Goal: Information Seeking & Learning: Check status

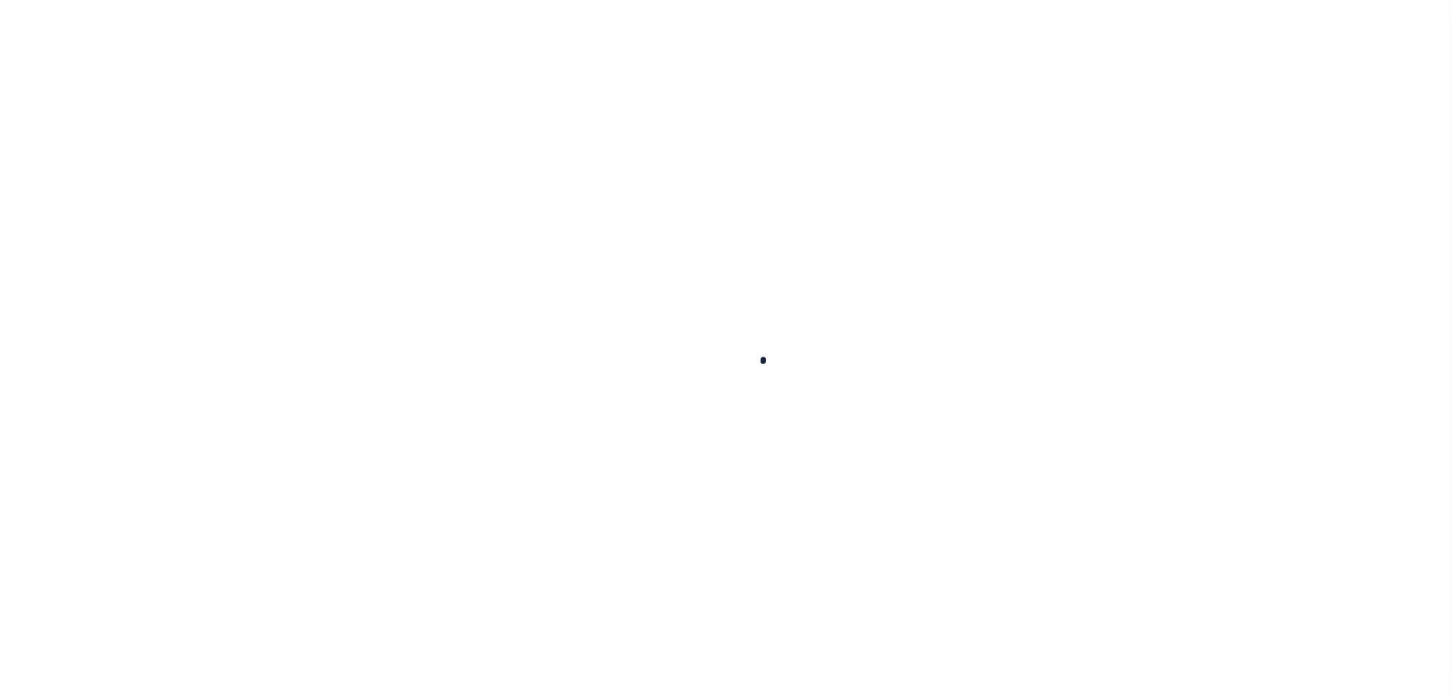
select select
checkbox input "false"
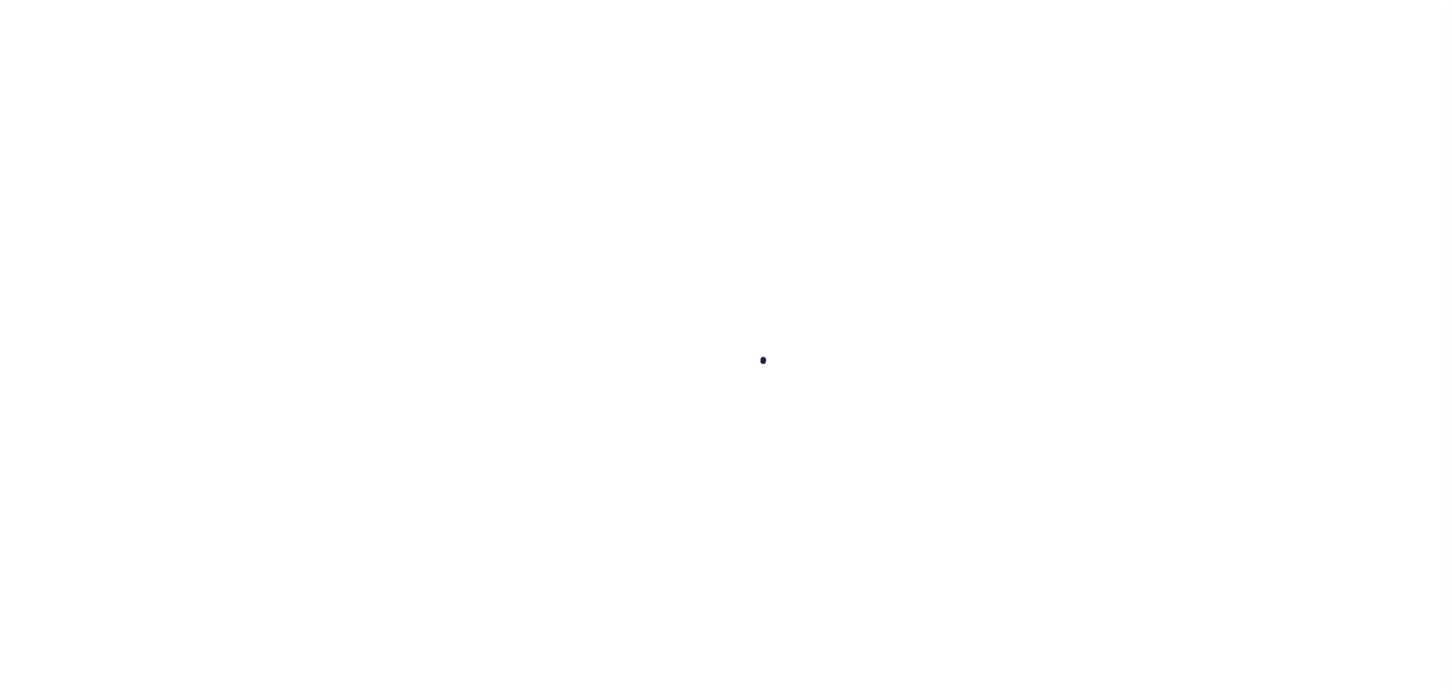
checkbox input "false"
type input "4818300000"
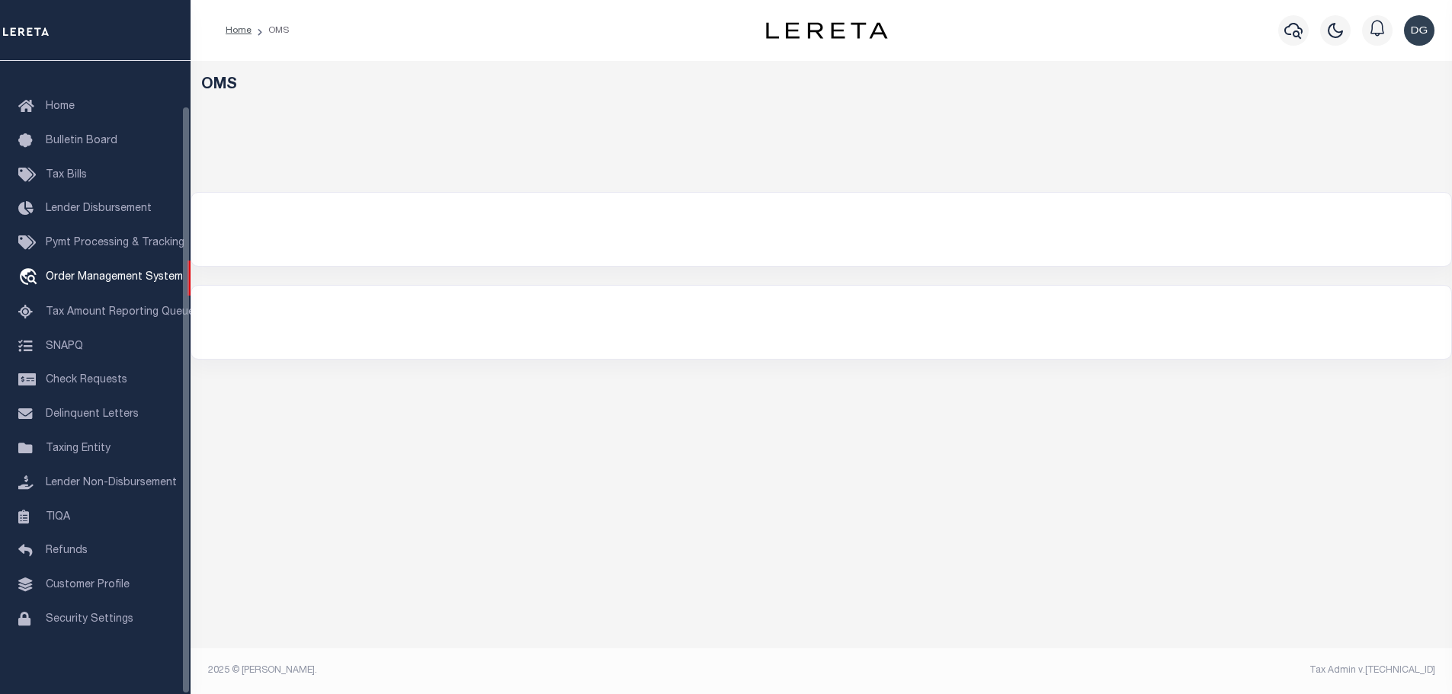
select select "200"
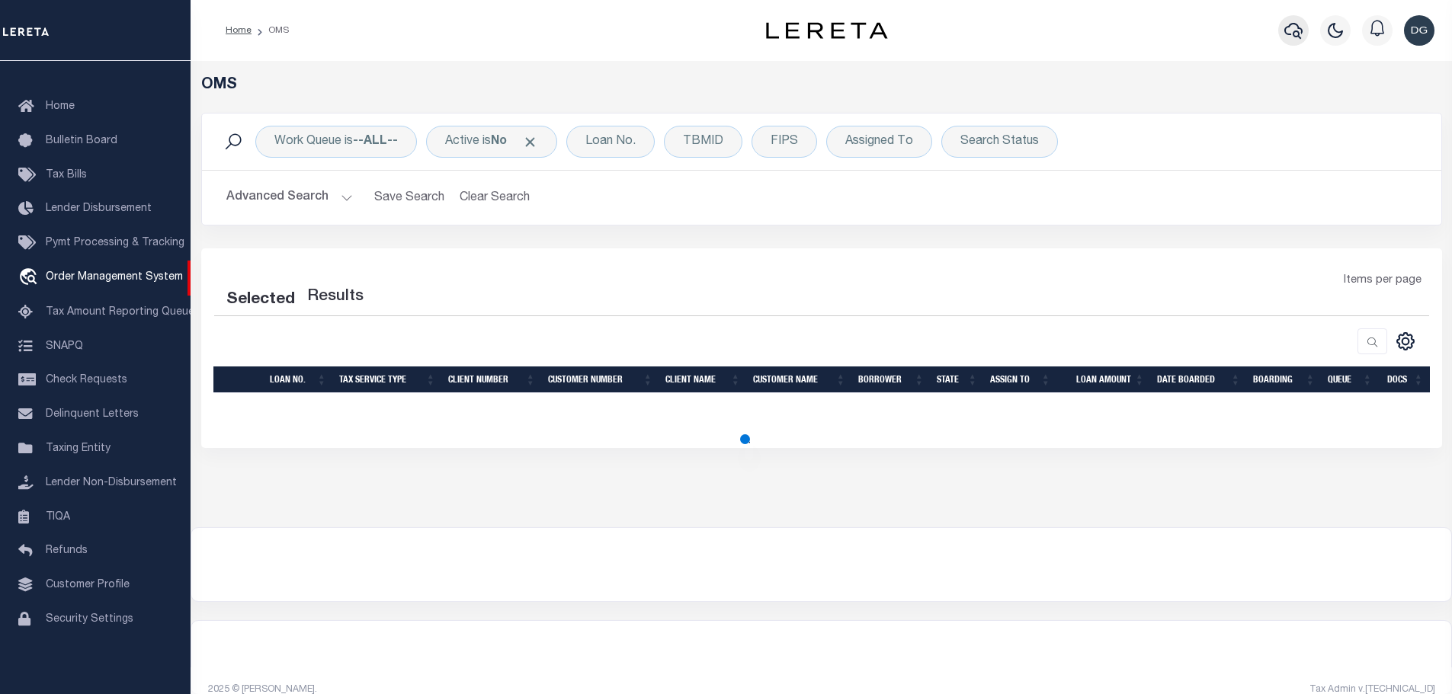
click at [1286, 37] on icon "button" at bounding box center [1293, 30] width 18 height 18
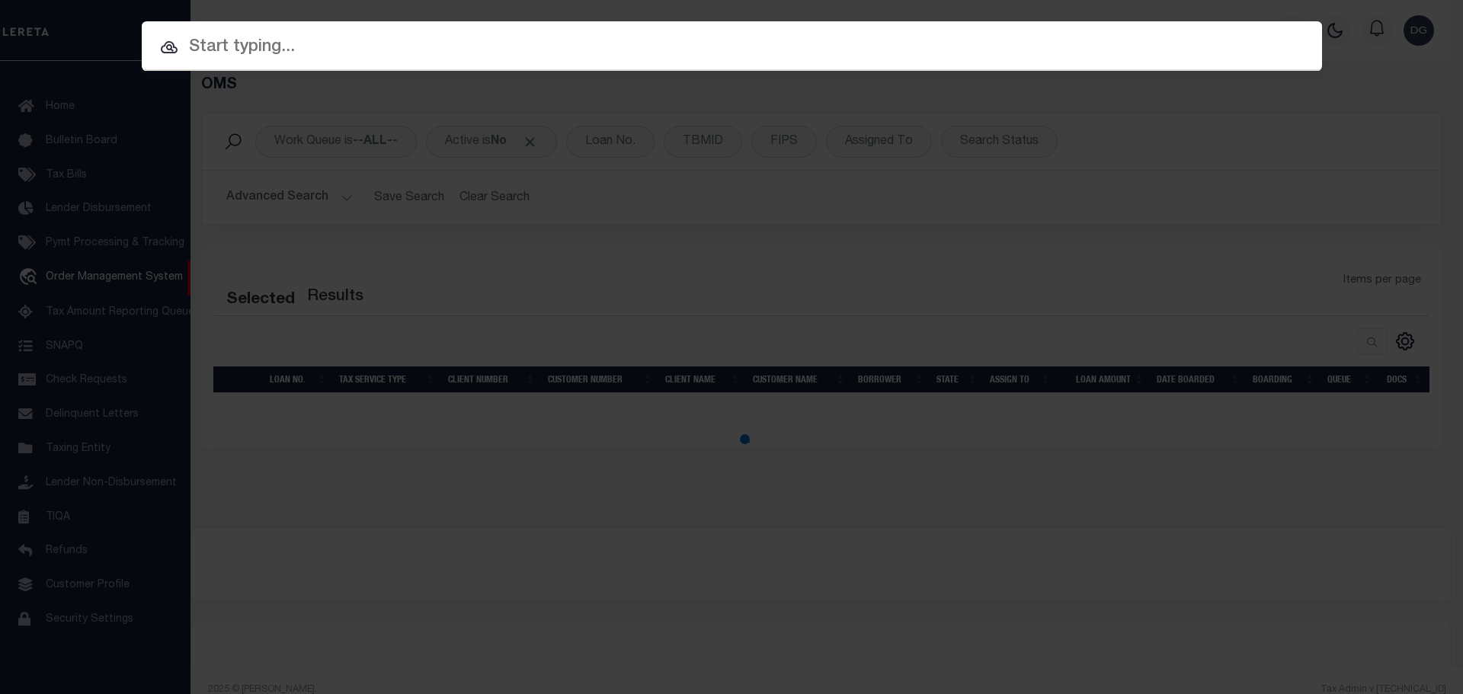
paste input "A0958707"
type input "A0958707"
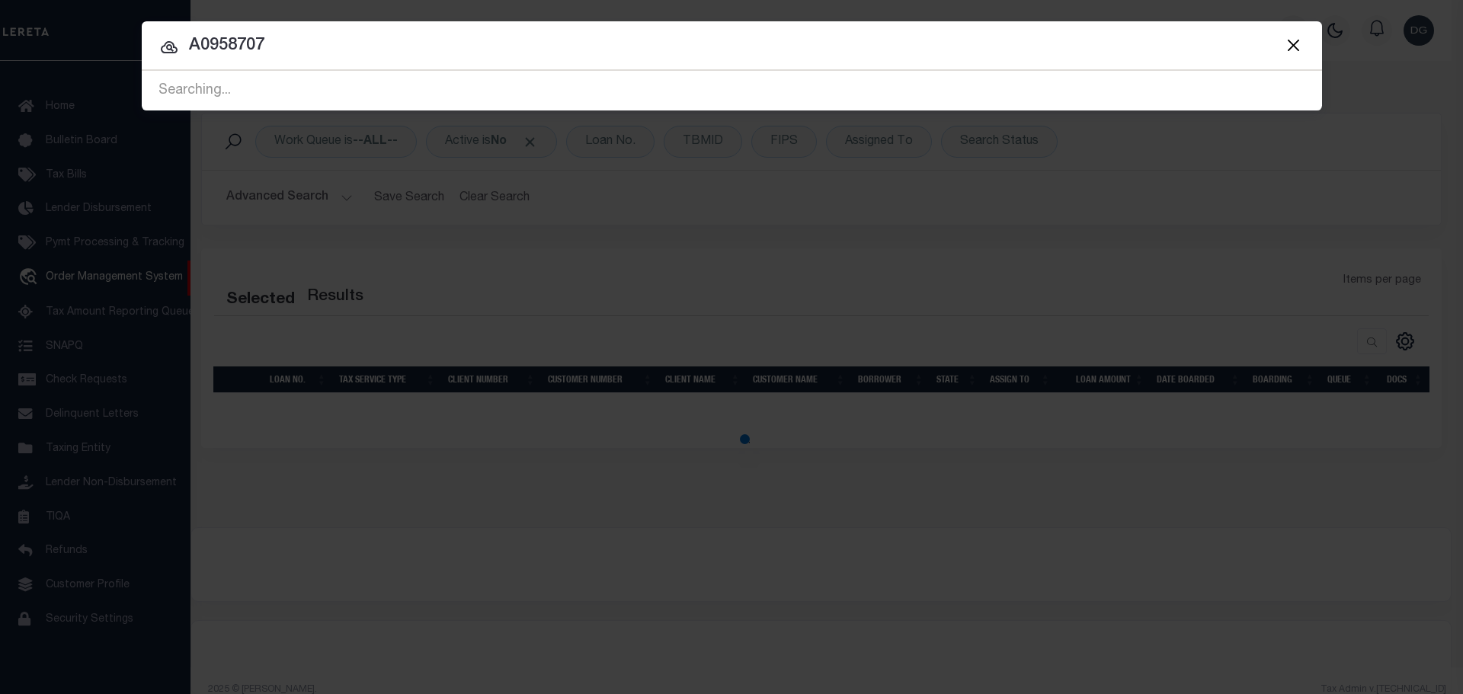
select select "200"
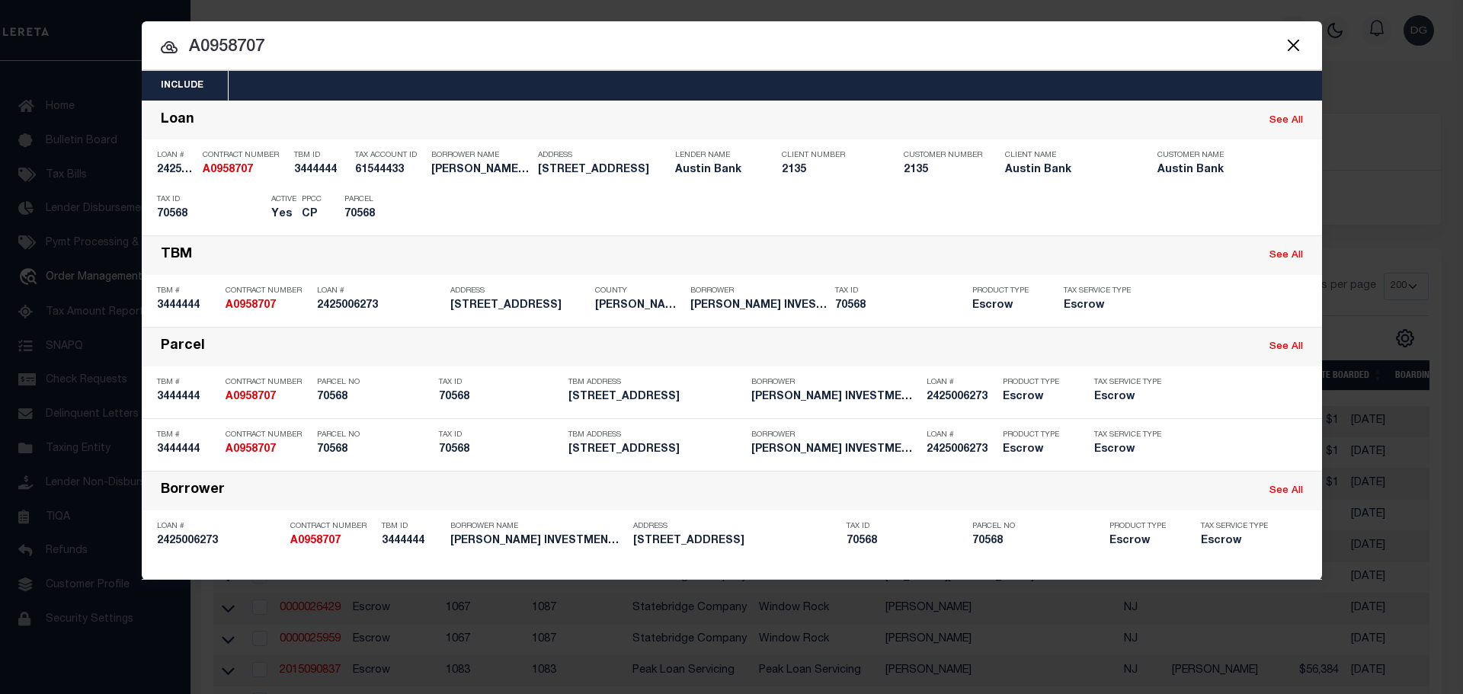
click at [1294, 41] on button "Close" at bounding box center [1294, 45] width 20 height 20
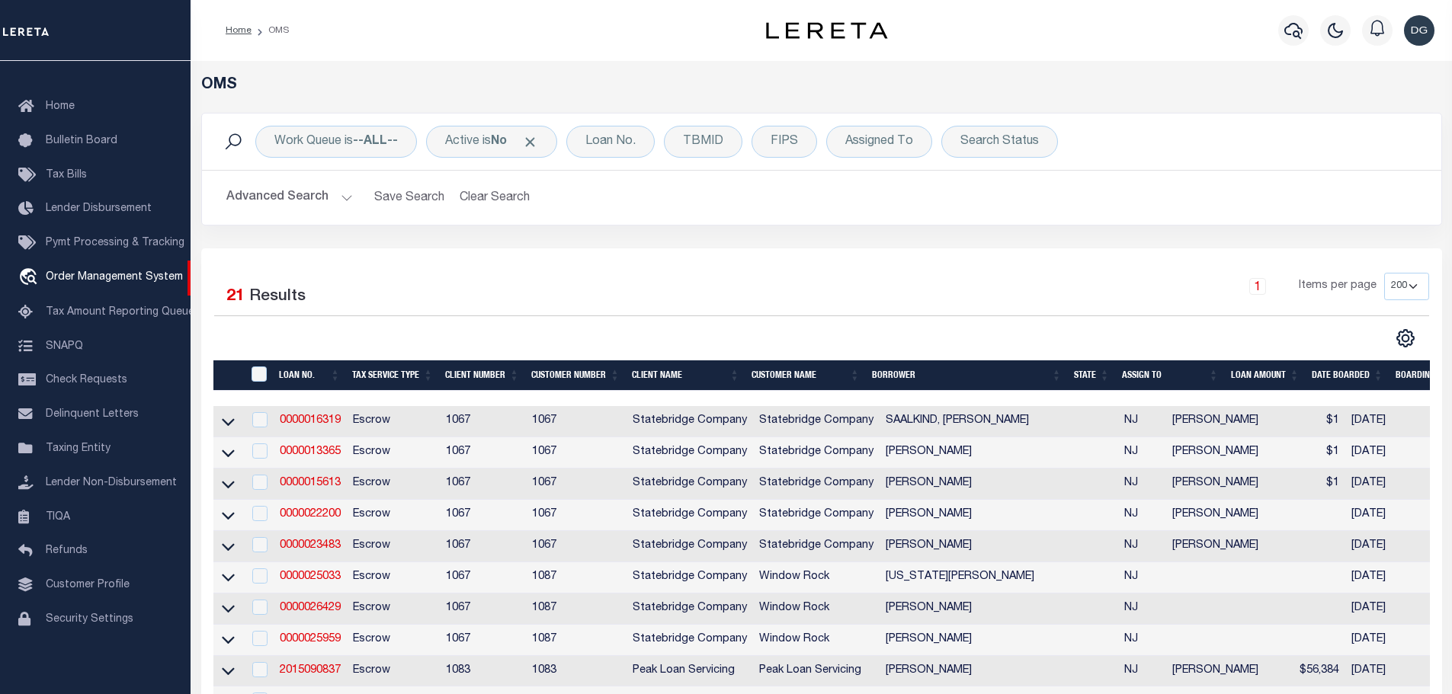
click at [299, 186] on button "Advanced Search" at bounding box center [289, 198] width 127 height 30
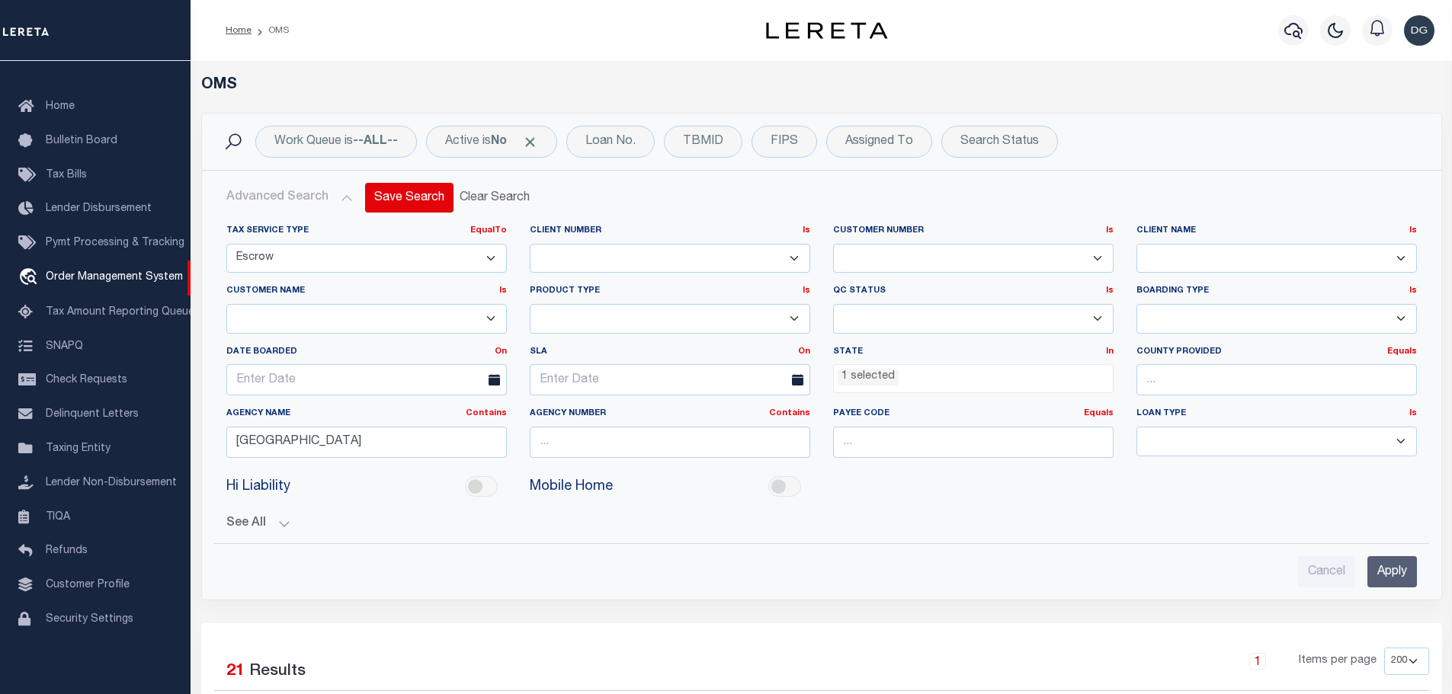
scroll to position [76, 0]
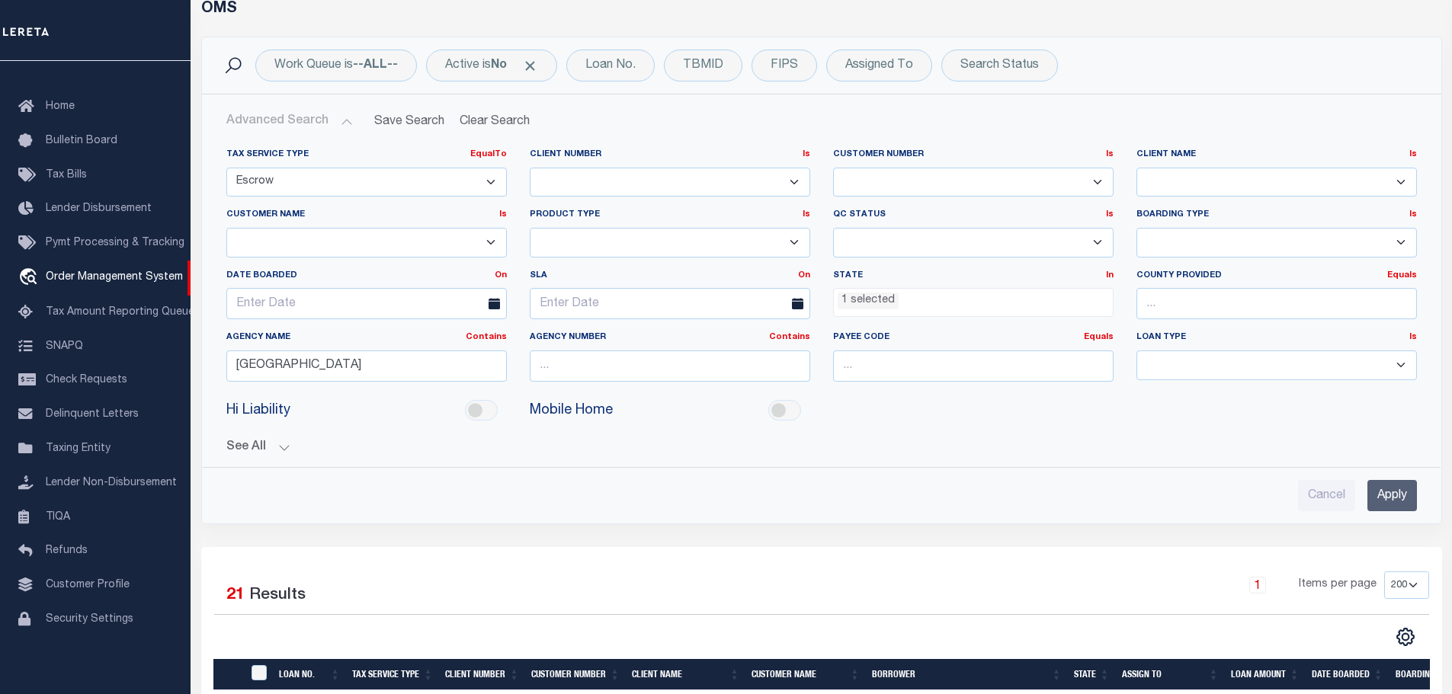
click at [912, 300] on ul "1 selected" at bounding box center [973, 299] width 279 height 21
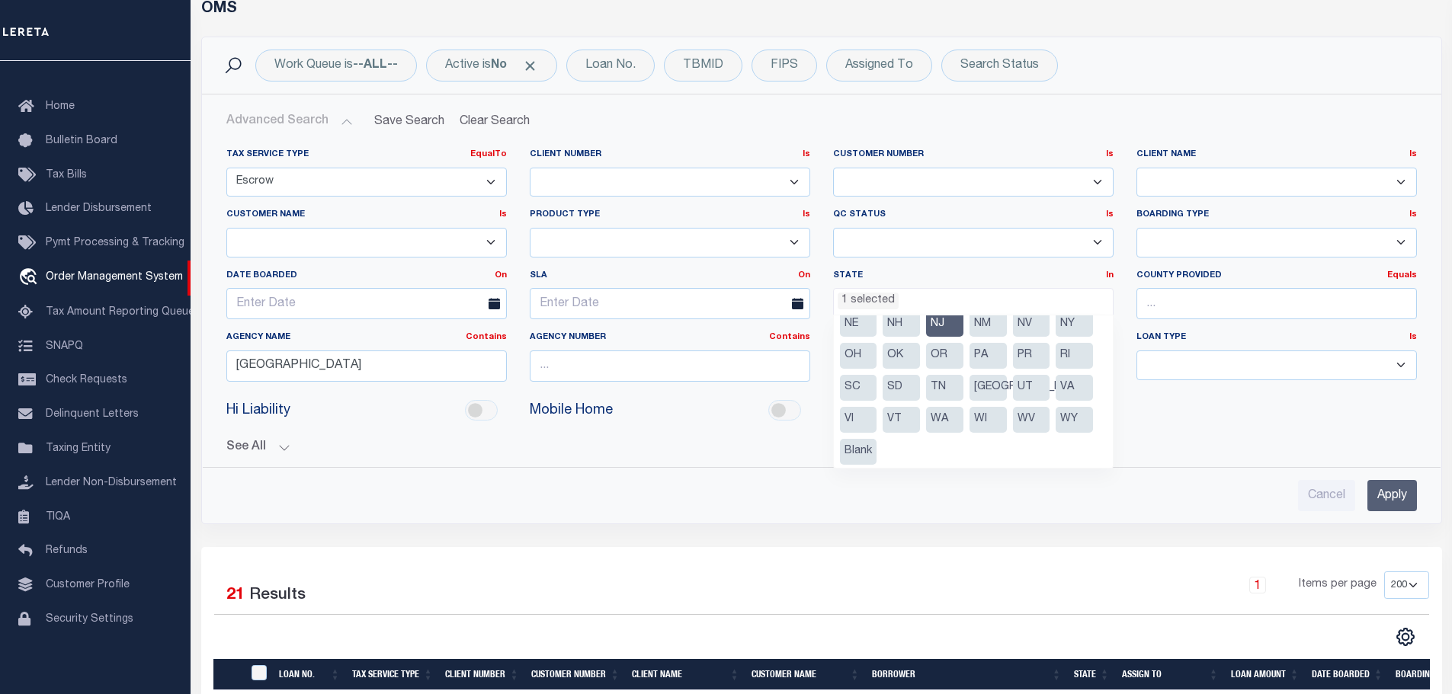
scroll to position [173, 0]
click at [981, 383] on li "[GEOGRAPHIC_DATA]" at bounding box center [987, 385] width 37 height 26
click at [937, 327] on li "NJ" at bounding box center [944, 322] width 37 height 26
select select "[GEOGRAPHIC_DATA]"
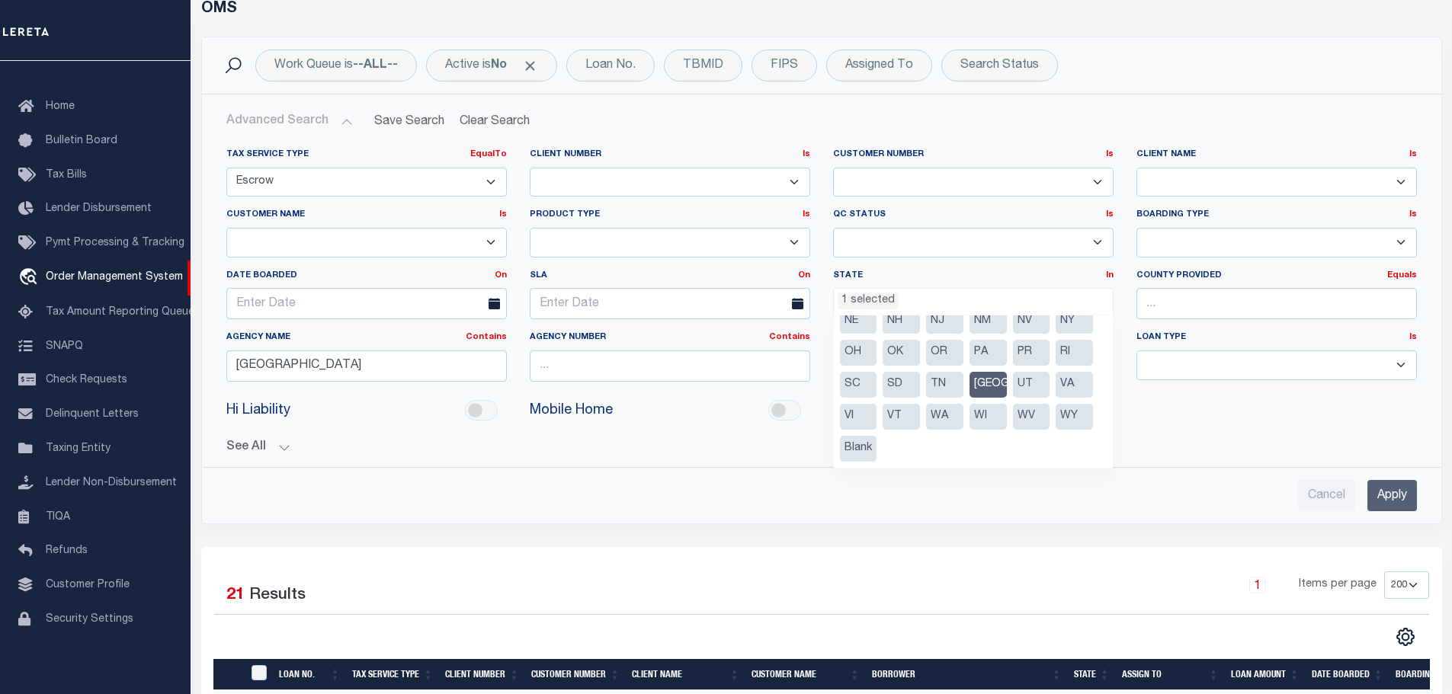
click at [655, 496] on div "Cancel Apply" at bounding box center [821, 495] width 1190 height 31
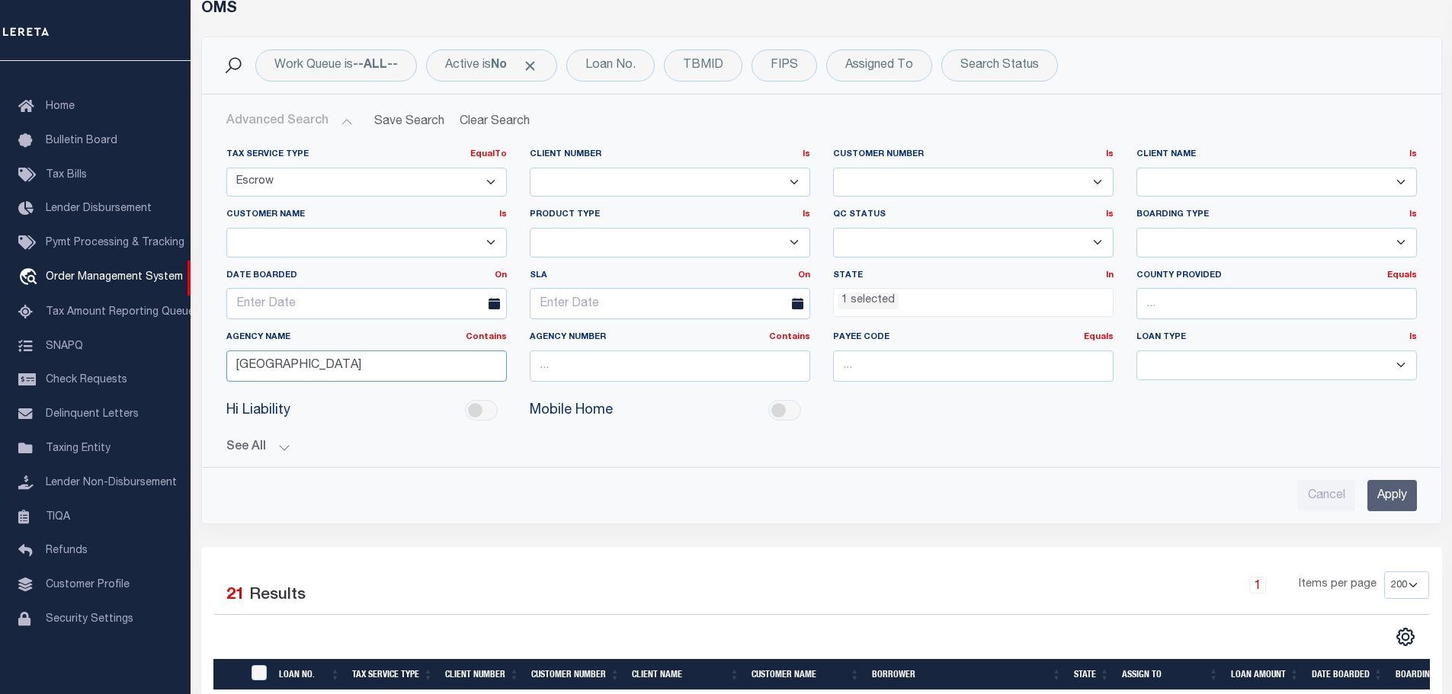
click at [322, 371] on input "camden" at bounding box center [366, 366] width 280 height 31
type input "gregg"
click at [600, 511] on div "Advanced Search Save Search Clear Search tblSearchTopScreen_dynamictable_____De…" at bounding box center [821, 308] width 1239 height 429
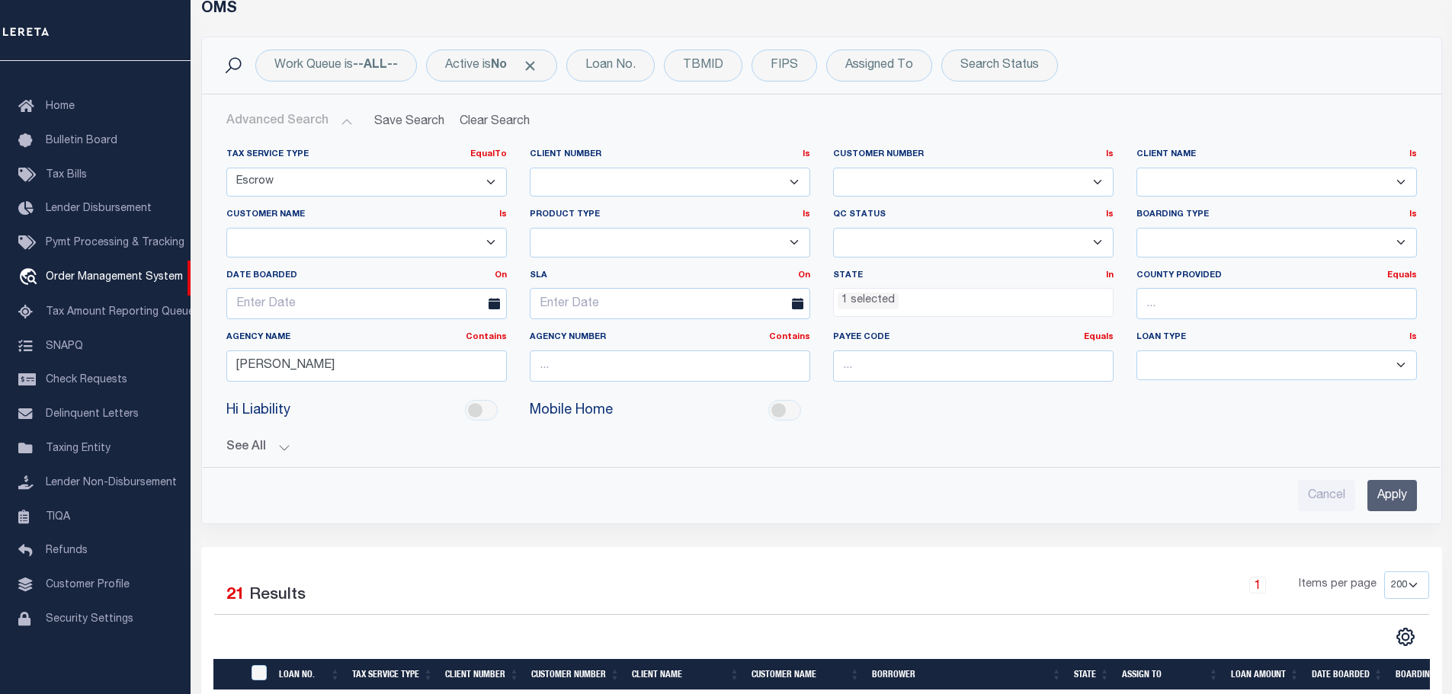
click at [707, 171] on select "1011 1012 1013 1014 1019 1042 1049 1052 1053 1055 1058 1061 1063 1064 1065 1069…" at bounding box center [670, 183] width 280 height 30
click at [1215, 193] on select "Accumatch - Refunds All In Credit Union Alma Bank Alpha Flow Inc Amarillo Natio…" at bounding box center [1276, 183] width 280 height 30
select select "Austin Bank"
click at [1136, 168] on select "Accumatch - Refunds All In Credit Union Alma Bank Alpha Flow Inc Amarillo Natio…" at bounding box center [1276, 183] width 280 height 30
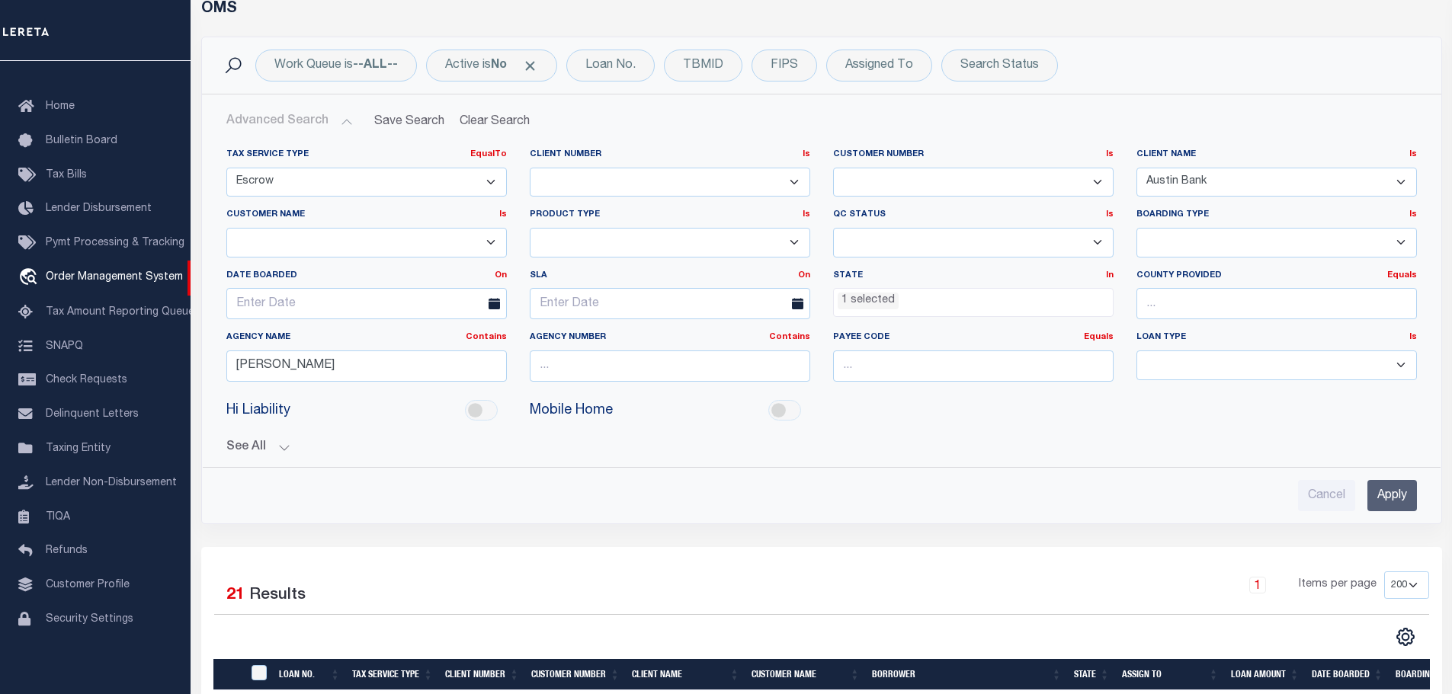
click at [1399, 500] on input "Apply" at bounding box center [1392, 495] width 50 height 31
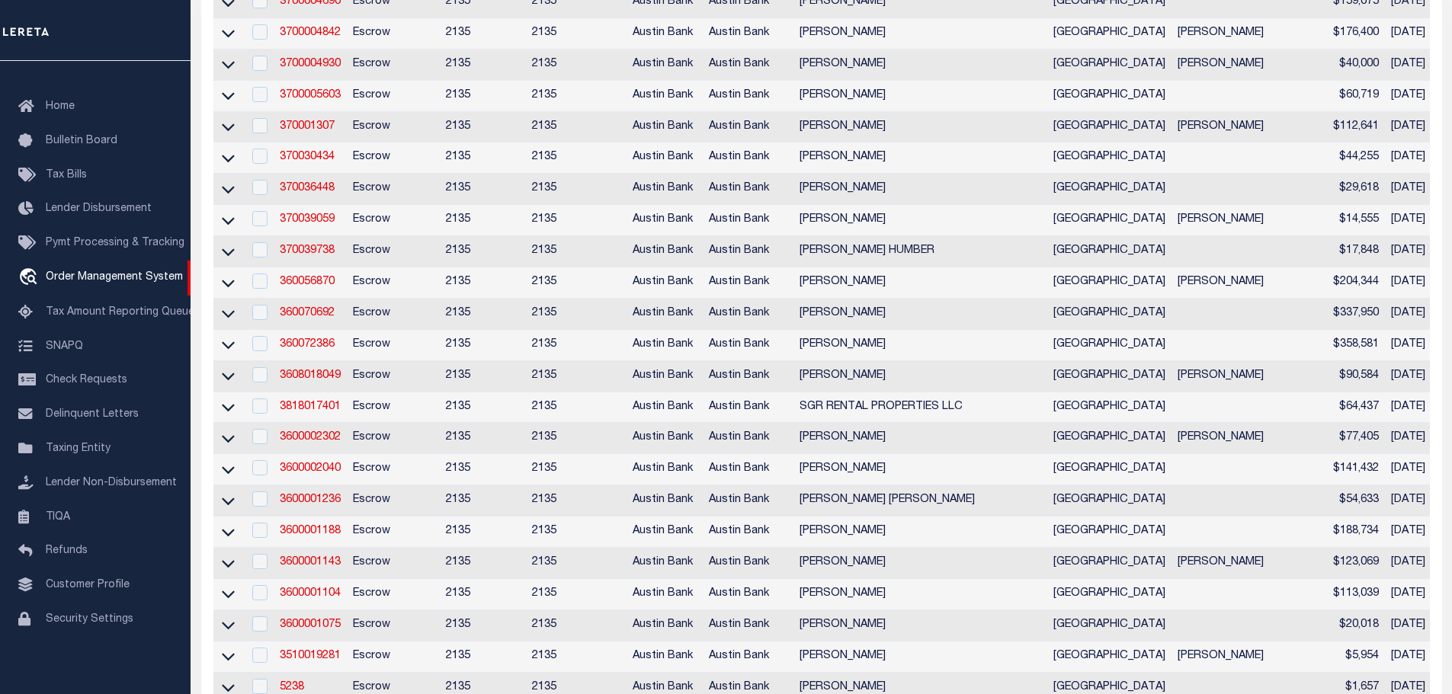
scroll to position [0, 0]
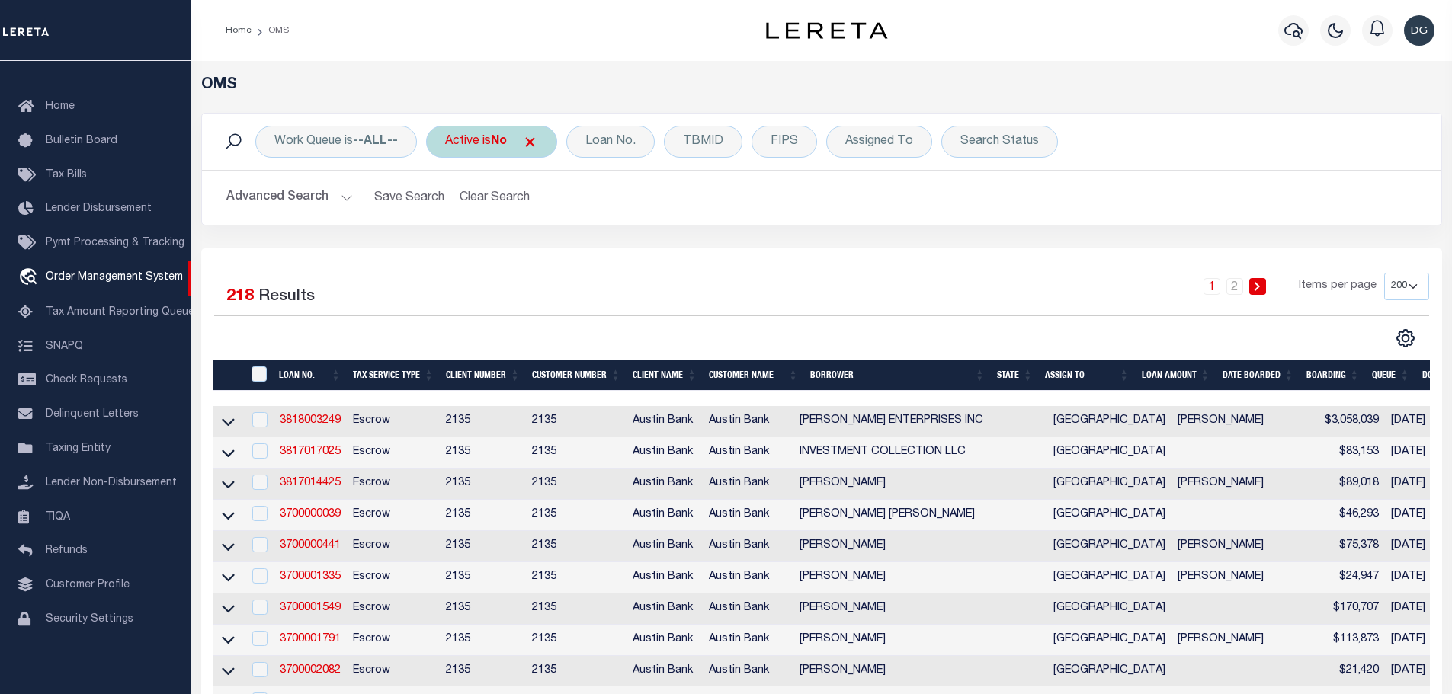
click at [538, 143] on span "Click to Remove" at bounding box center [530, 142] width 16 height 16
click at [466, 141] on div "Active" at bounding box center [462, 142] width 72 height 32
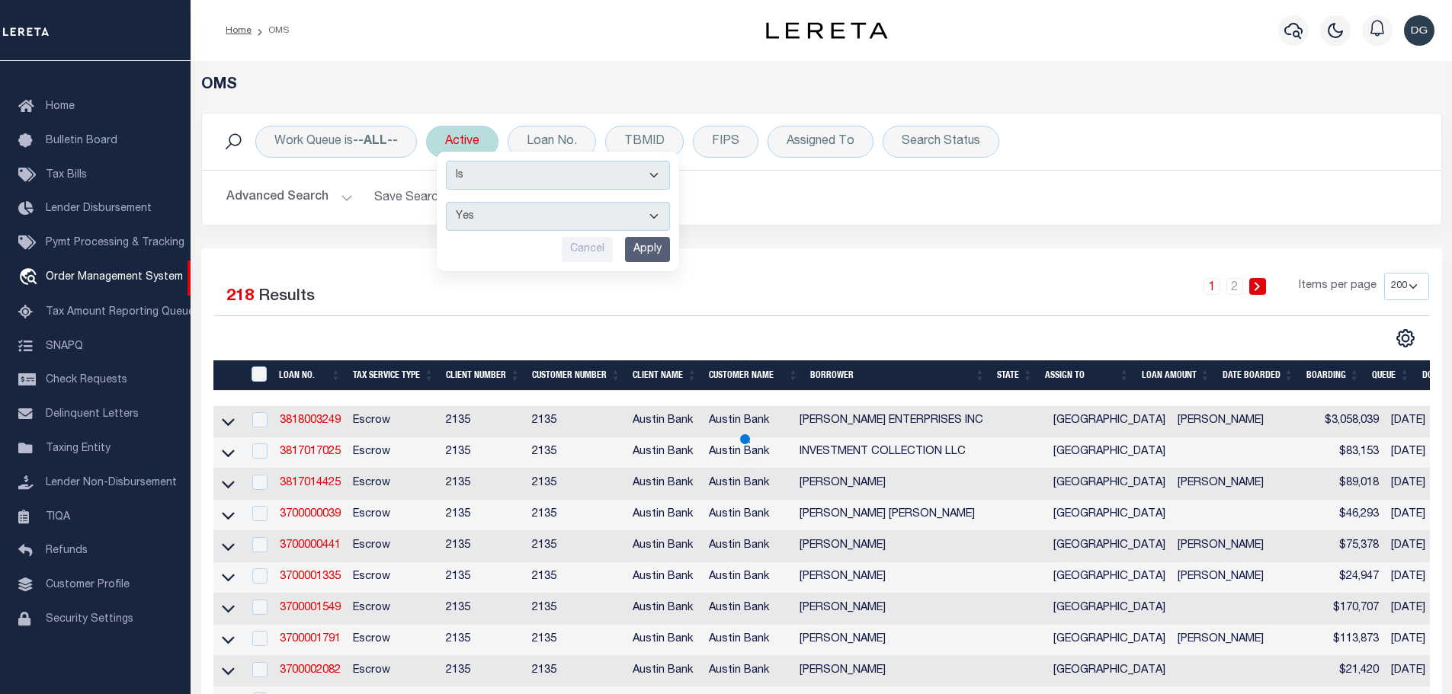
click at [666, 251] on input "Apply" at bounding box center [647, 249] width 45 height 25
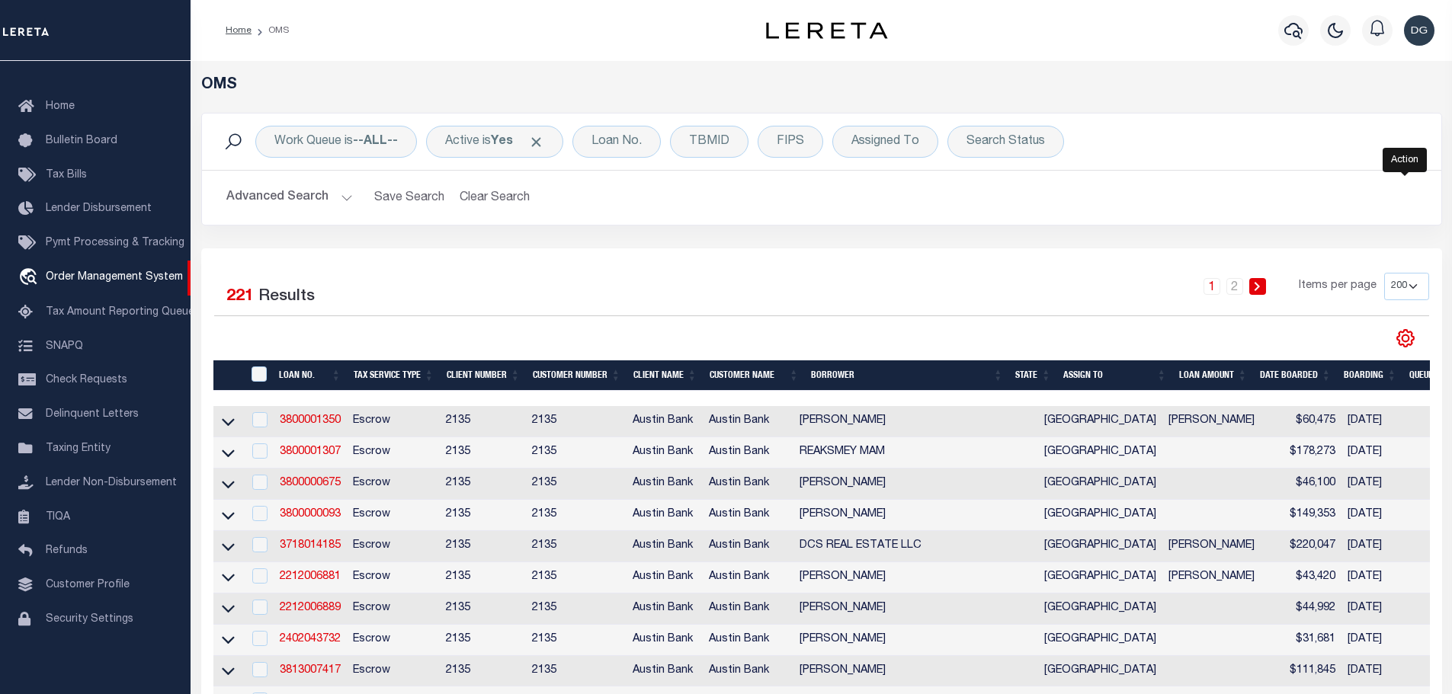
click at [1412, 344] on icon "" at bounding box center [1405, 338] width 17 height 17
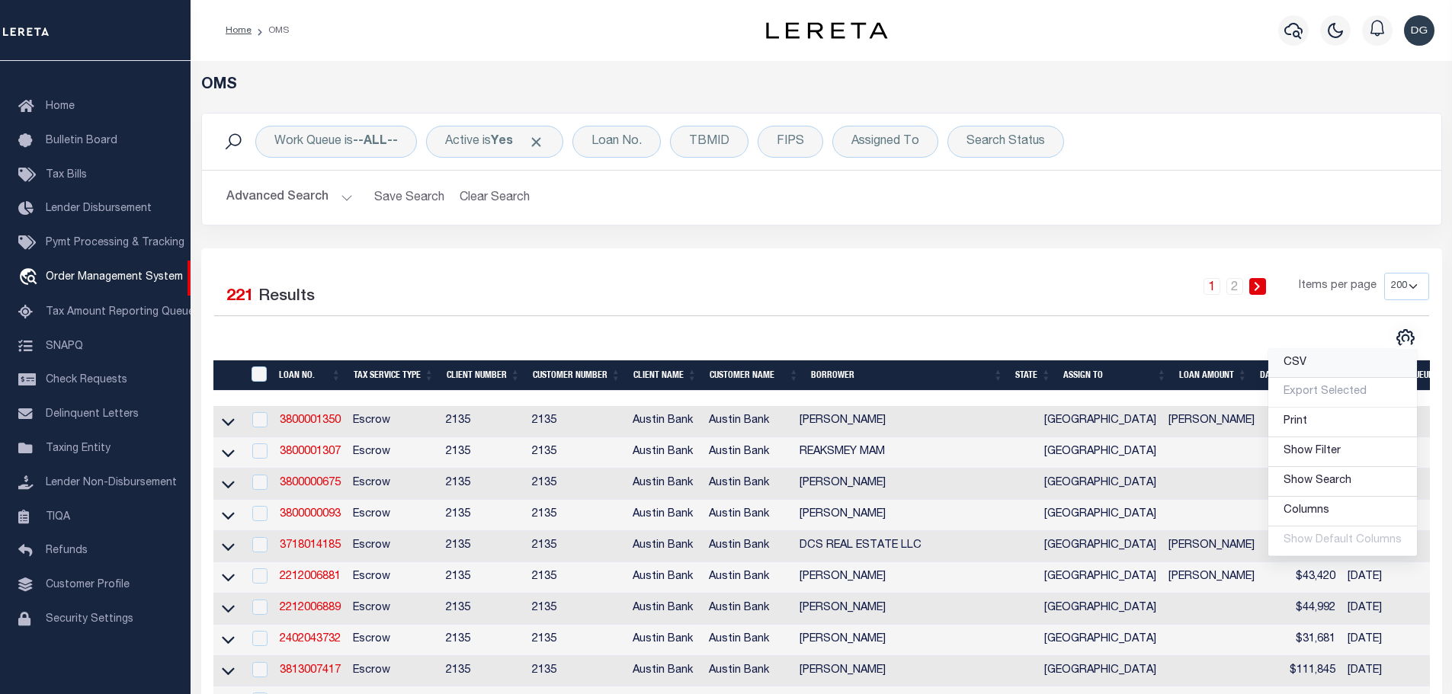
click at [1332, 360] on link "CSV" at bounding box center [1342, 364] width 149 height 30
click at [544, 144] on span at bounding box center [536, 142] width 16 height 16
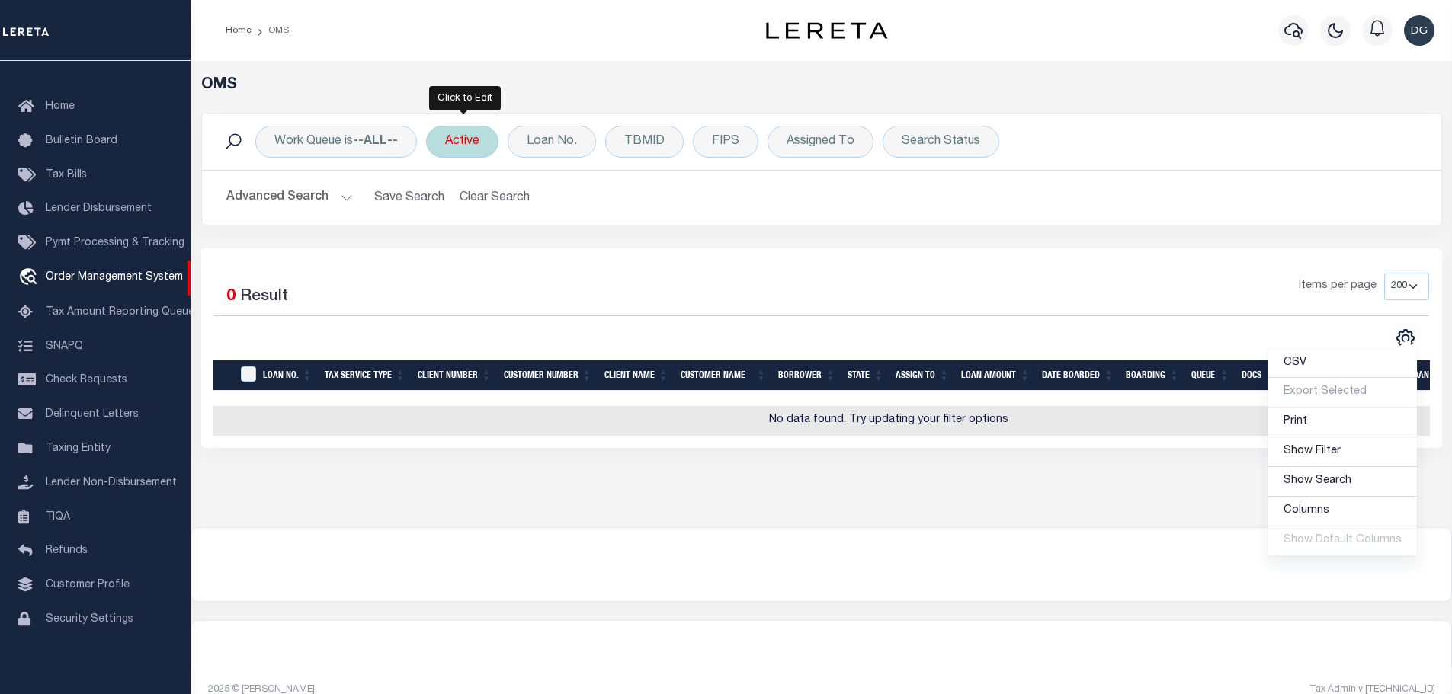
click at [476, 143] on div "Active" at bounding box center [462, 142] width 72 height 32
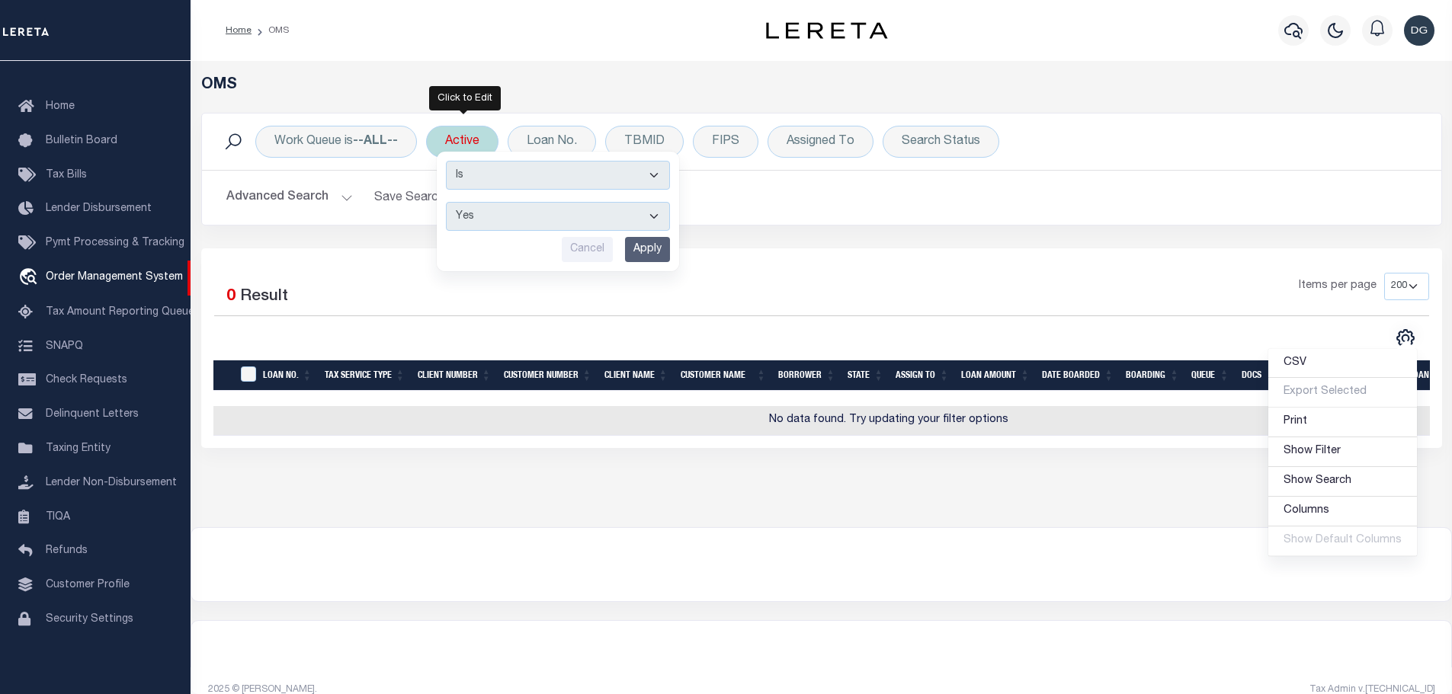
click at [555, 220] on select "Yes No" at bounding box center [558, 216] width 224 height 29
select select "false"
click at [448, 202] on select "Yes No" at bounding box center [558, 216] width 224 height 29
click at [665, 245] on input "Apply" at bounding box center [647, 249] width 45 height 25
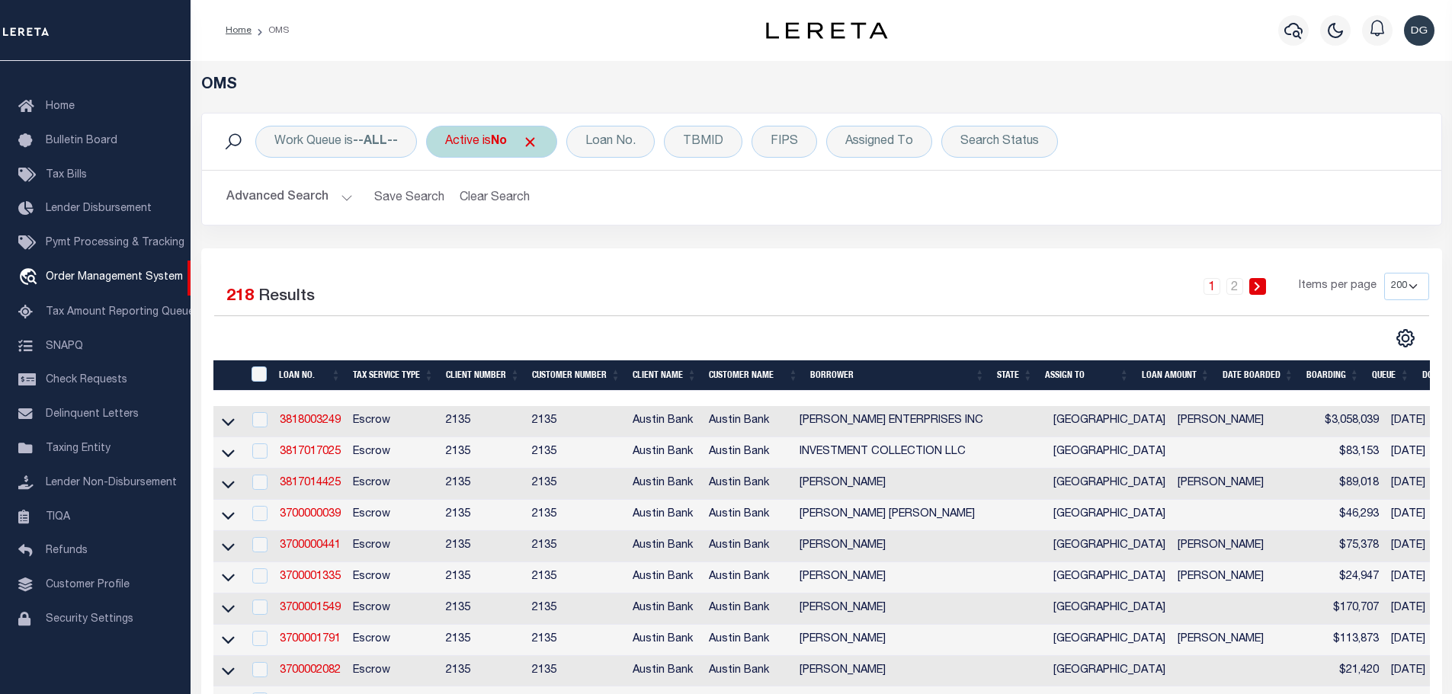
click at [534, 146] on span "Click to Remove" at bounding box center [530, 142] width 16 height 16
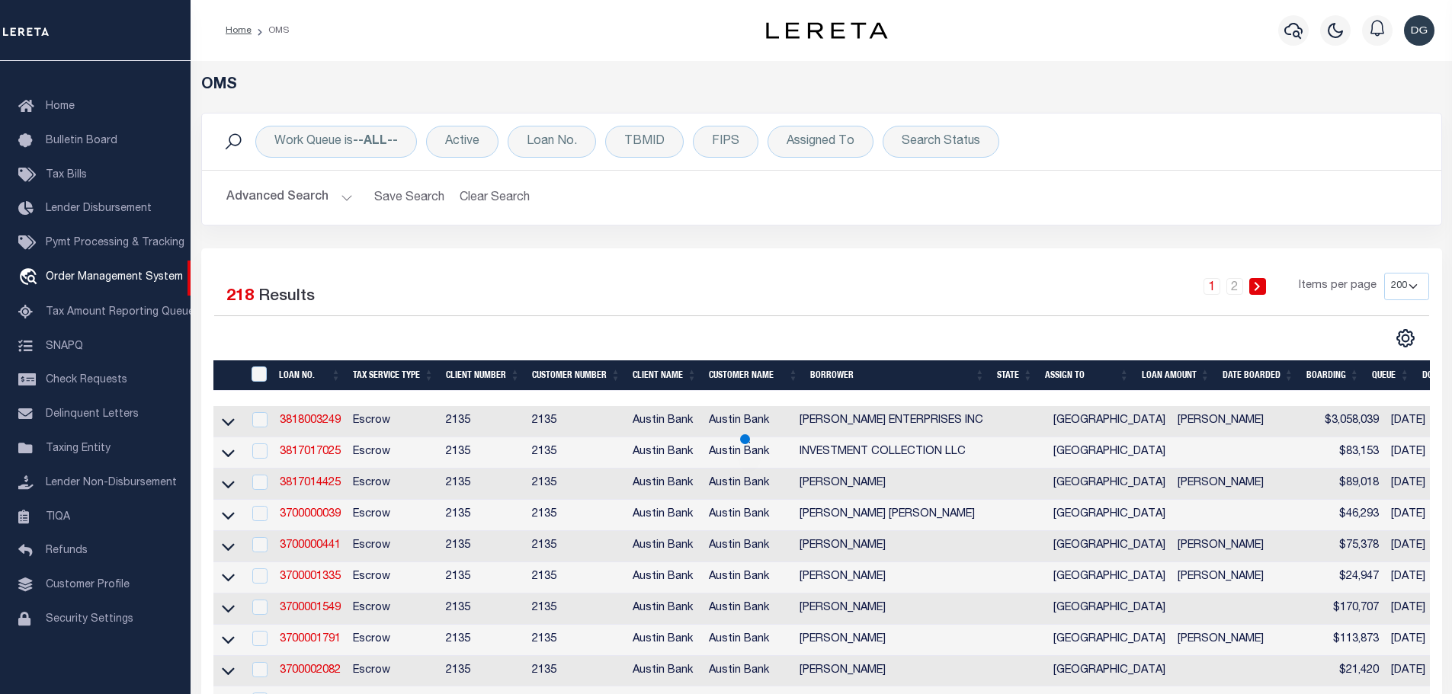
drag, startPoint x: 355, startPoint y: 194, endPoint x: 360, endPoint y: 200, distance: 8.2
click at [351, 194] on h2 "Advanced Search Save Search Clear Search tblSearchTopScreen_dynamictable_____De…" at bounding box center [821, 198] width 1215 height 30
click at [293, 202] on button "Advanced Search" at bounding box center [289, 198] width 127 height 30
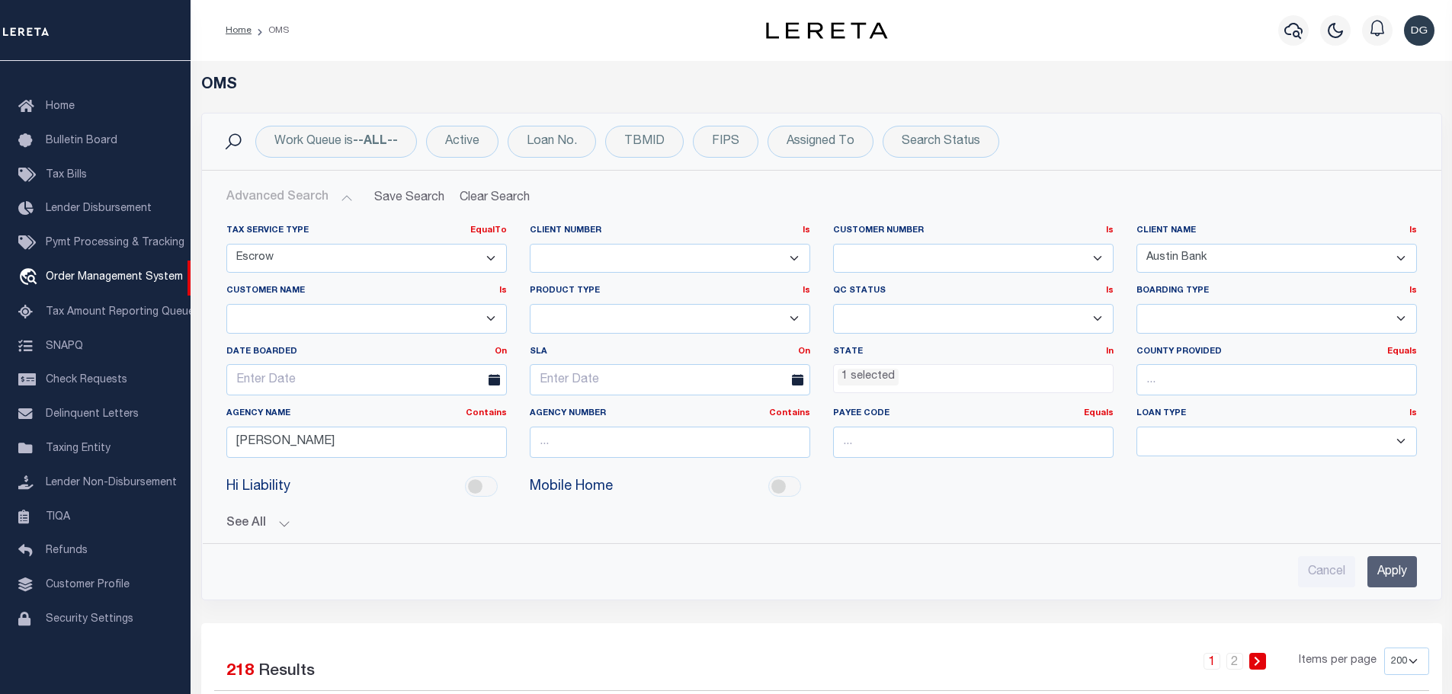
click at [297, 250] on select "Escrow NonEscrow" at bounding box center [366, 259] width 280 height 30
select select "NonESCROW"
click at [226, 244] on select "Escrow NonEscrow" at bounding box center [366, 259] width 280 height 30
click at [480, 143] on div "Active" at bounding box center [462, 142] width 72 height 32
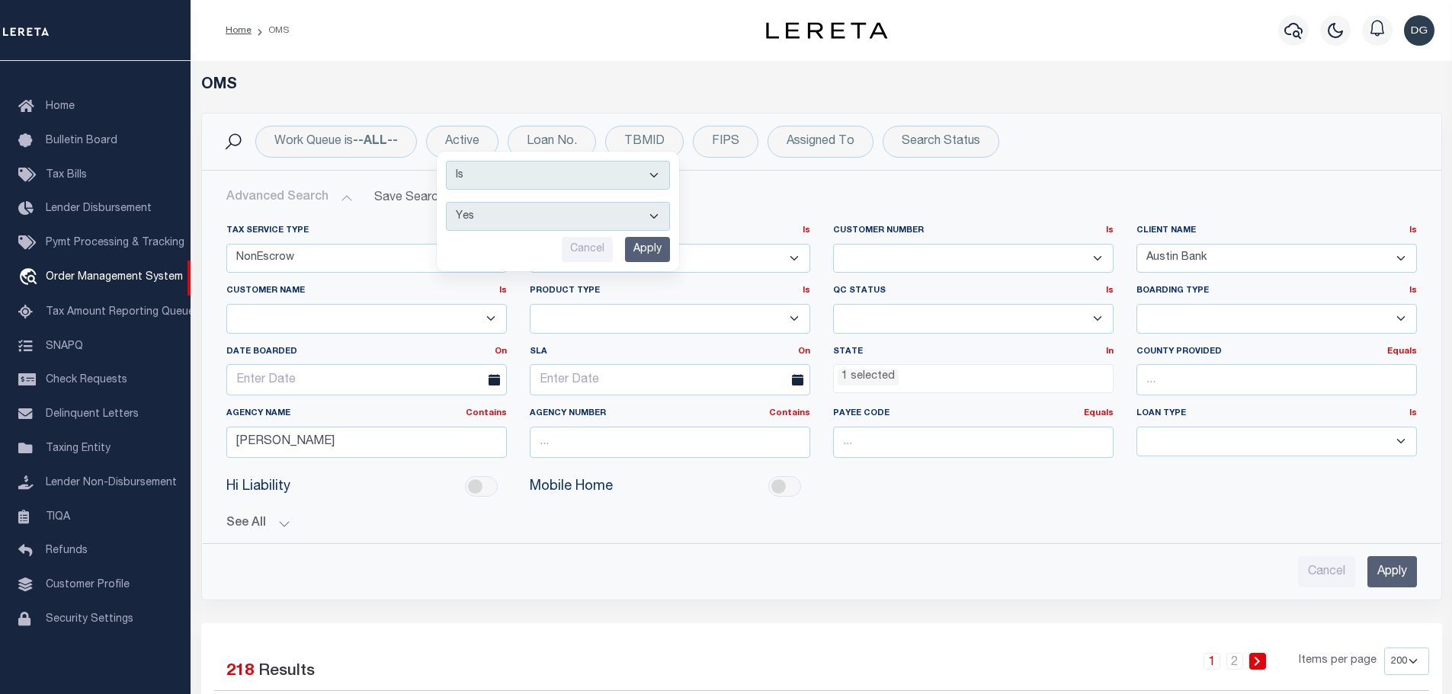
click at [1009, 540] on div "Tax Service Type EqualTo Is Contains Escrow NonEscrow Client Number Is Is Conta…" at bounding box center [821, 400] width 1215 height 375
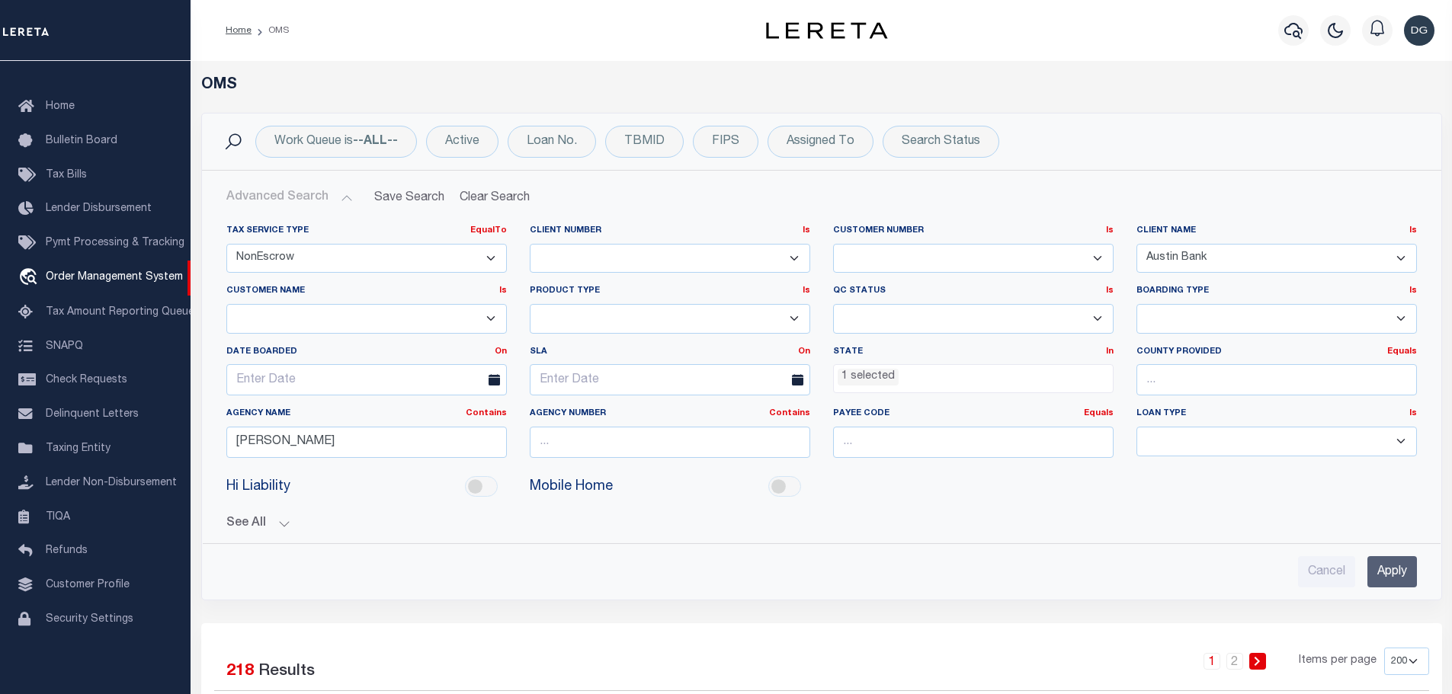
click at [1377, 587] on input "Apply" at bounding box center [1392, 571] width 50 height 31
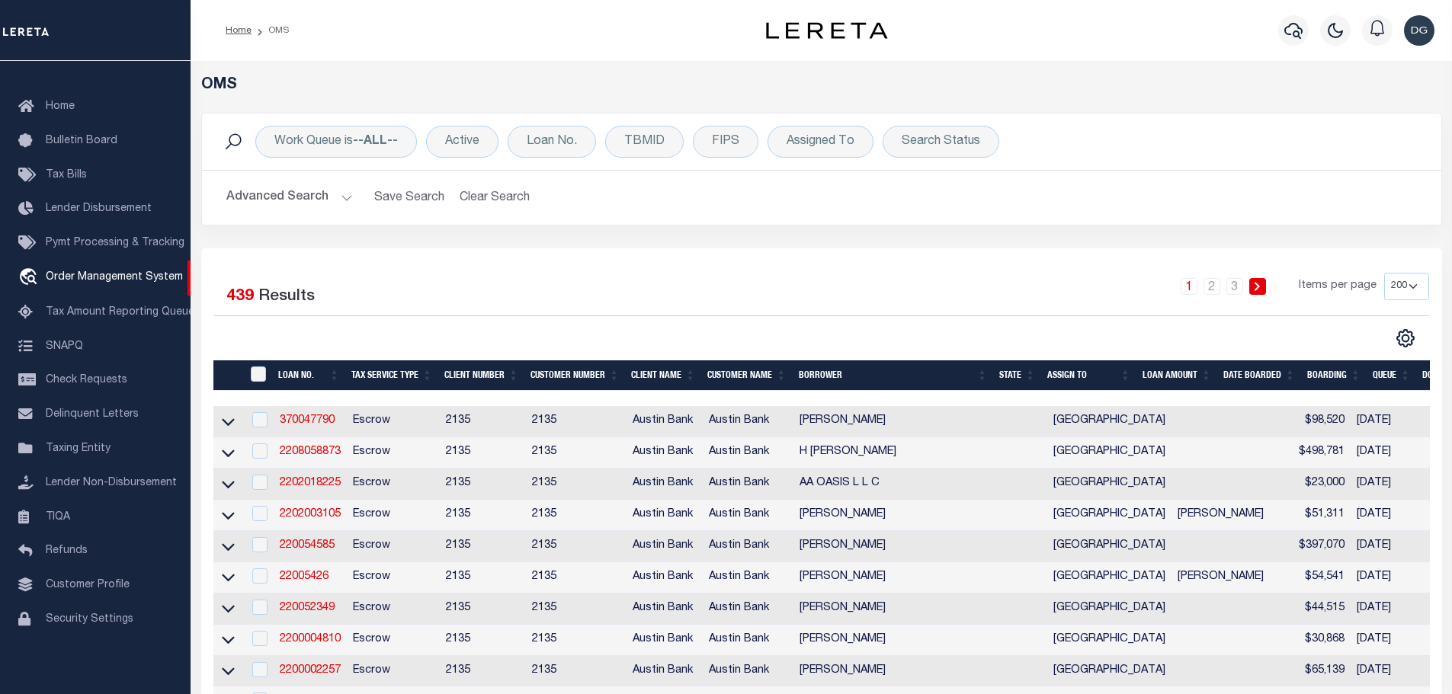
click at [317, 203] on button "Advanced Search" at bounding box center [289, 198] width 127 height 30
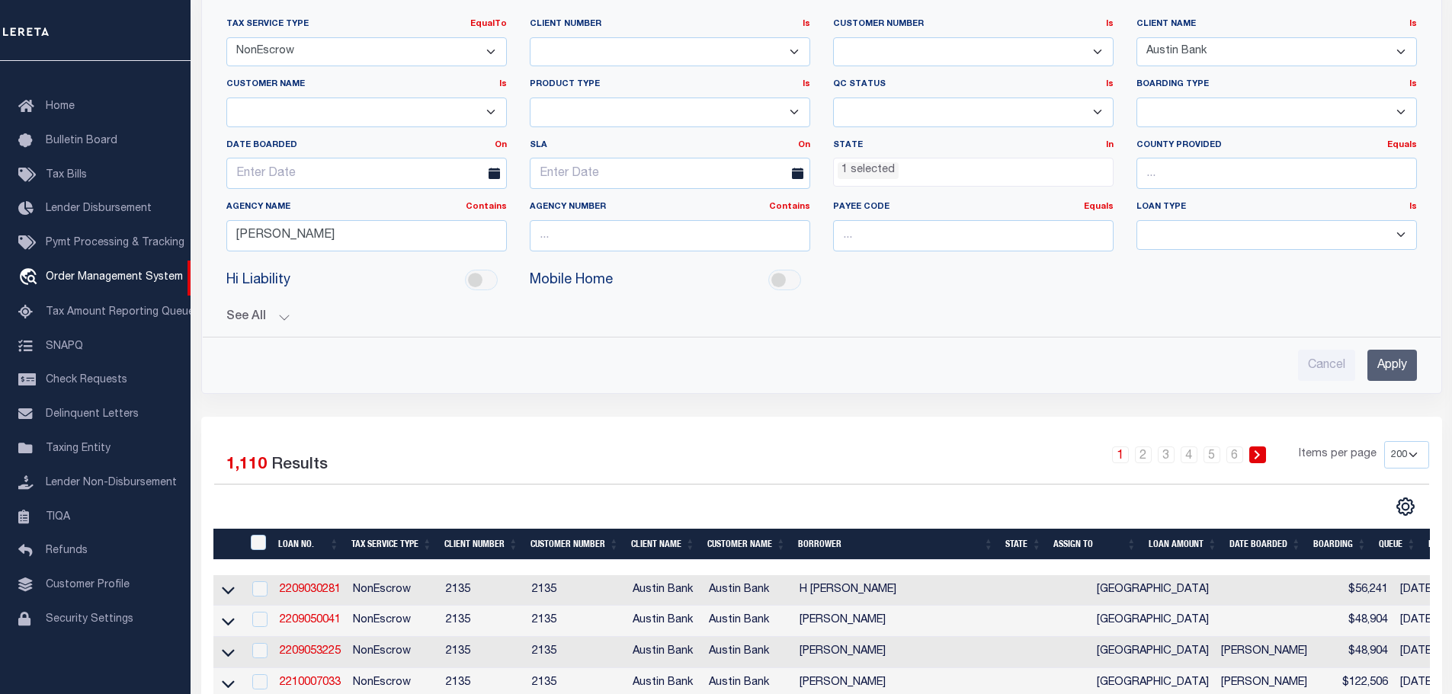
scroll to position [229, 0]
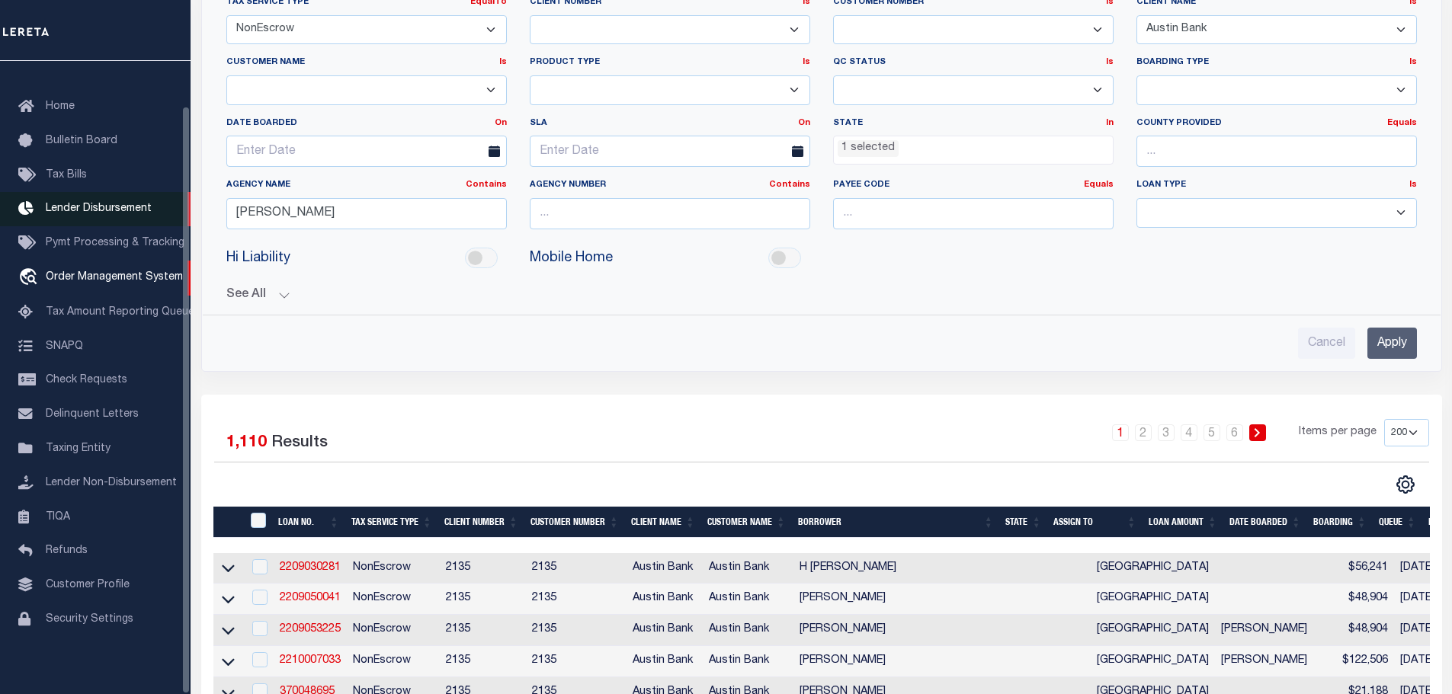
drag, startPoint x: 47, startPoint y: 191, endPoint x: 37, endPoint y: 205, distance: 16.9
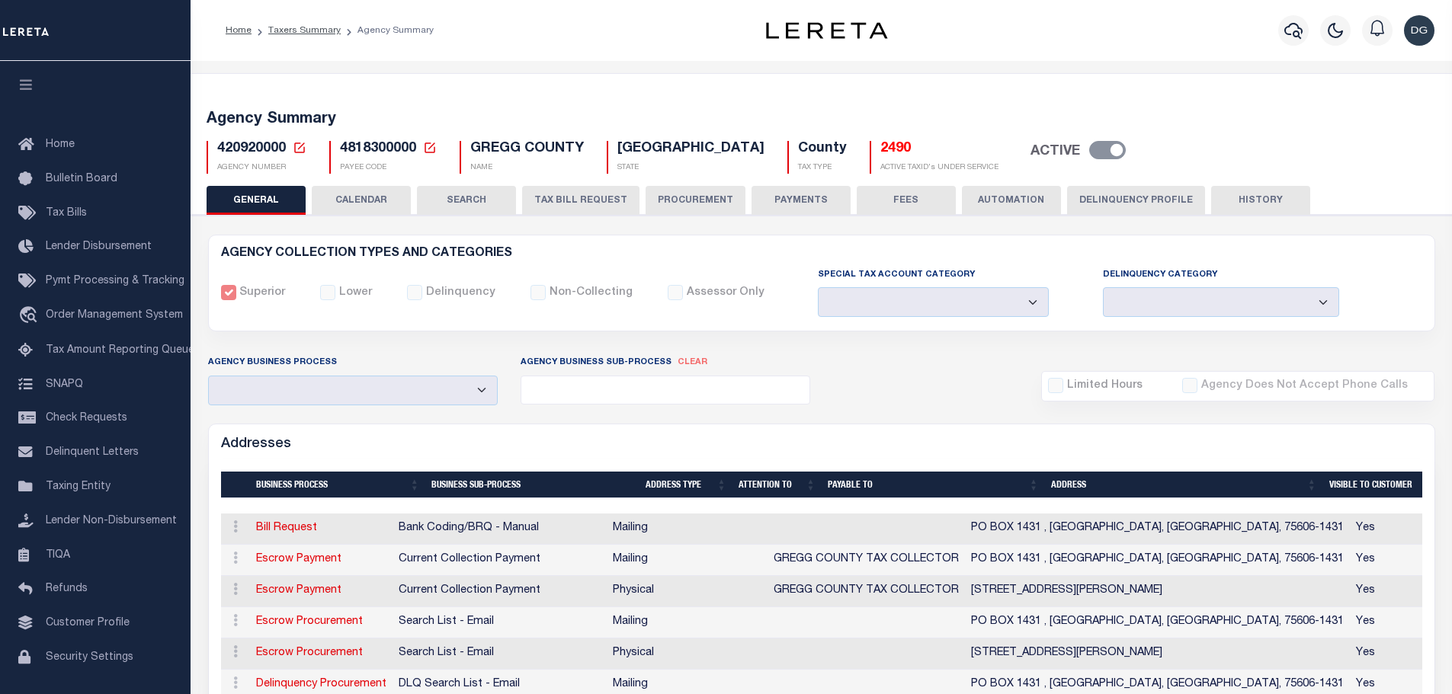
select select
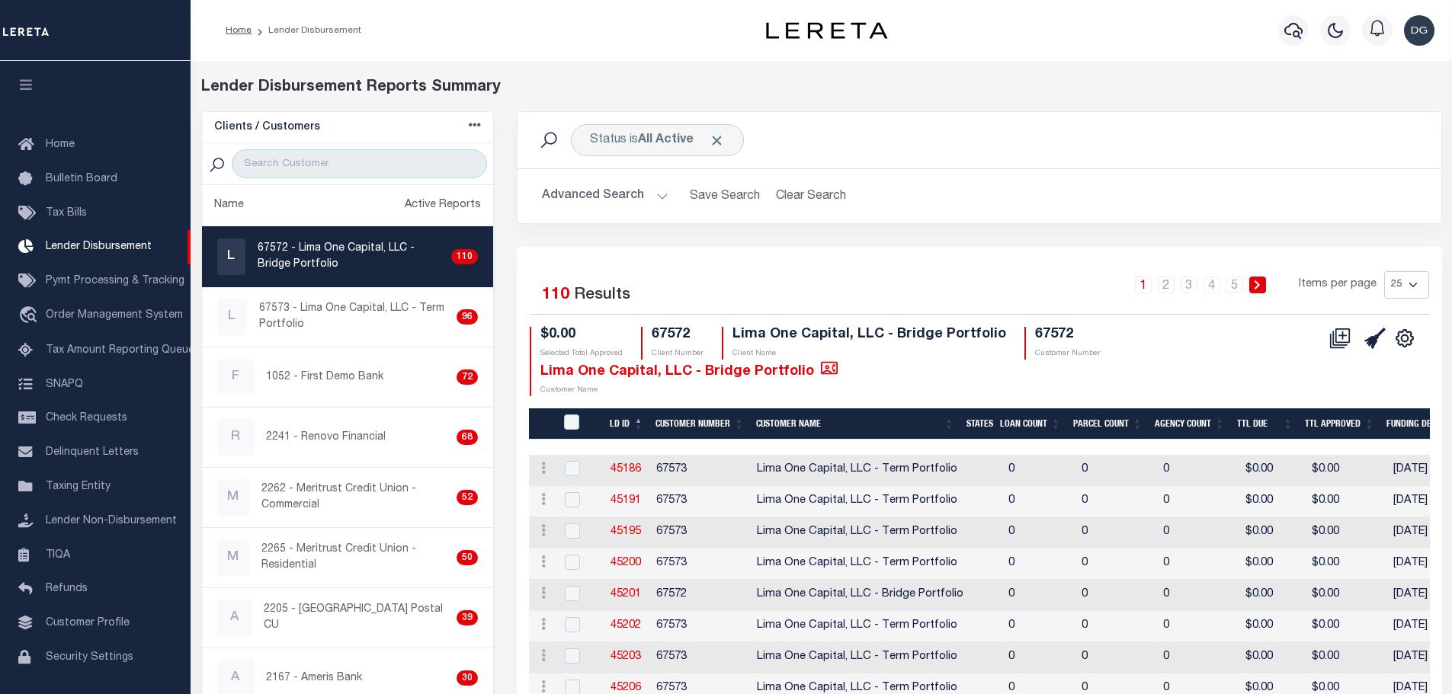
scroll to position [27, 0]
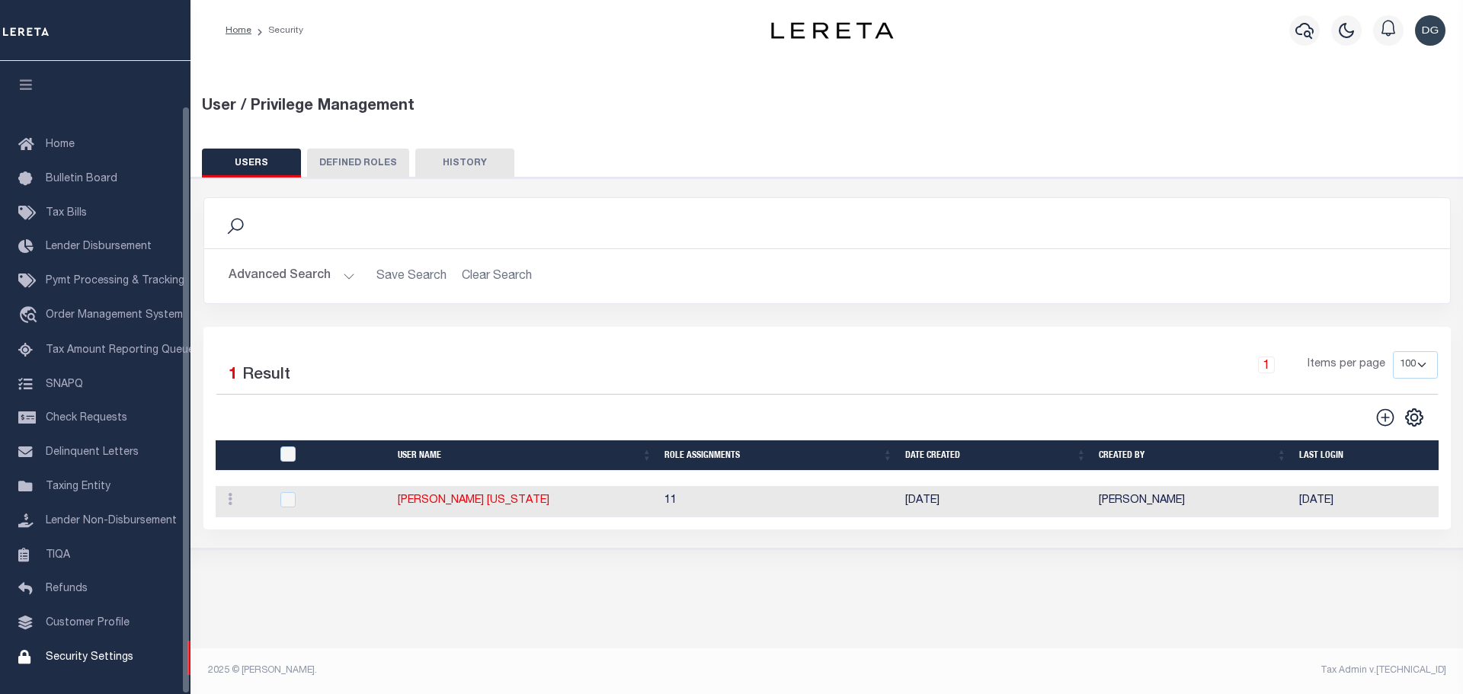
select select "100"
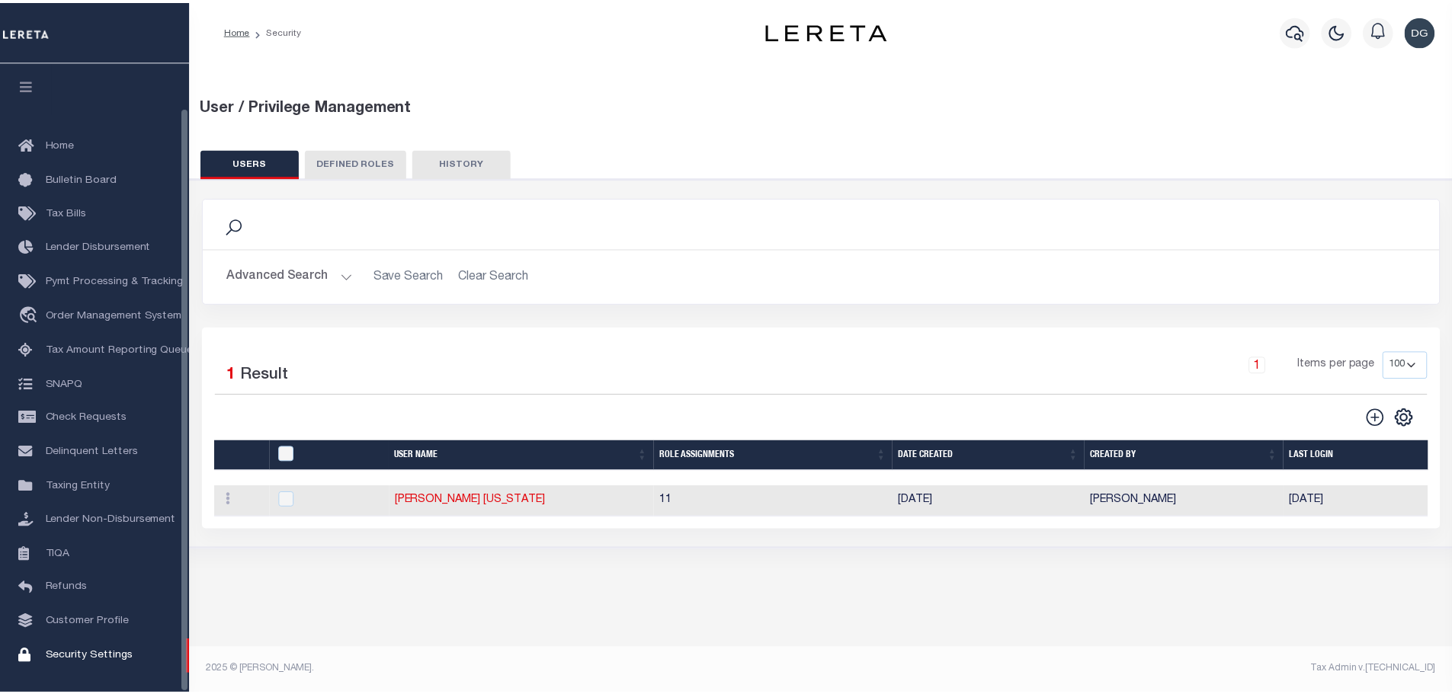
scroll to position [48, 0]
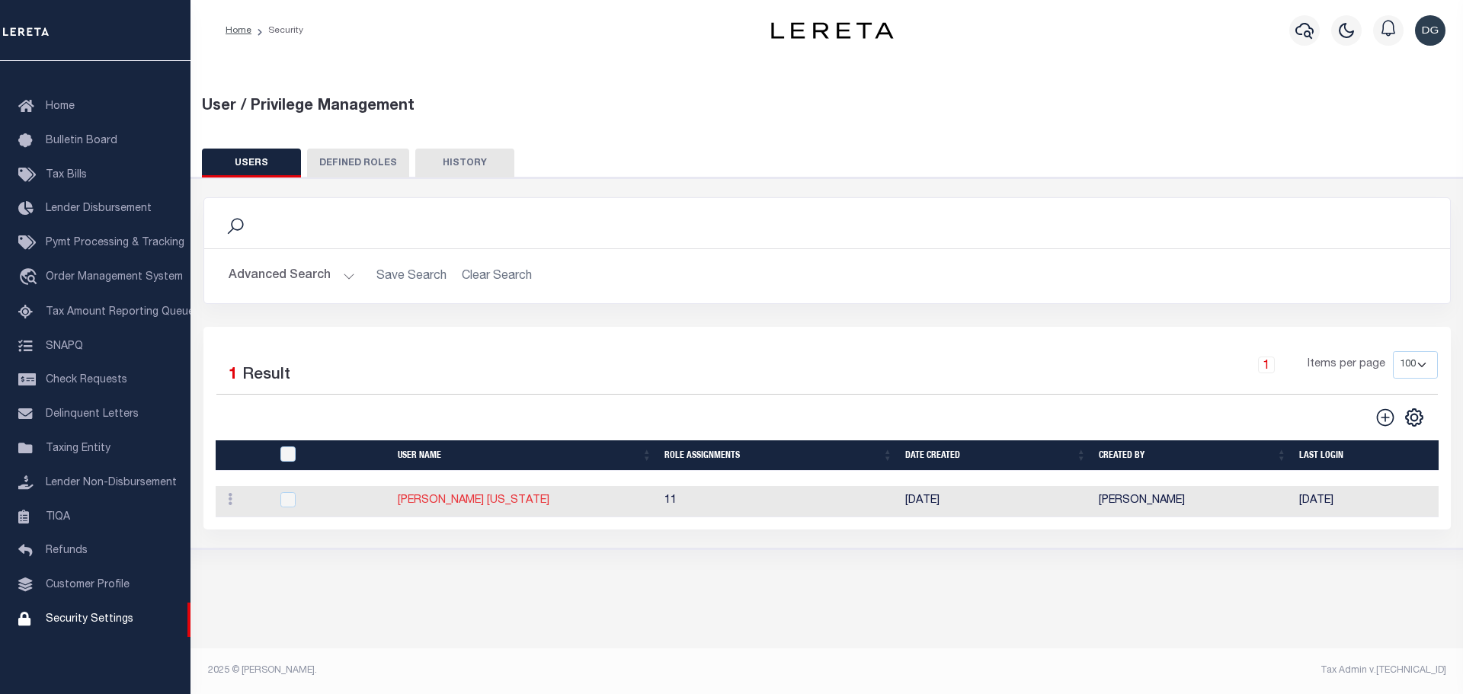
click at [430, 506] on link "[PERSON_NAME] [US_STATE]" at bounding box center [474, 500] width 152 height 11
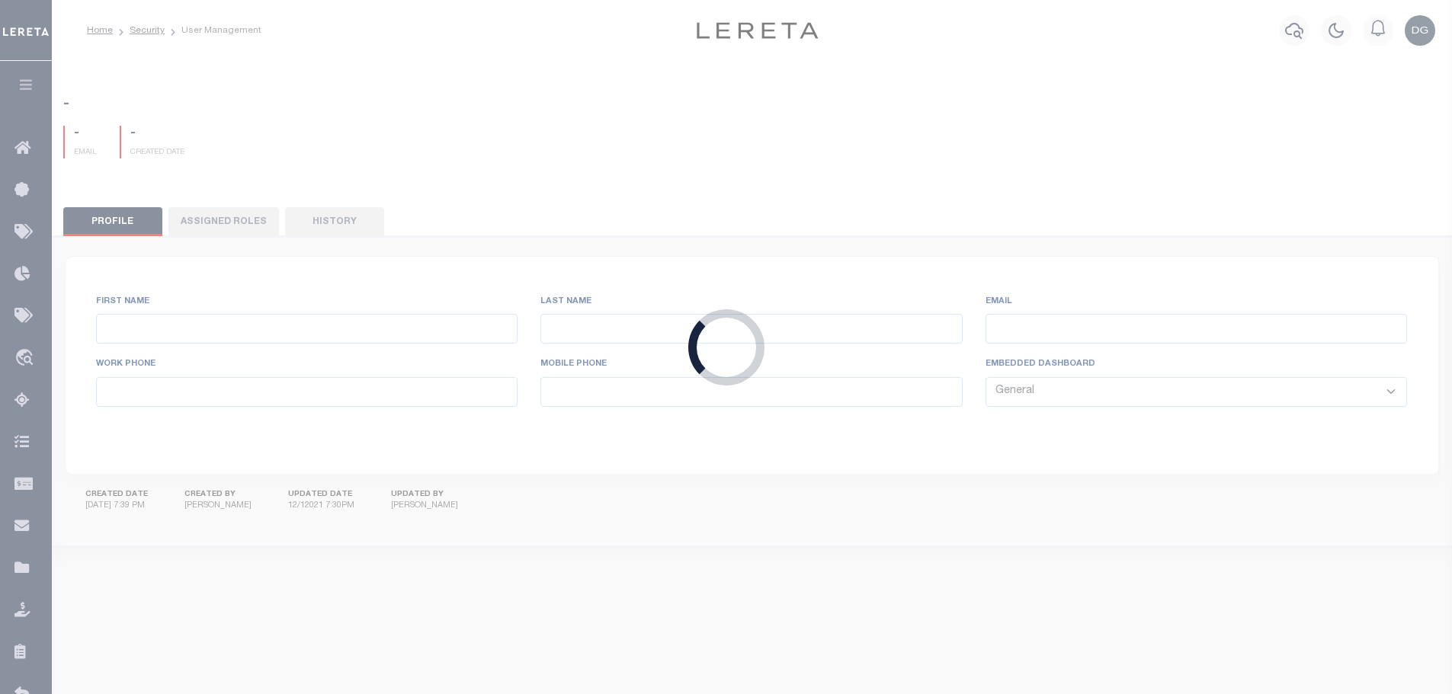
type input "[PERSON_NAME]"
type input "[US_STATE]"
type input "[EMAIL_ADDRESS][DOMAIN_NAME]"
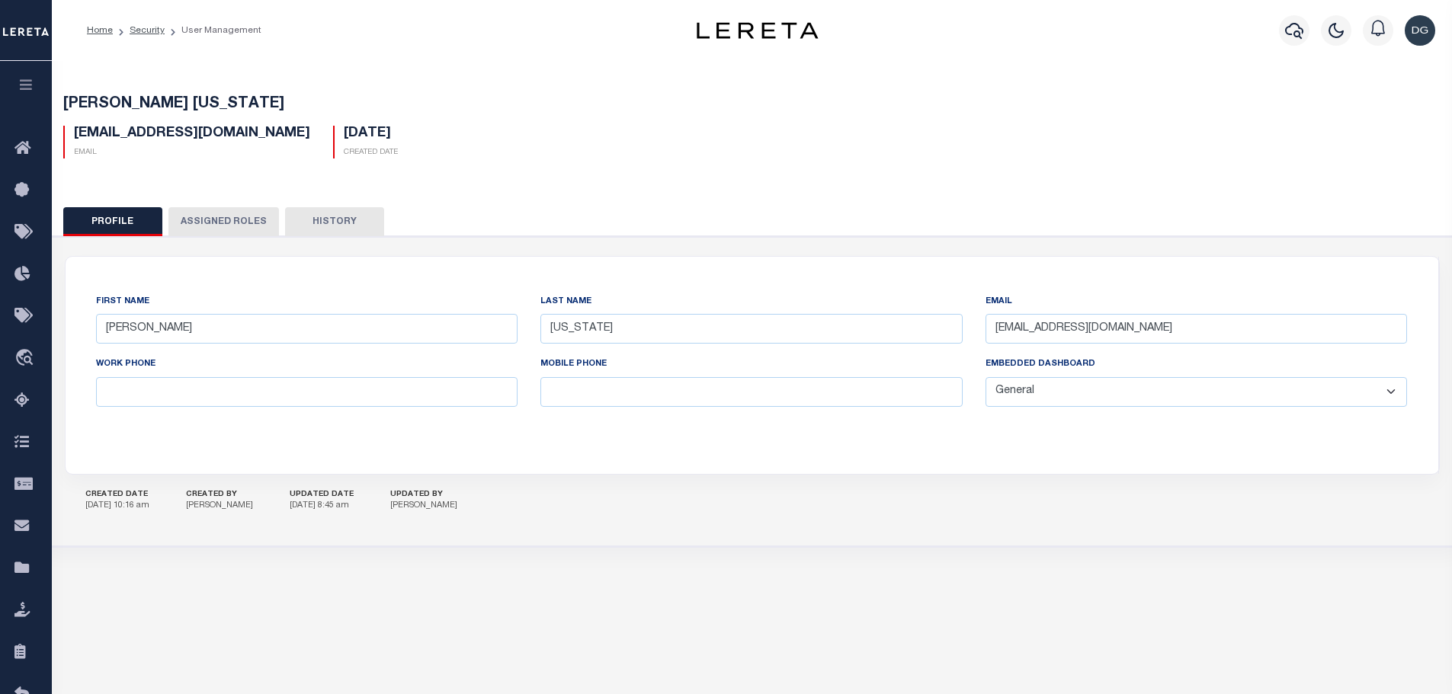
click at [251, 216] on button "Assigned Roles" at bounding box center [223, 221] width 110 height 29
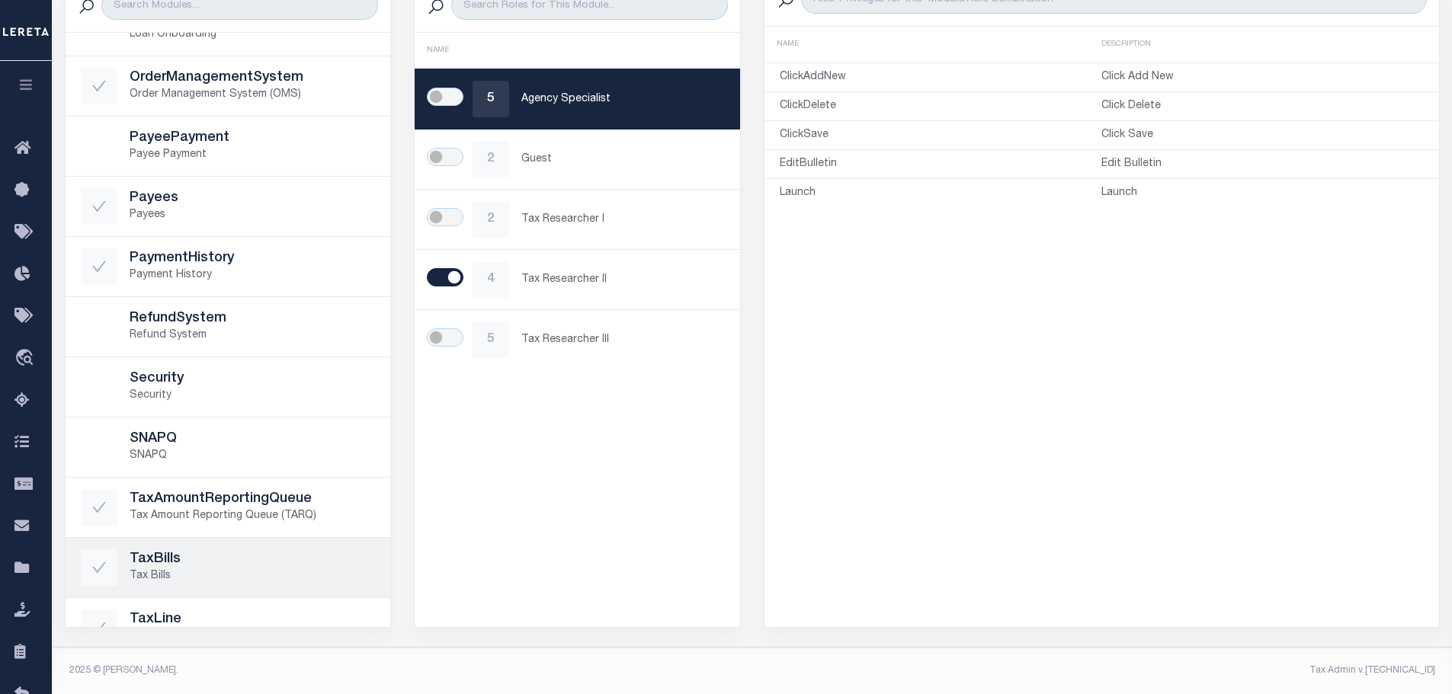
scroll to position [613, 0]
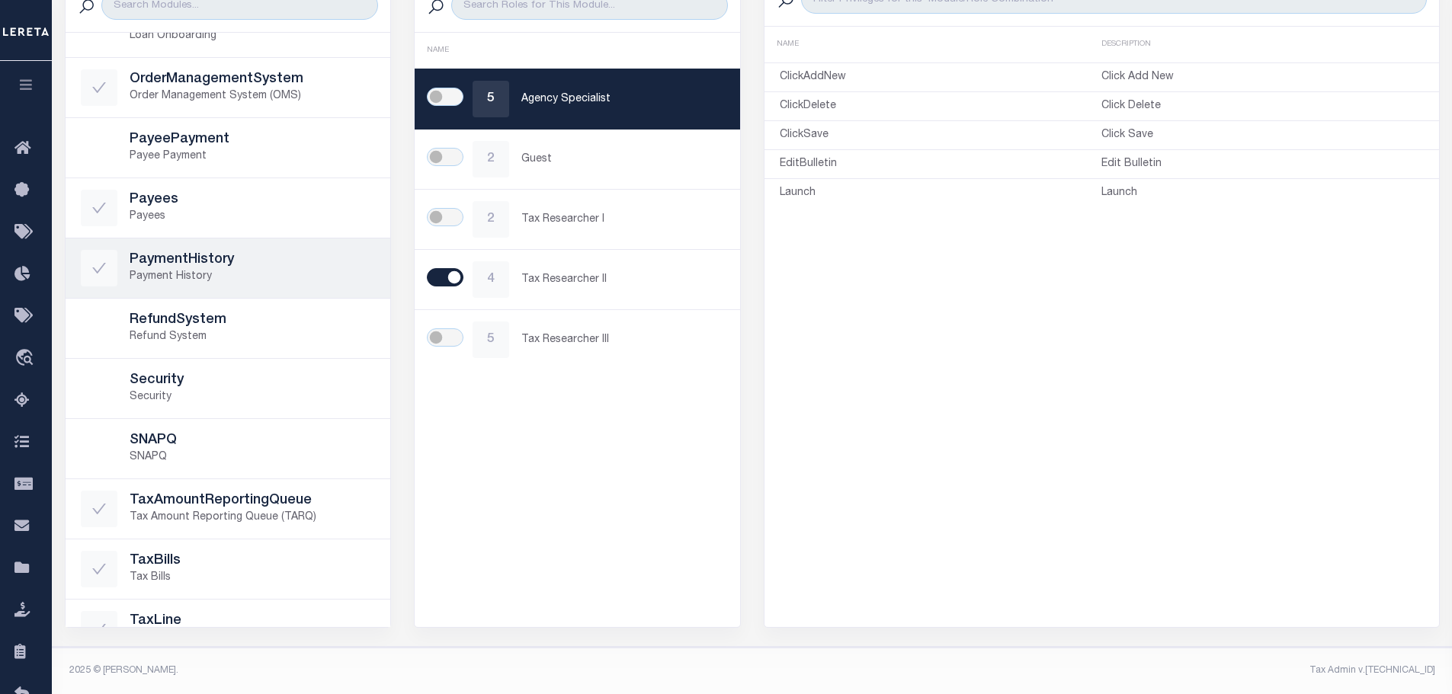
click at [293, 267] on h5 "PaymentHistory" at bounding box center [253, 260] width 246 height 17
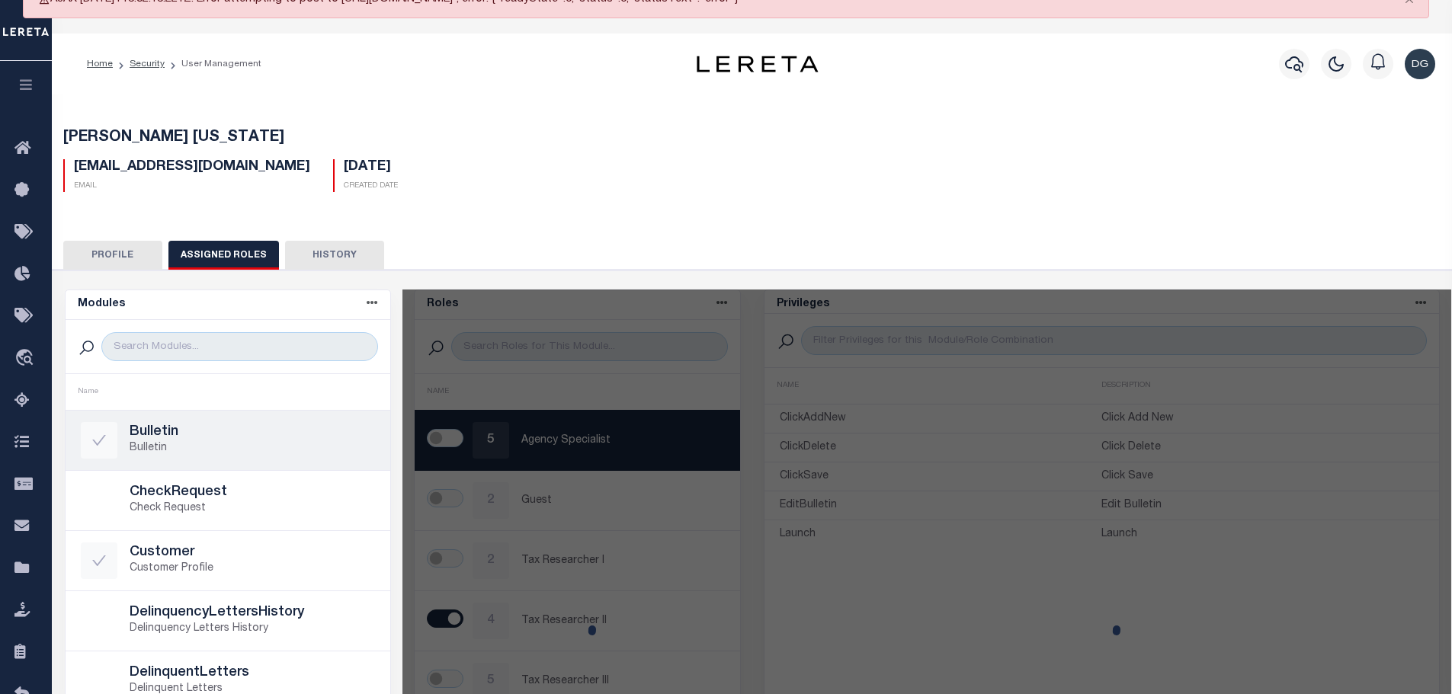
scroll to position [0, 0]
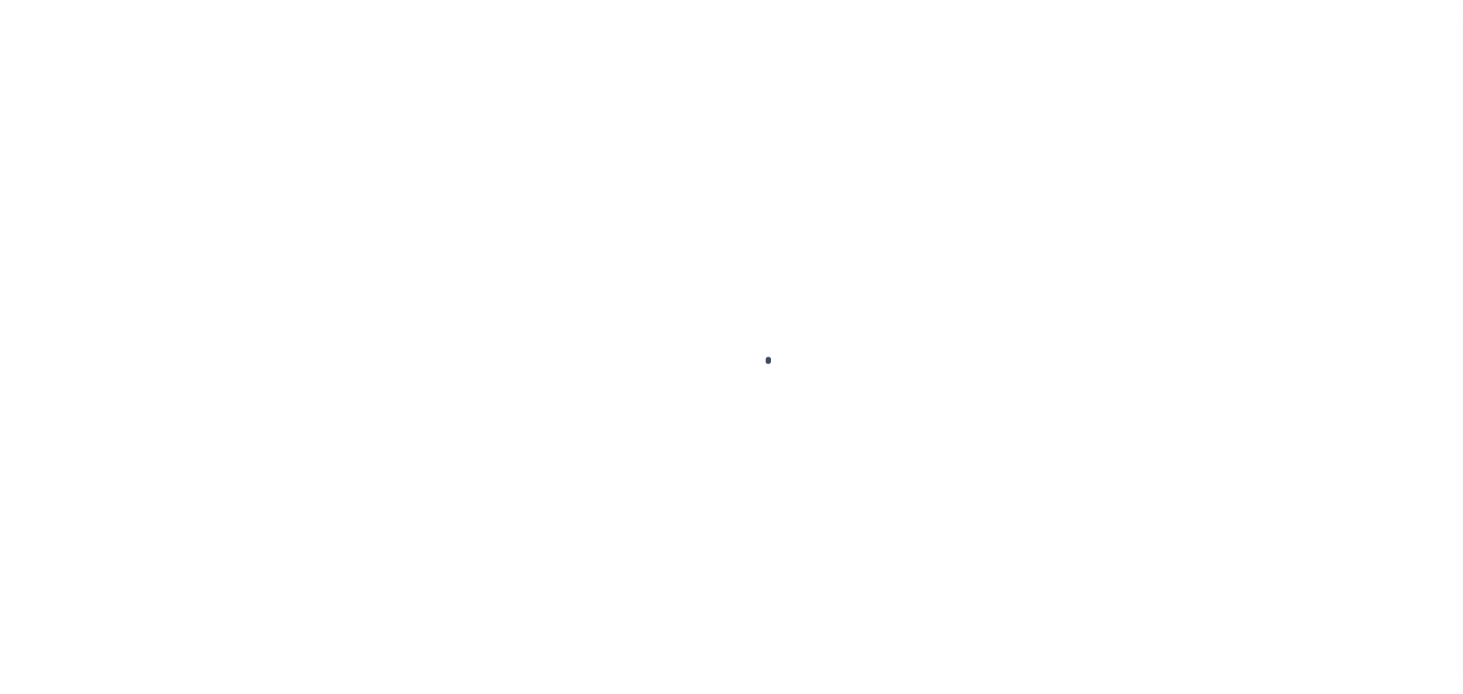
type input "[PERSON_NAME]"
type input "[US_STATE]"
type input "[EMAIL_ADDRESS][DOMAIN_NAME]"
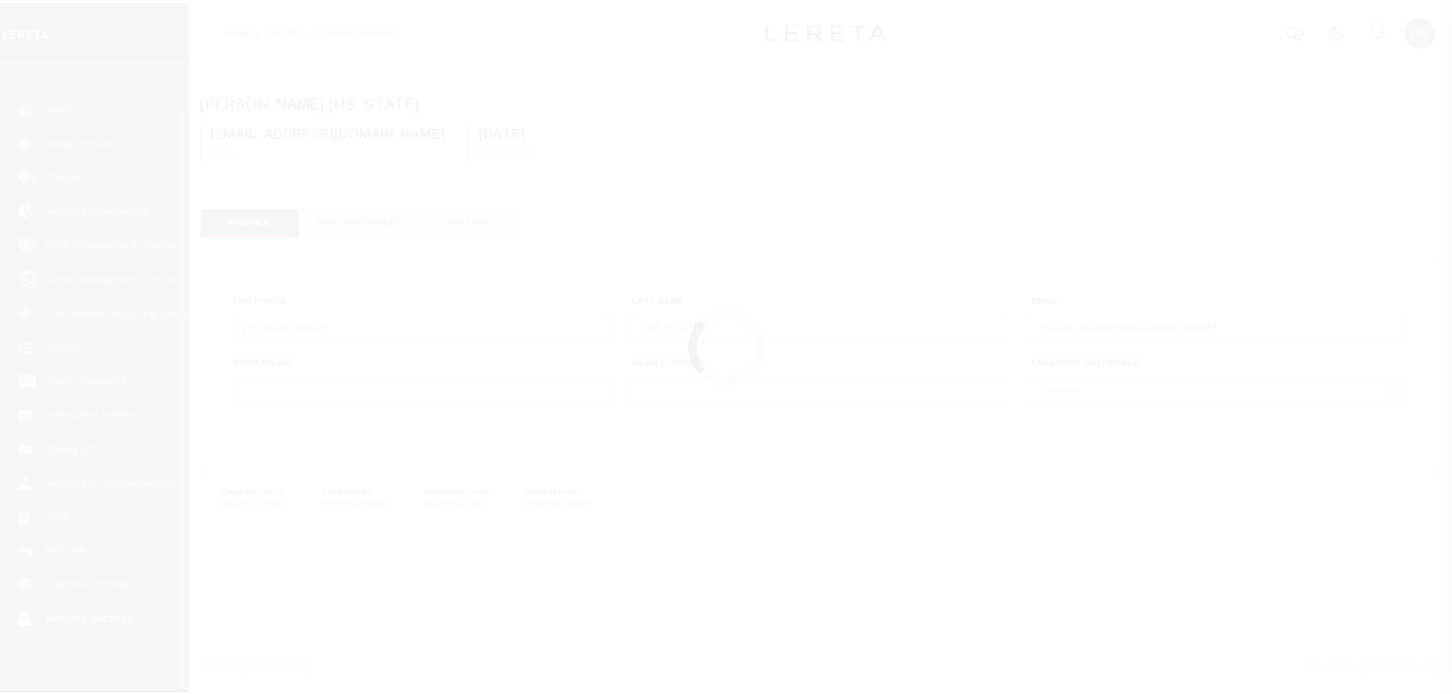
scroll to position [48, 0]
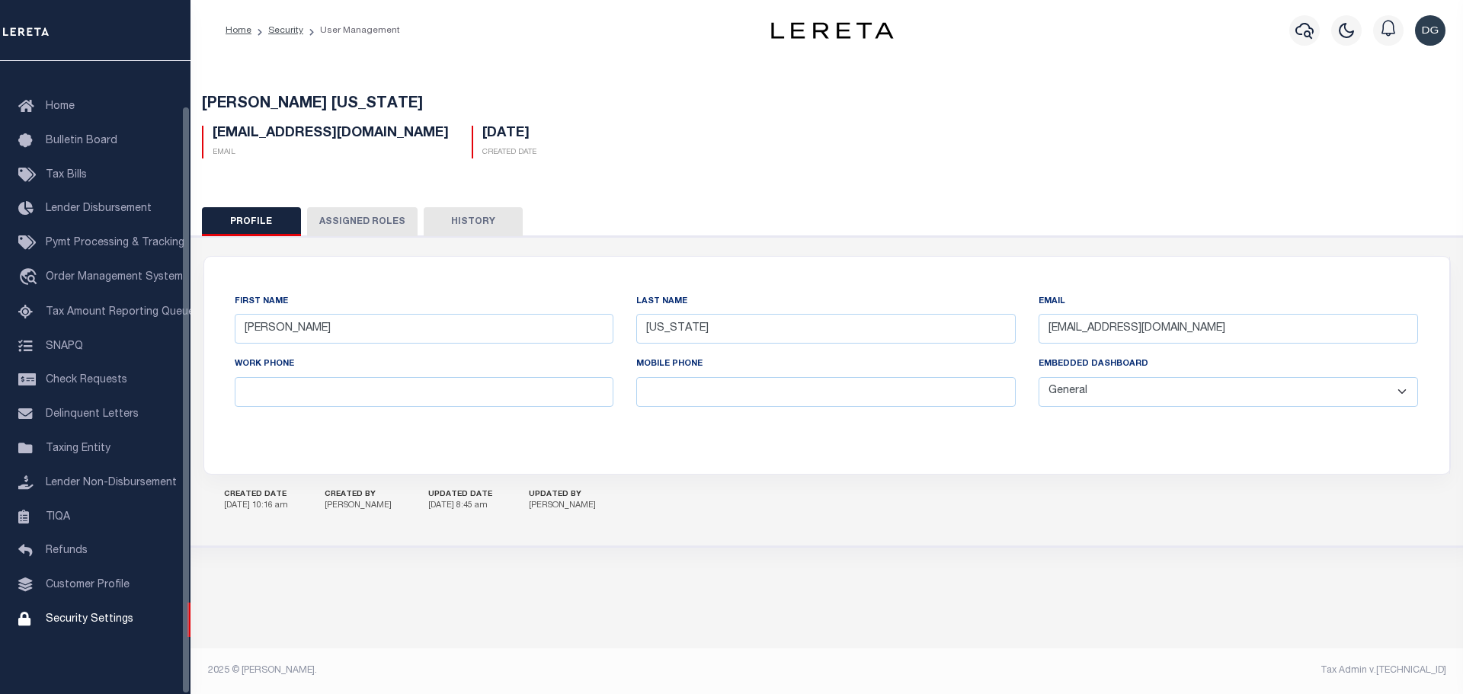
click at [887, 527] on div "CREATED DATE [DATE] 10:16 am CREATED BY [PERSON_NAME] UPDATED DATE [DATE] 8:45 …" at bounding box center [826, 501] width 1247 height 53
click at [340, 221] on button "Assigned Roles" at bounding box center [362, 221] width 110 height 29
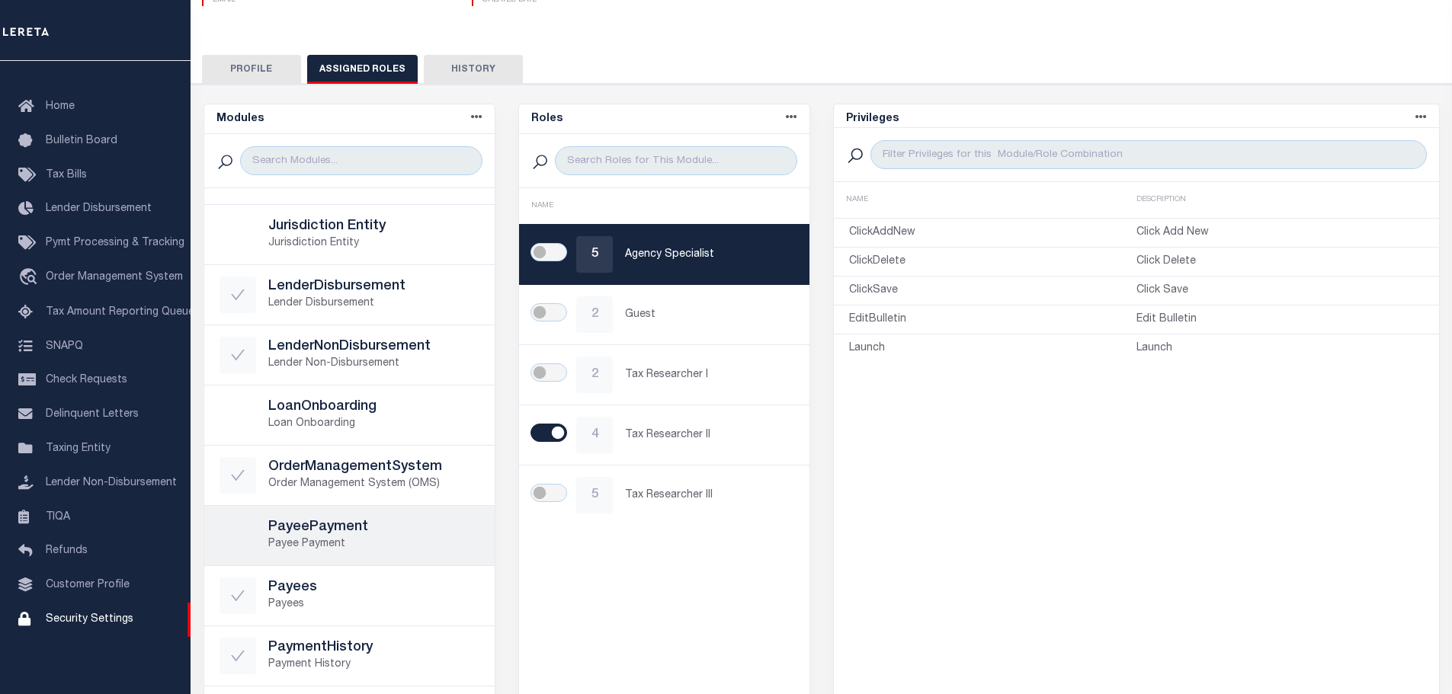
scroll to position [533, 0]
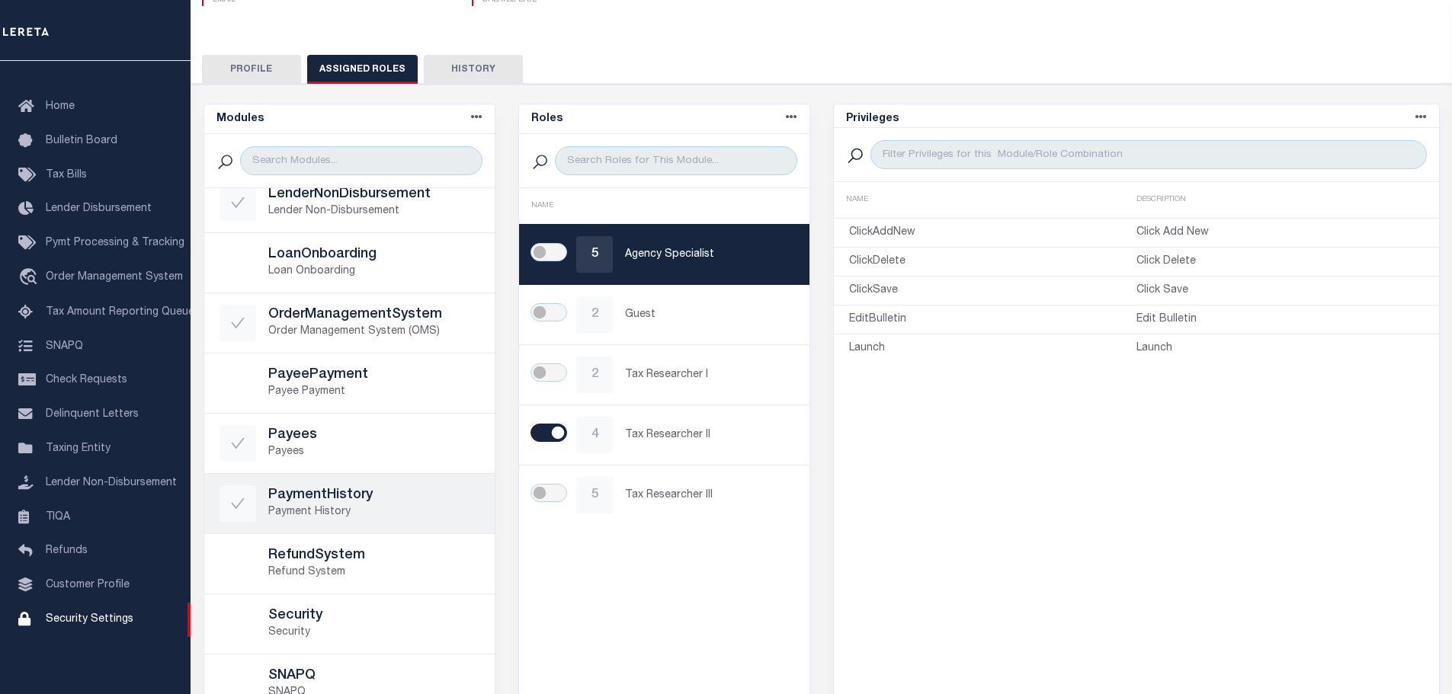
click at [367, 503] on h5 "PaymentHistory" at bounding box center [373, 496] width 211 height 17
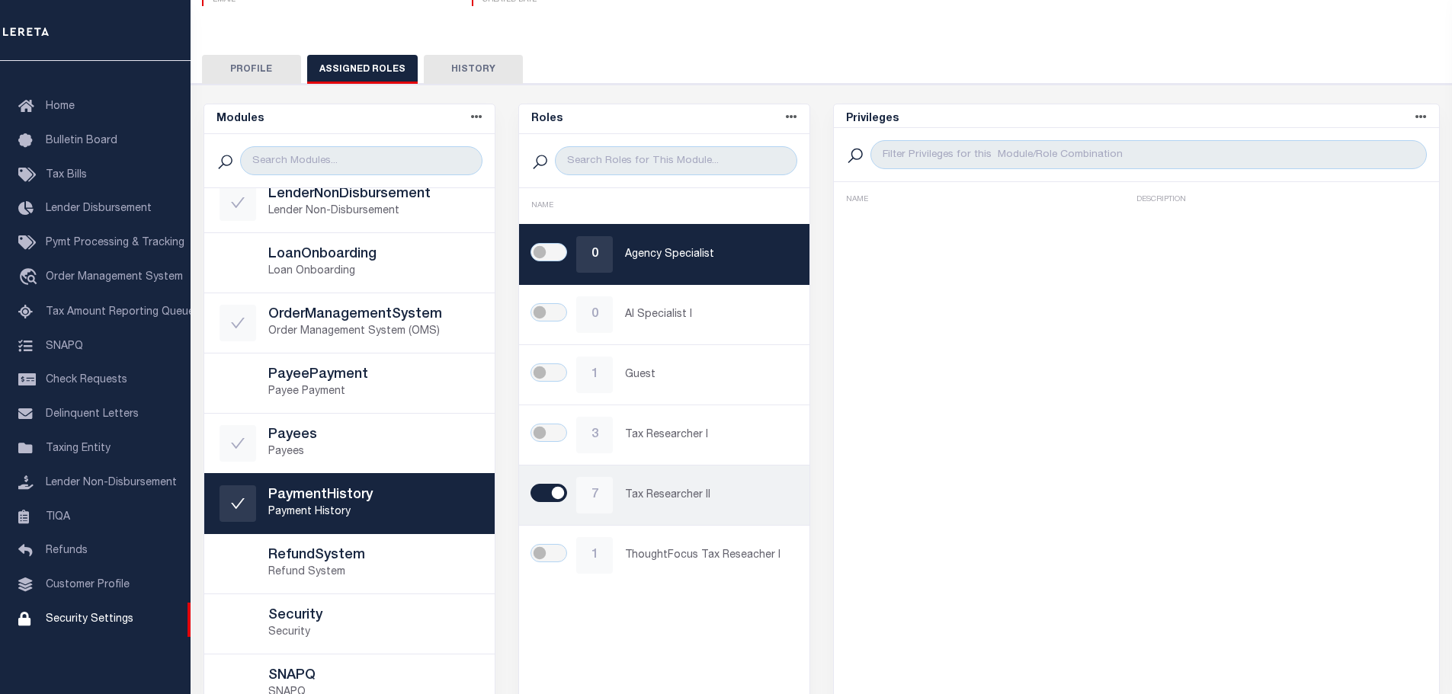
click at [724, 483] on div "7 Tax Researcher II" at bounding box center [664, 495] width 260 height 37
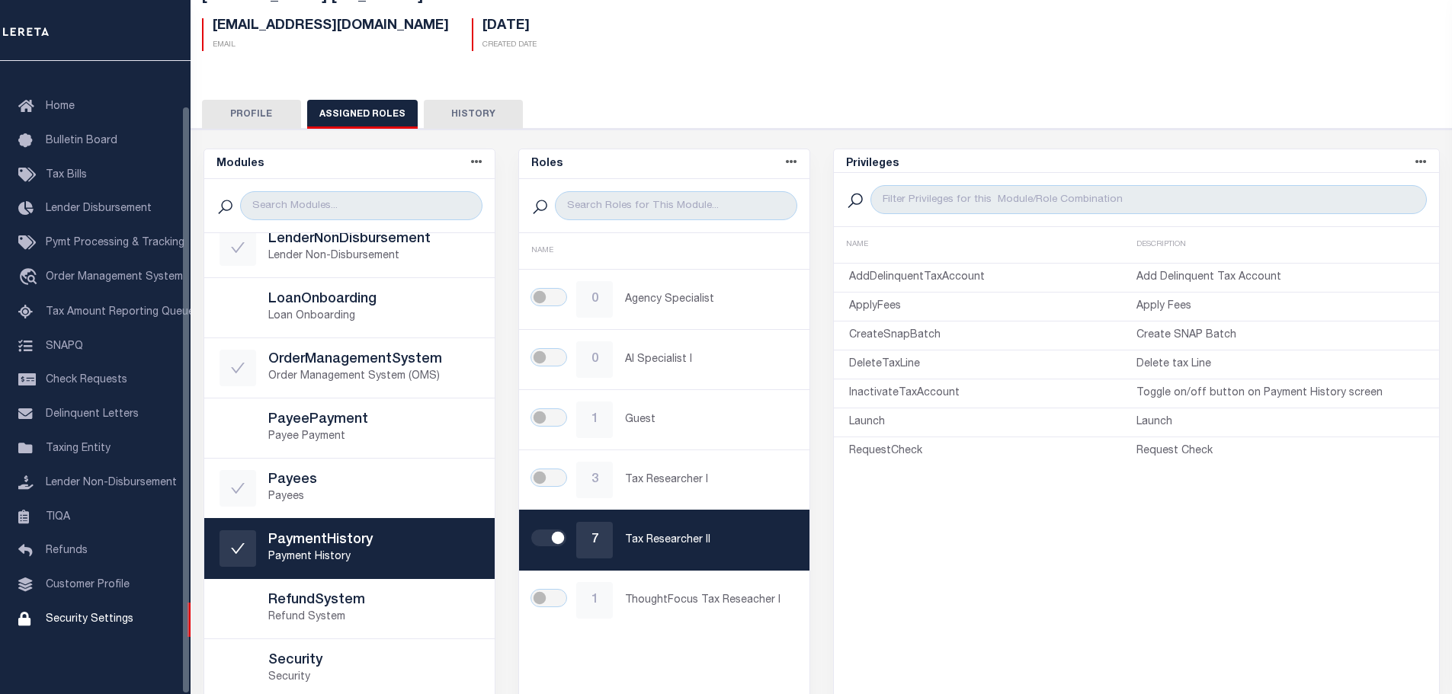
scroll to position [0, 0]
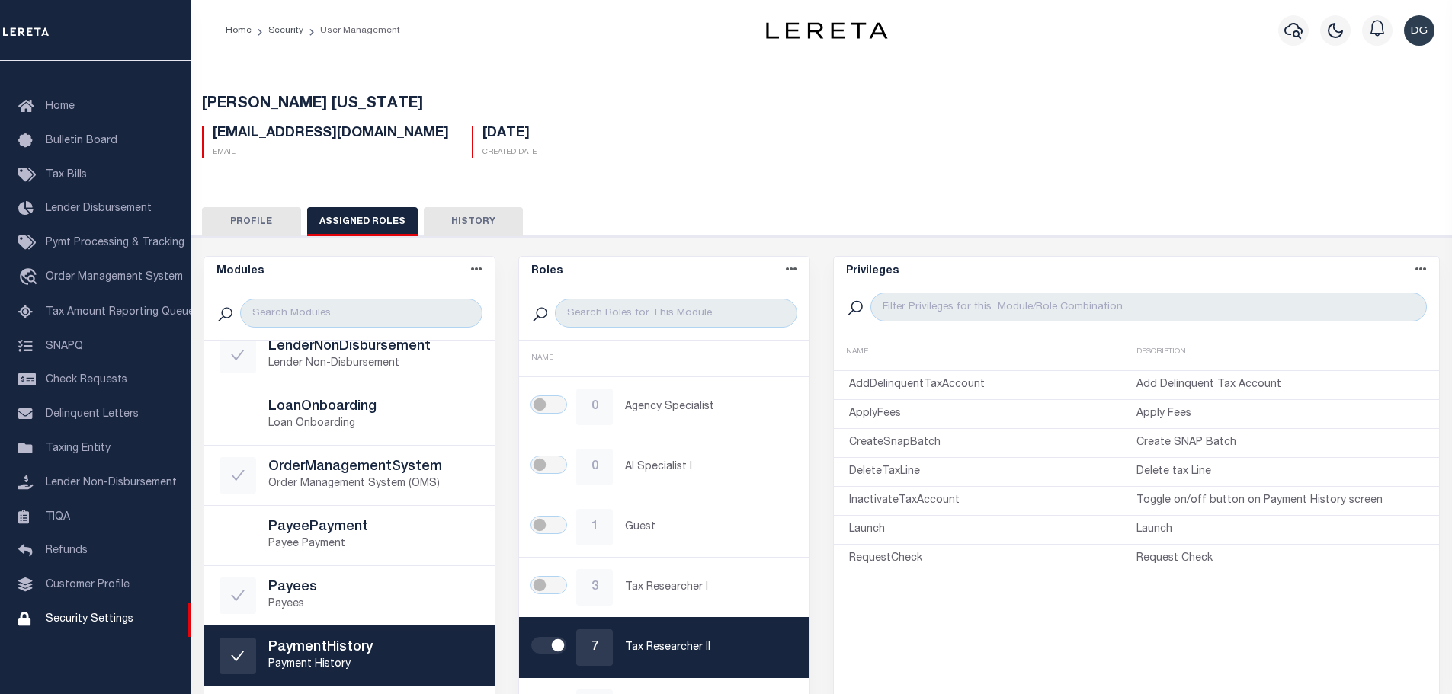
click at [258, 222] on button "Profile" at bounding box center [251, 221] width 99 height 29
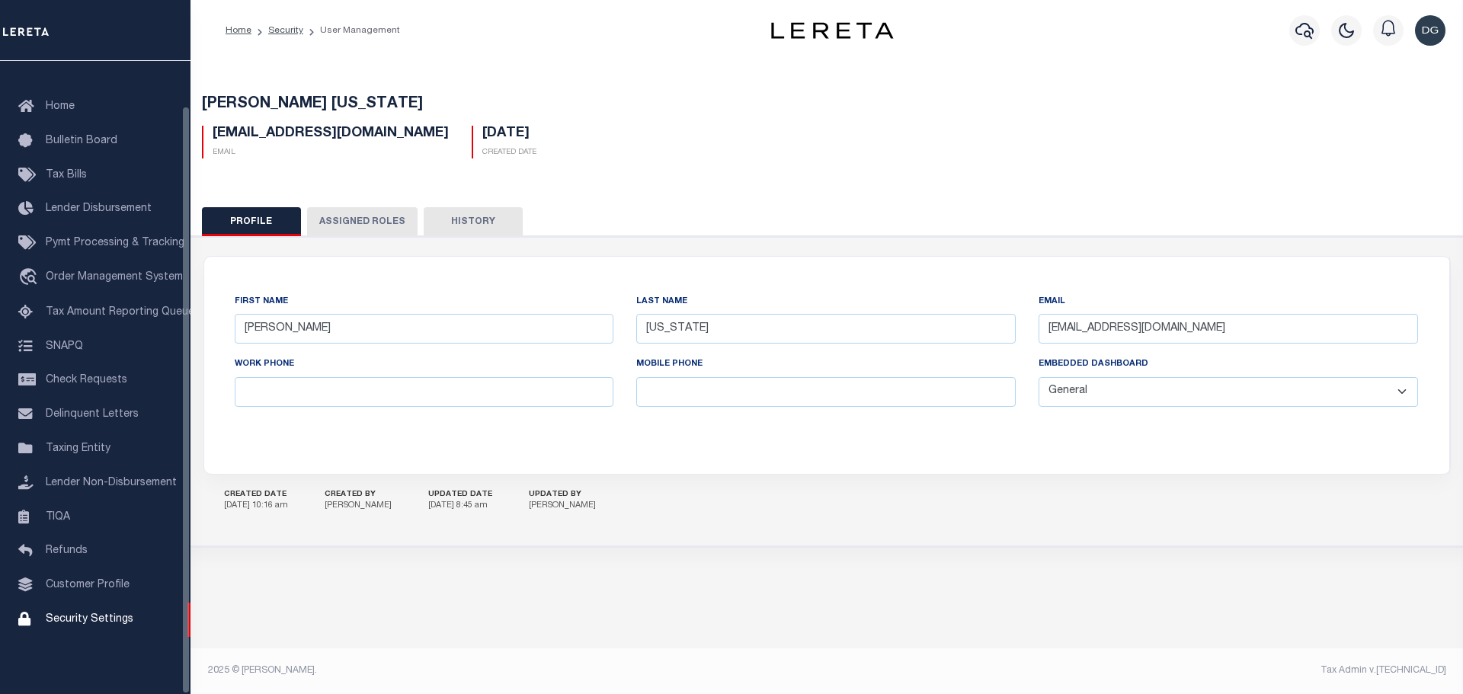
drag, startPoint x: 883, startPoint y: 564, endPoint x: 863, endPoint y: 552, distance: 22.9
click at [883, 564] on div "Tarasiewicz Virginia VTarasiewicz@lereta.net Email 06/09/2025 Created Date AI" at bounding box center [827, 327] width 1273 height 533
click at [288, 36] on li "Security" at bounding box center [277, 31] width 52 height 14
click at [288, 31] on link "Security" at bounding box center [285, 30] width 35 height 9
select select "100"
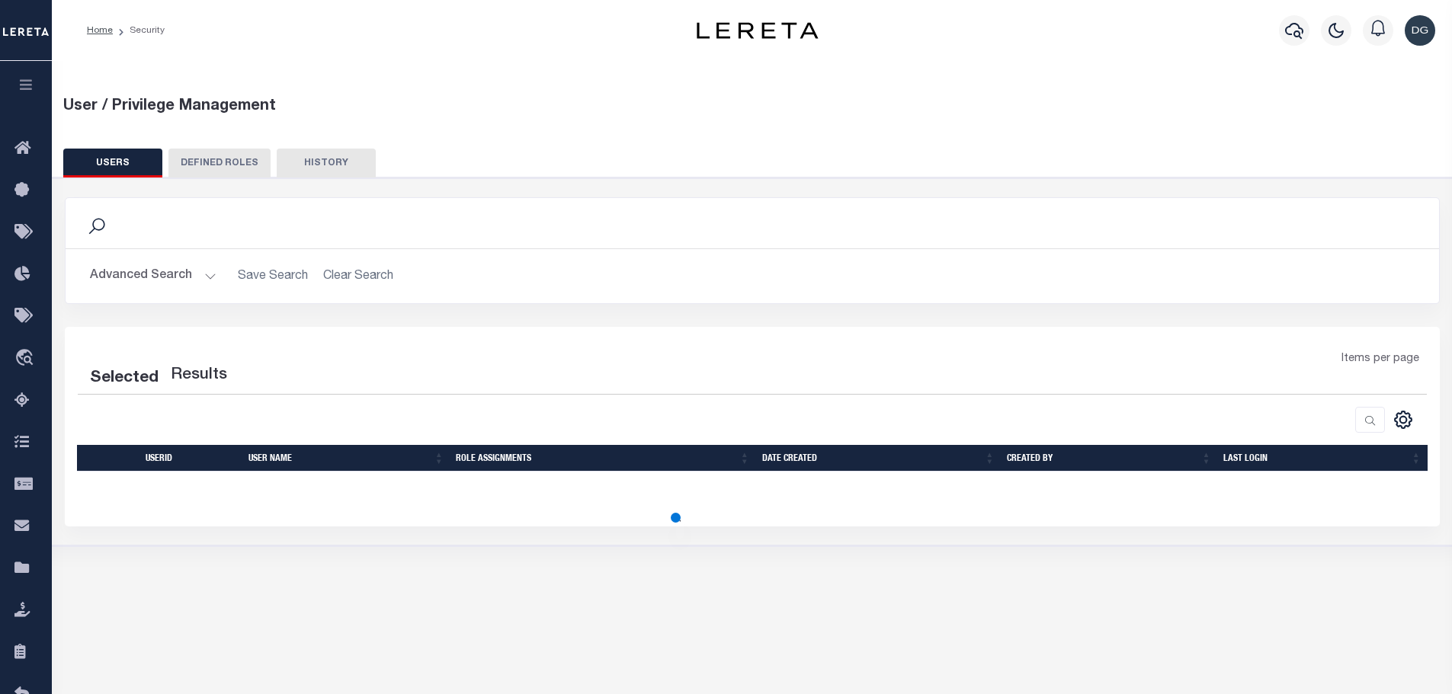
select select "100"
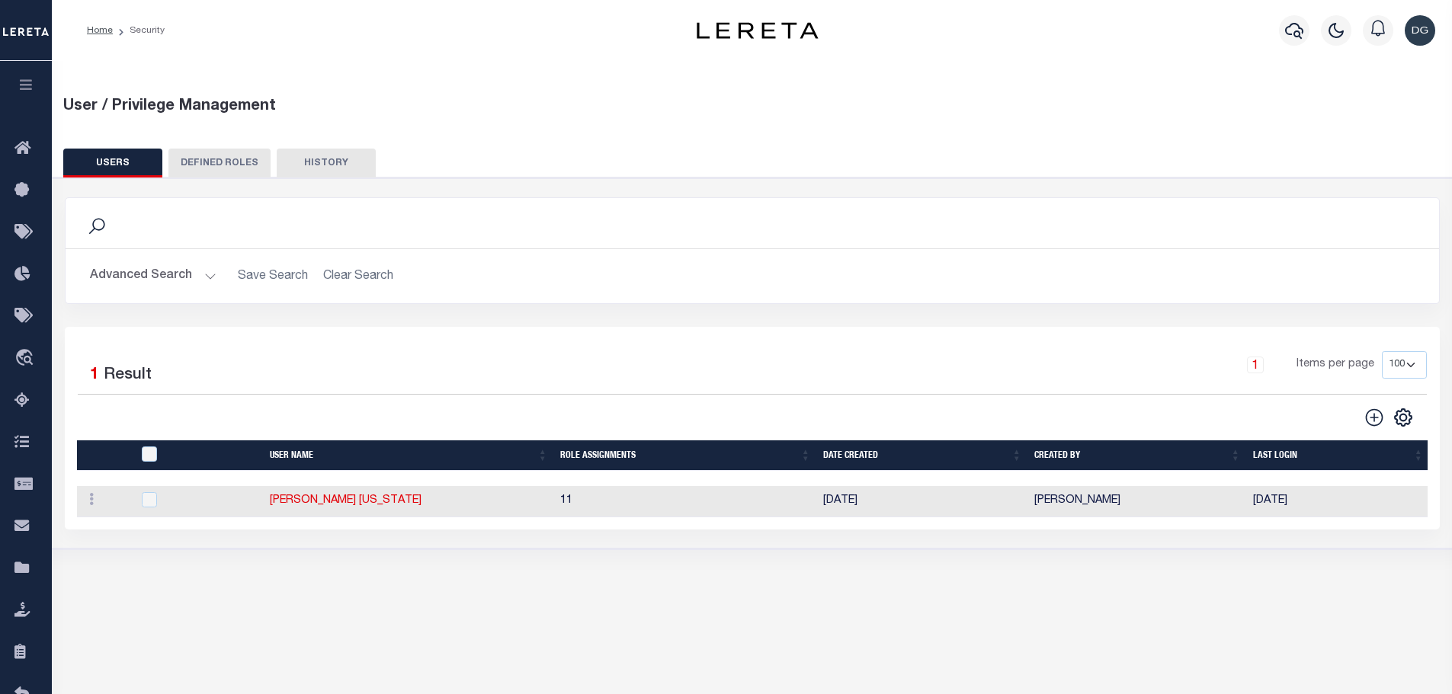
click at [127, 265] on button "Advanced Search" at bounding box center [153, 276] width 127 height 30
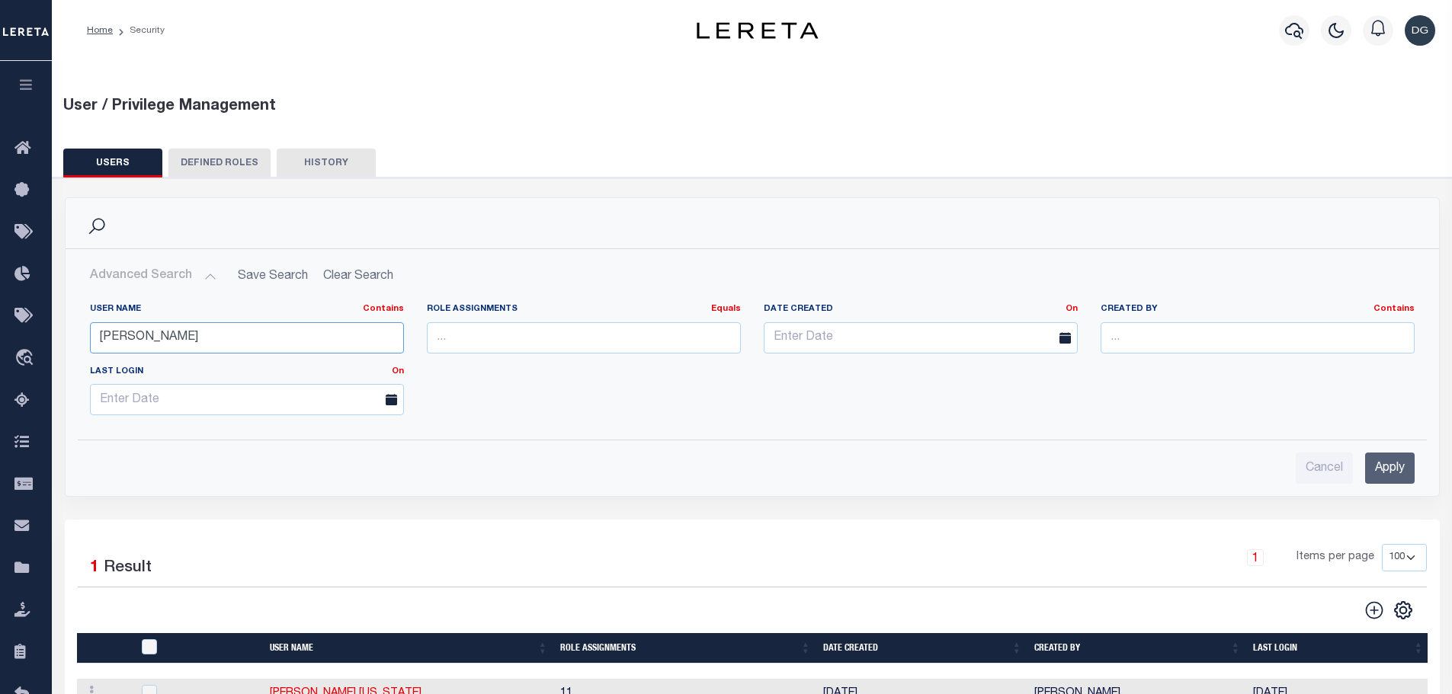
click at [171, 328] on input "tara" at bounding box center [247, 337] width 314 height 31
type input "longman"
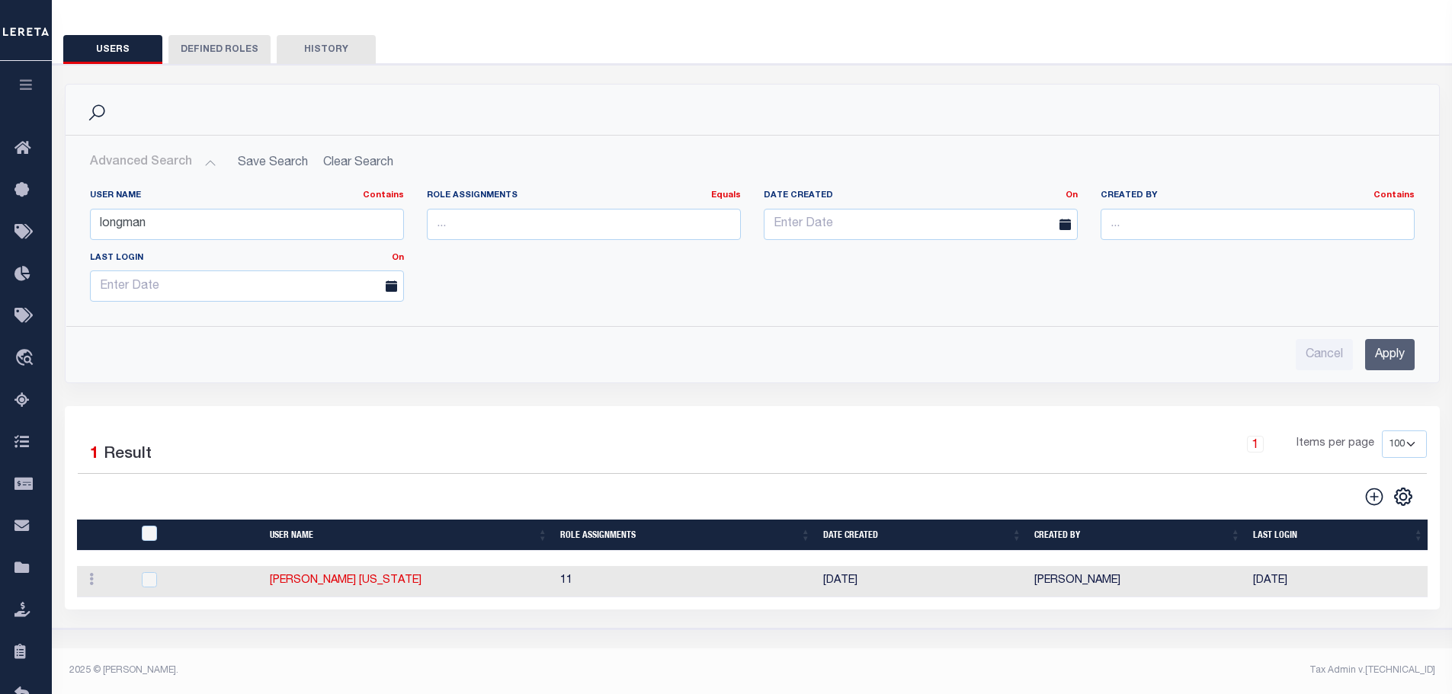
click at [1398, 347] on input "Apply" at bounding box center [1390, 354] width 50 height 31
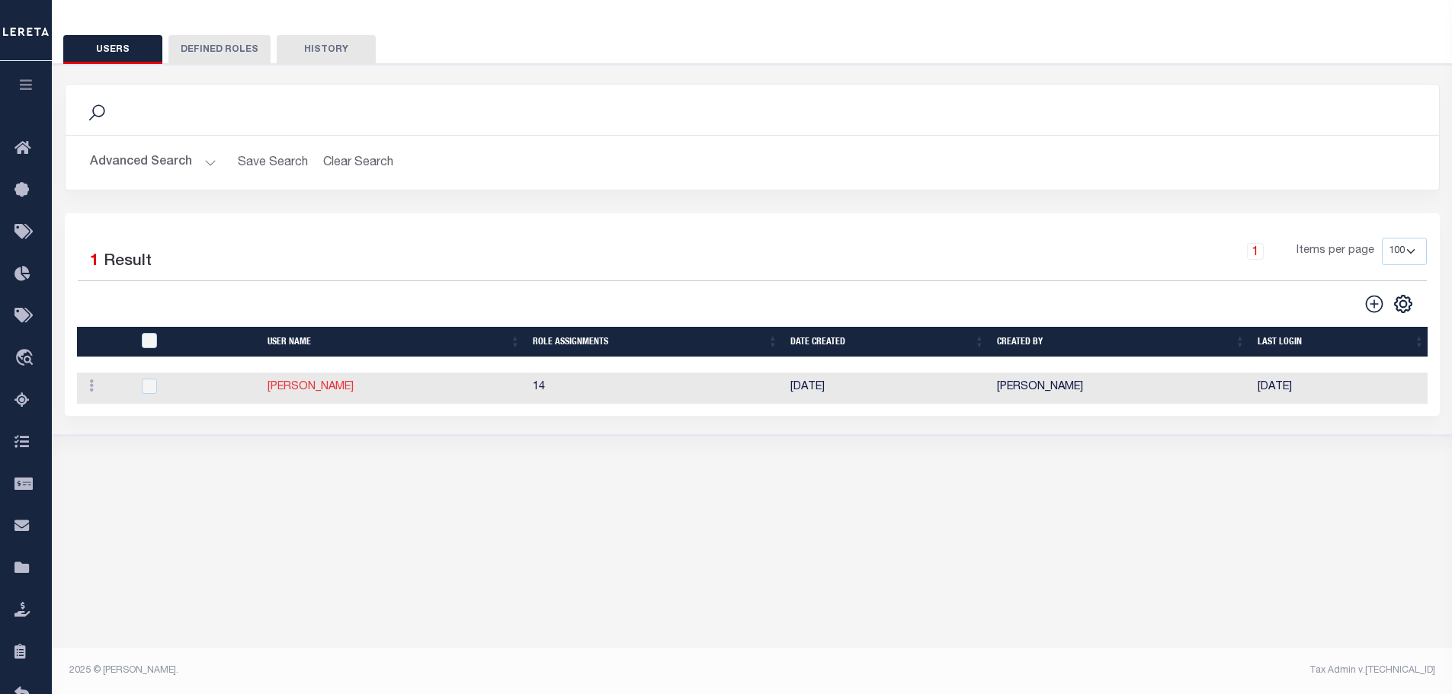
click at [330, 385] on link "Longman, Jessica" at bounding box center [310, 387] width 86 height 11
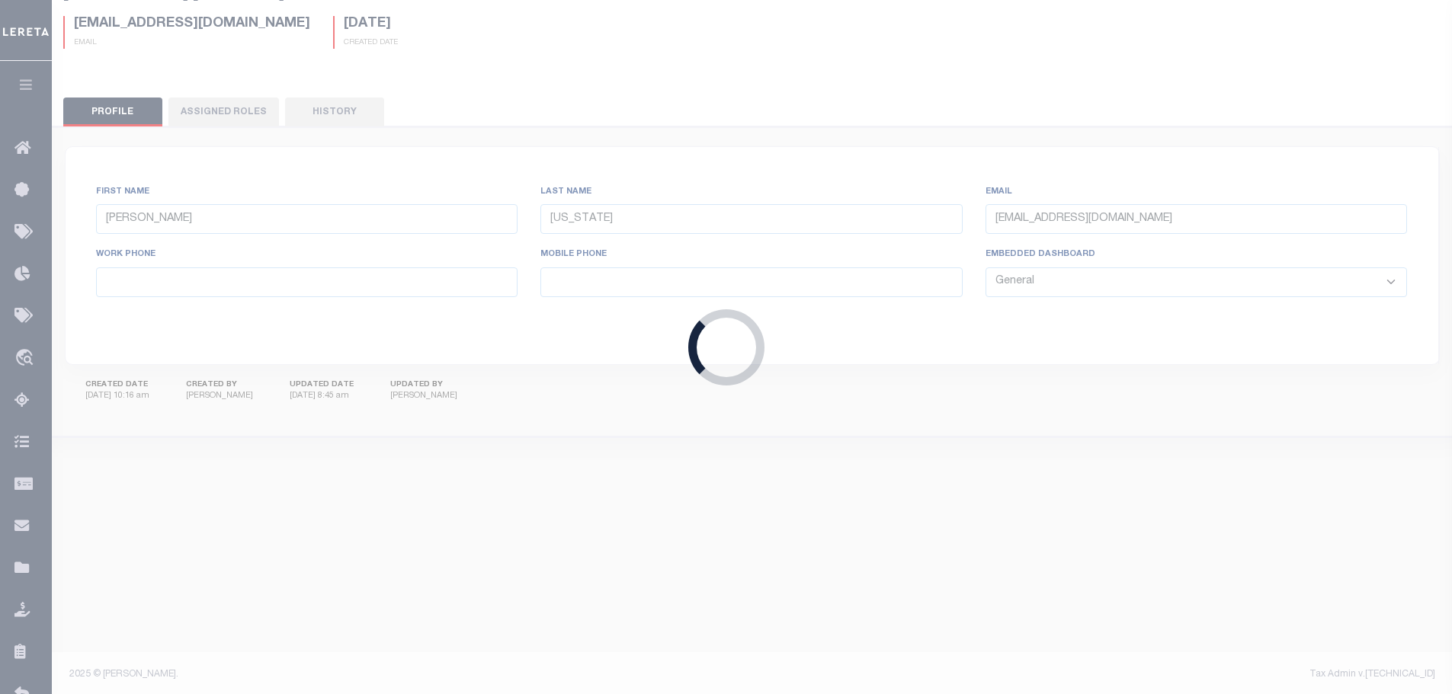
type input "Longman,"
type input "Jessica"
type input "JLongman@lereta.net"
select select "TPS"
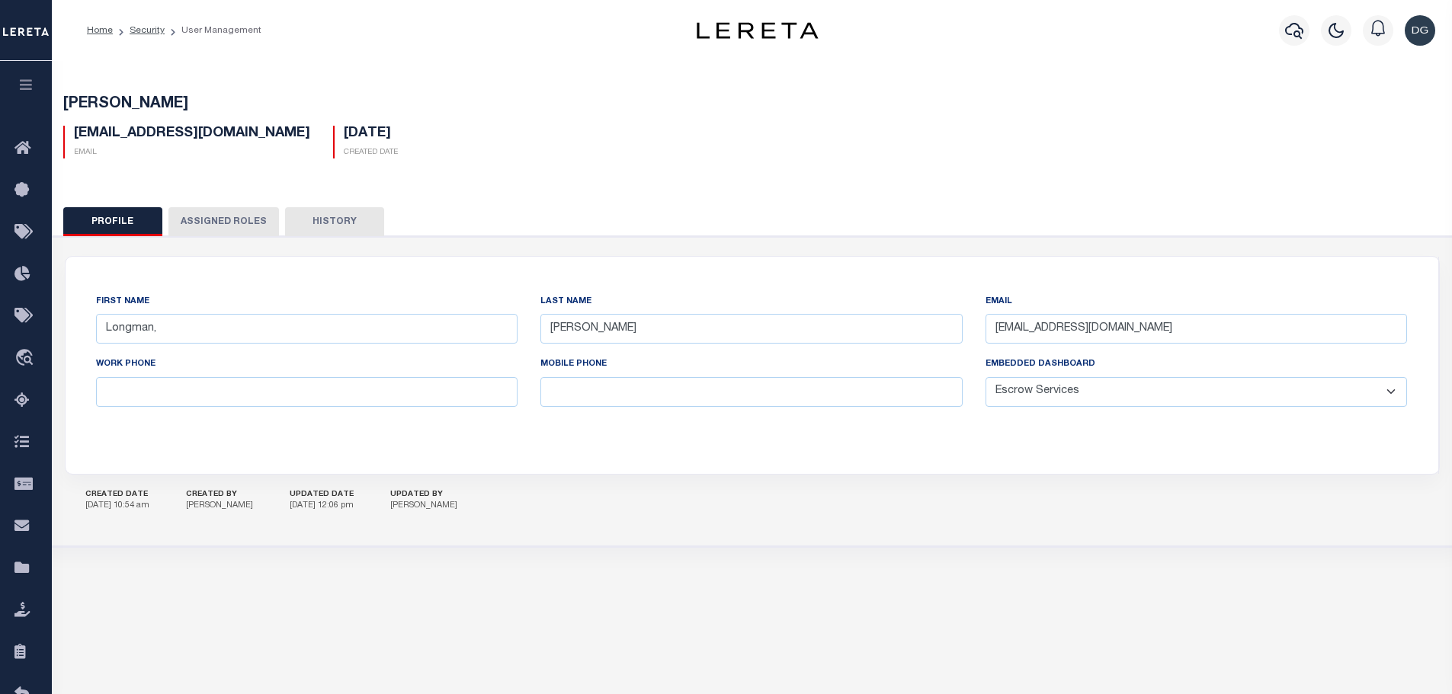
click at [216, 218] on button "Assigned Roles" at bounding box center [223, 221] width 110 height 29
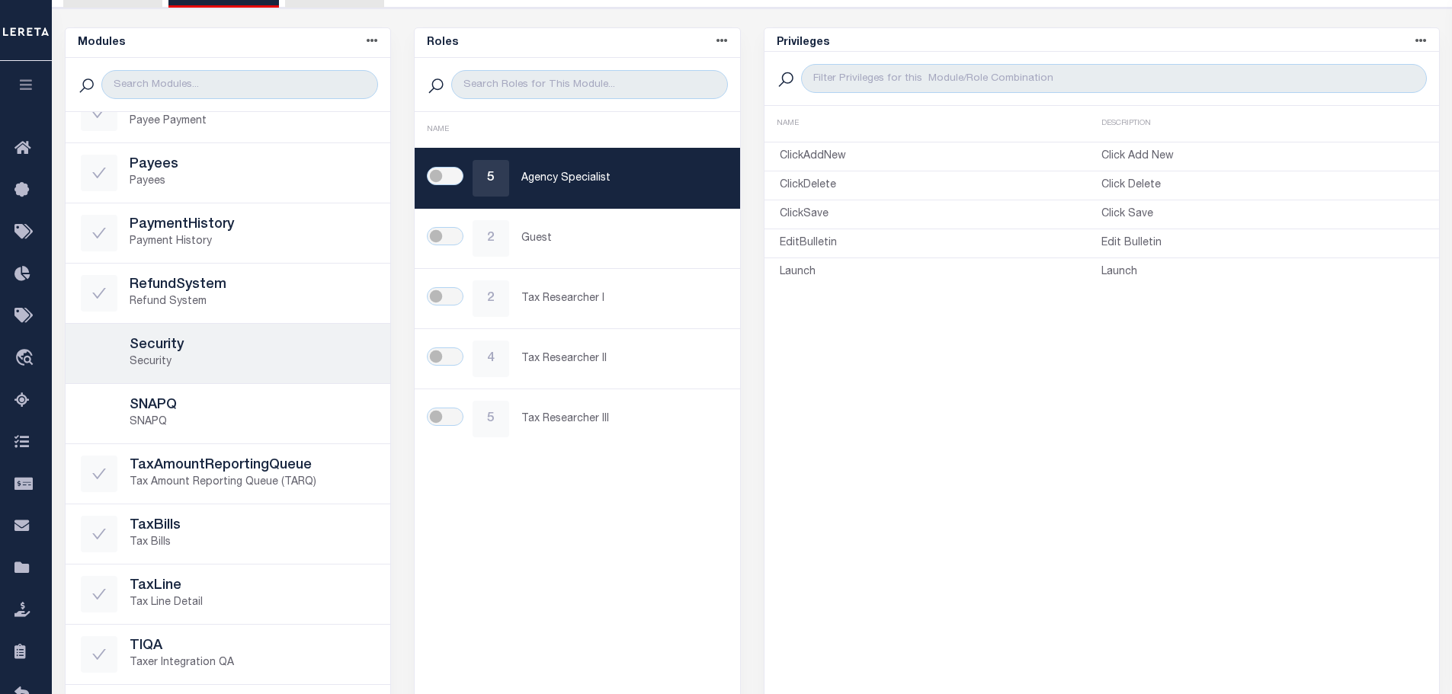
scroll to position [766, 0]
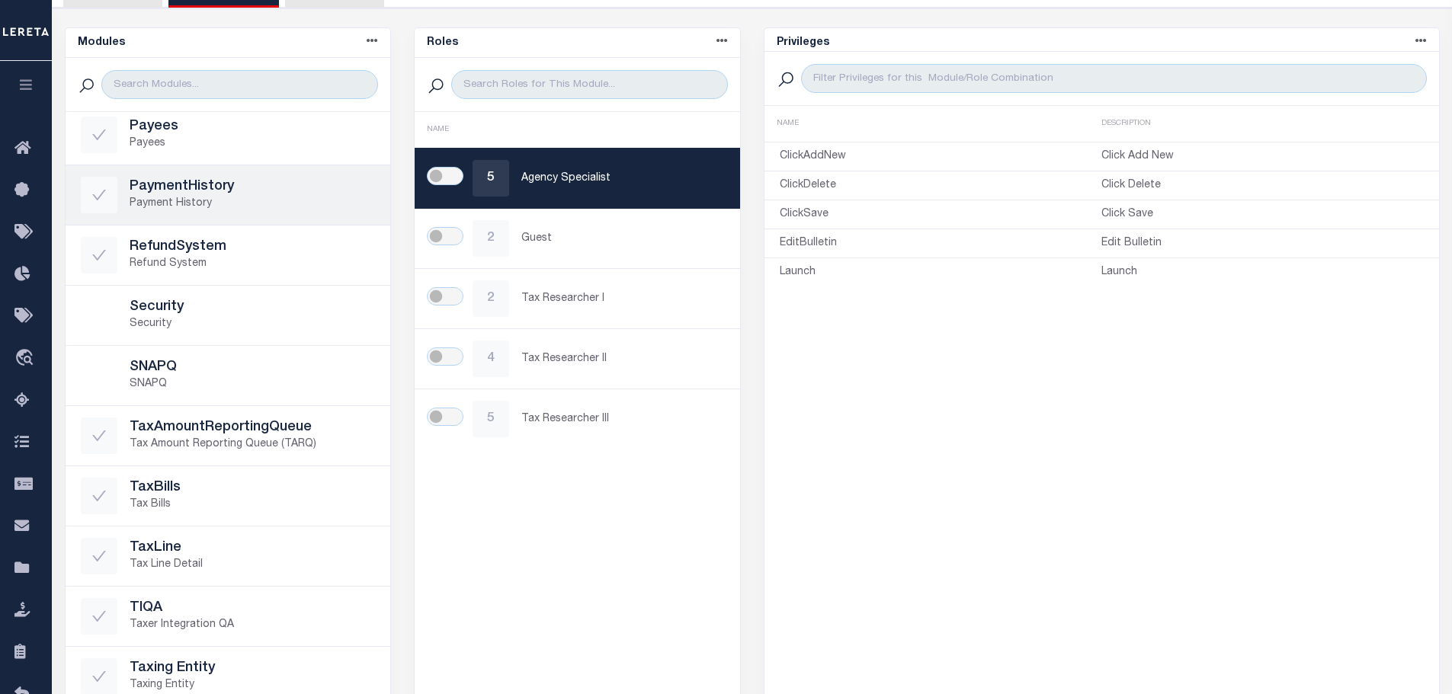
click at [250, 200] on p "Payment History" at bounding box center [253, 204] width 246 height 16
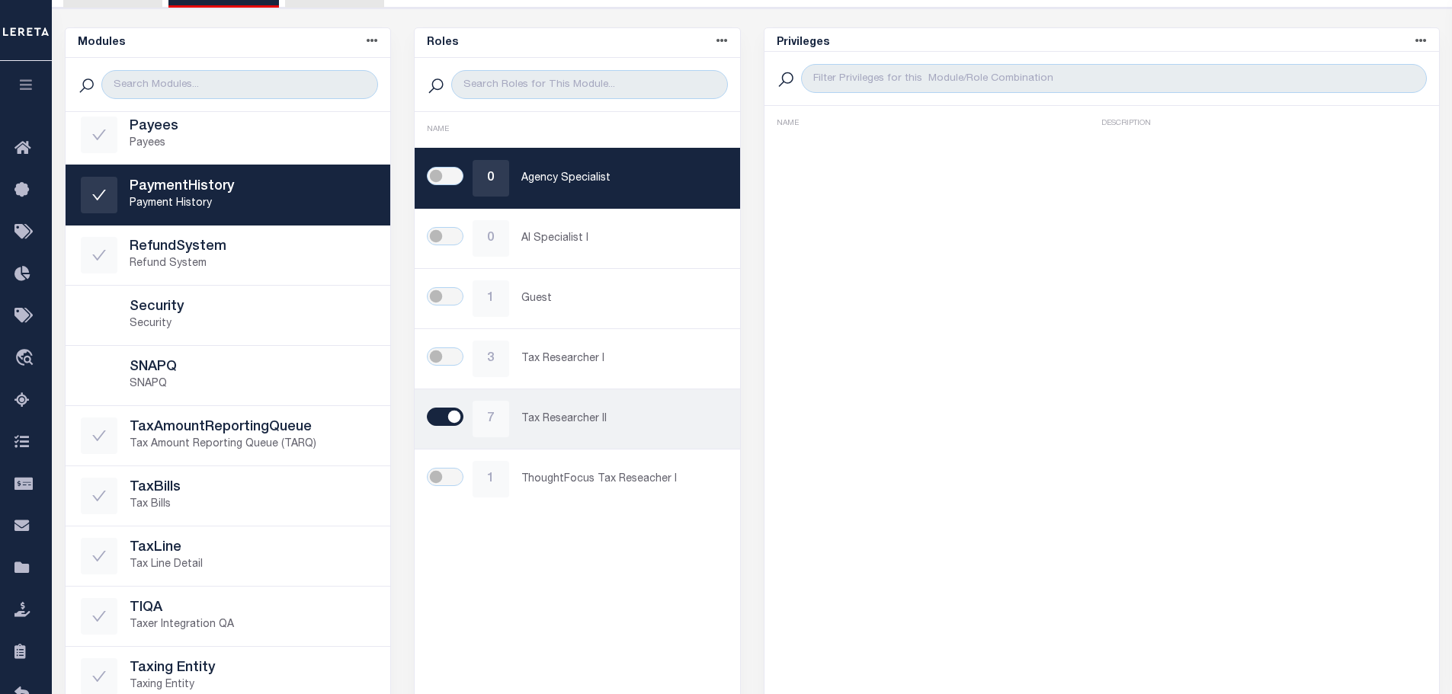
click at [617, 417] on p "Tax Researcher II" at bounding box center [622, 420] width 203 height 16
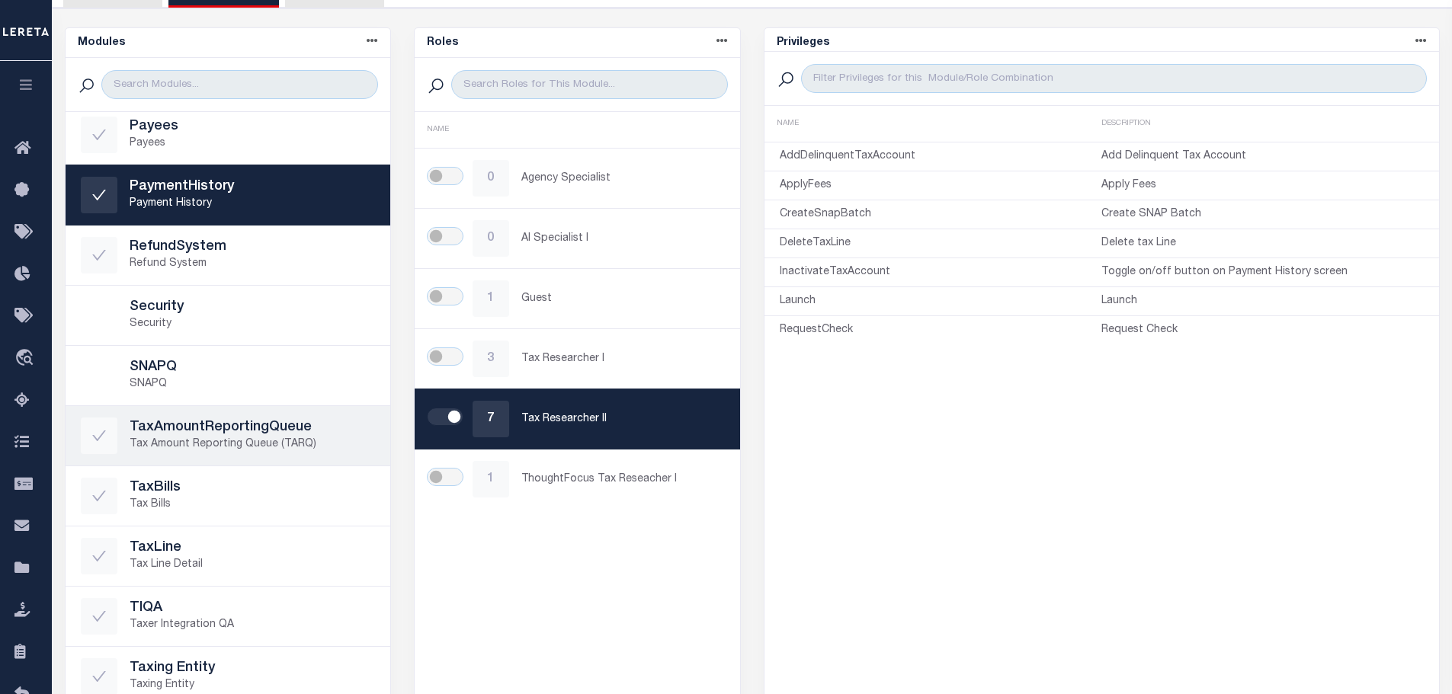
scroll to position [613, 0]
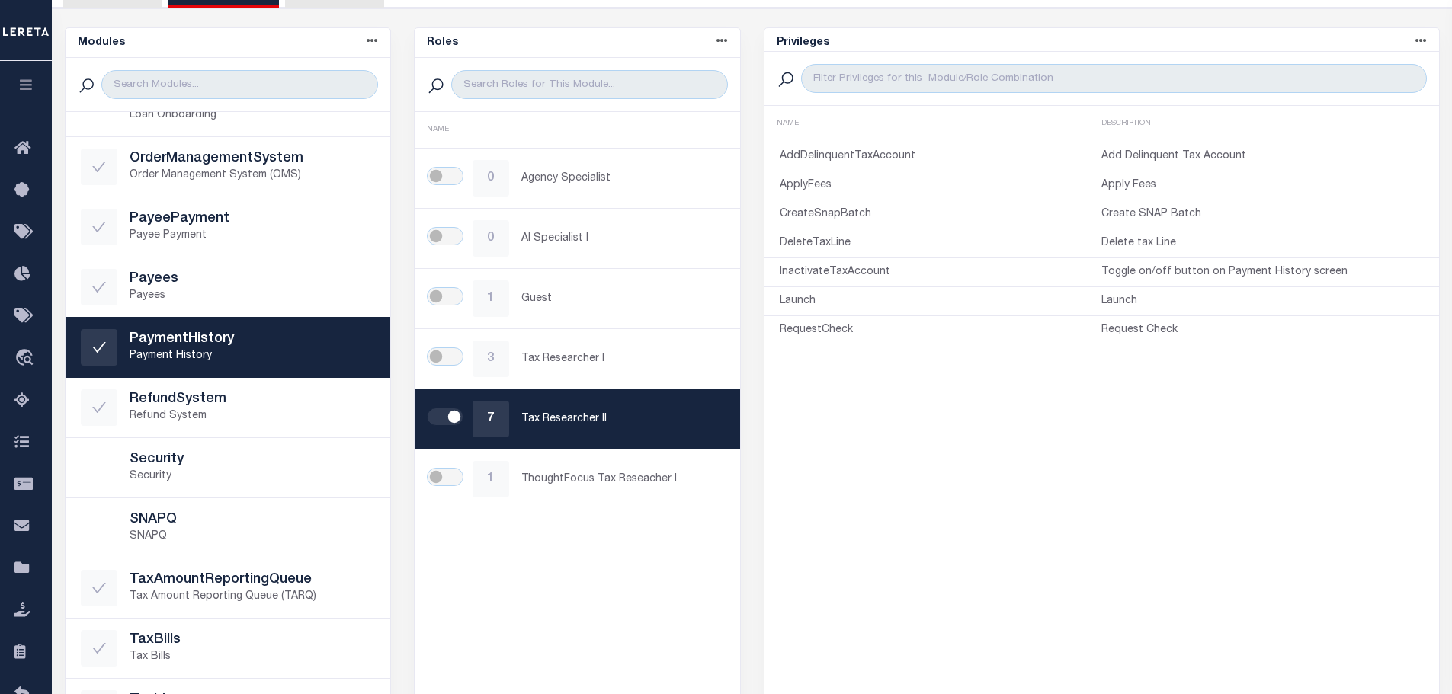
click at [276, 352] on p "Payment History" at bounding box center [253, 356] width 246 height 16
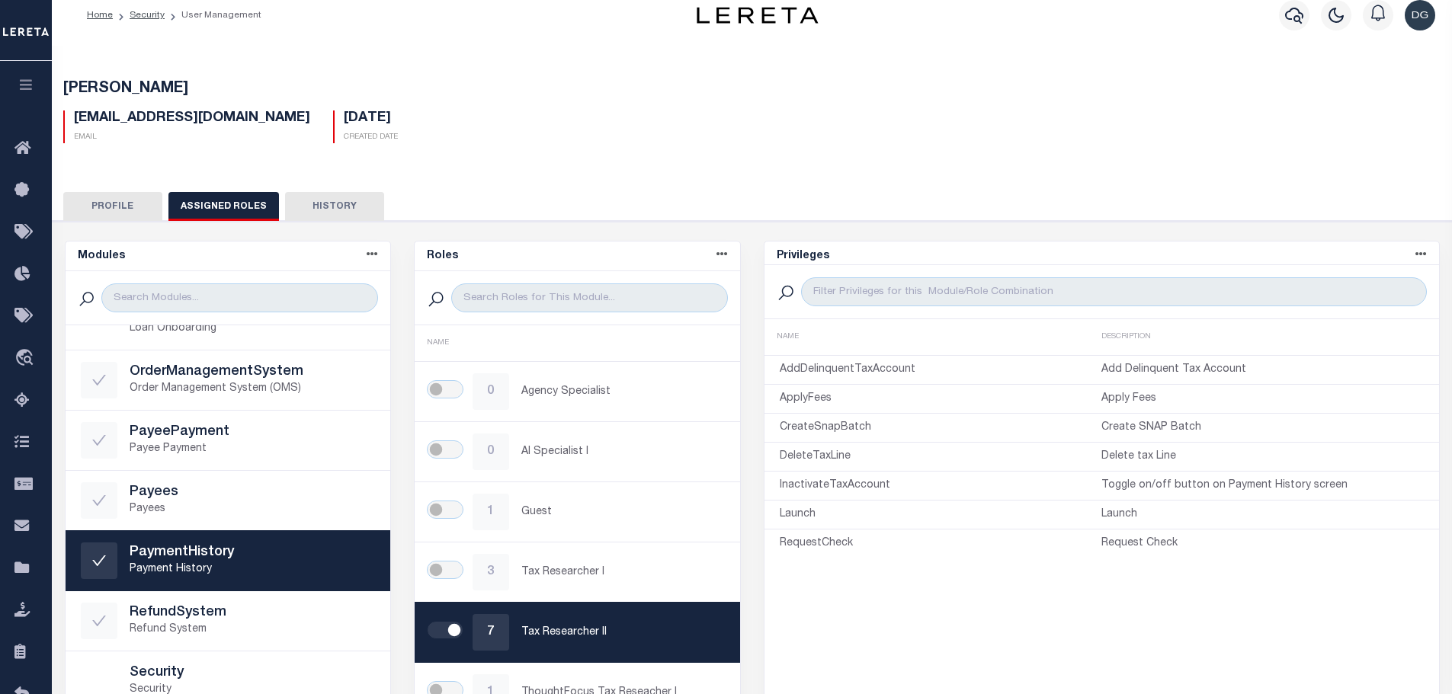
scroll to position [0, 0]
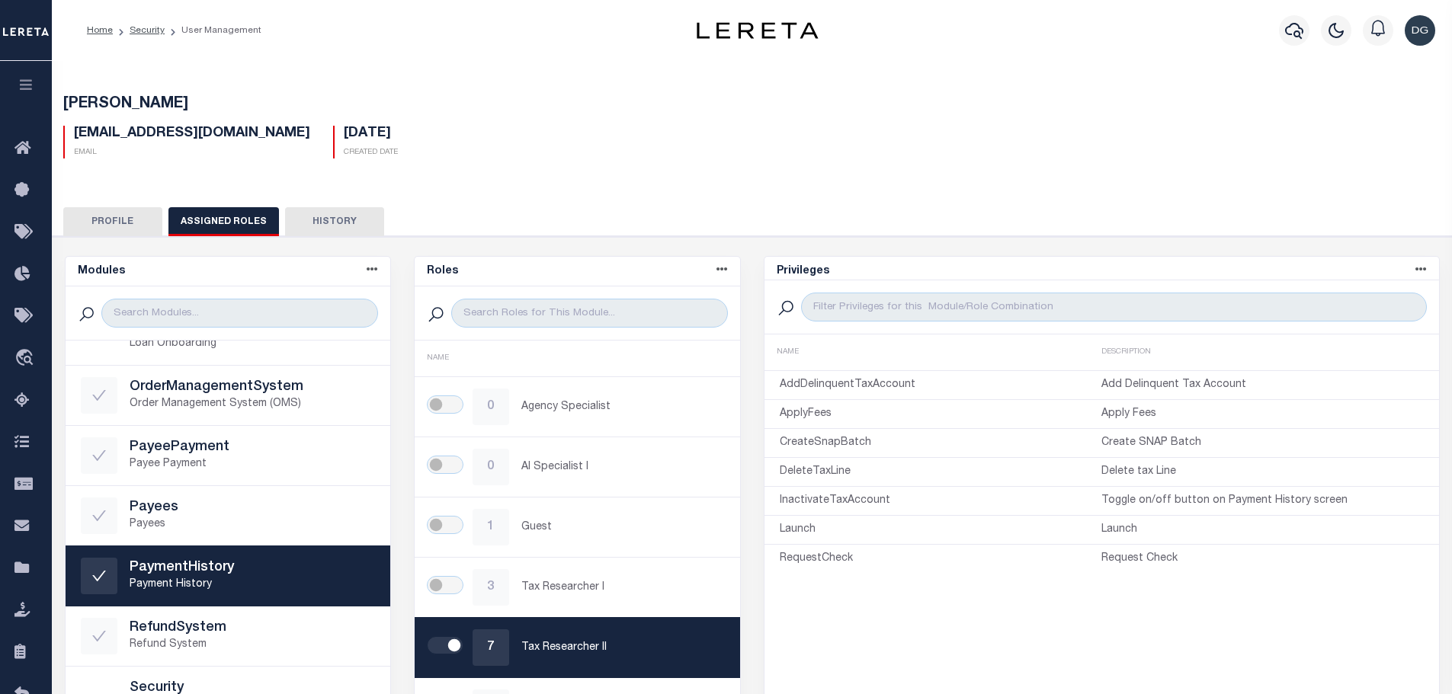
click at [123, 210] on button "Profile" at bounding box center [112, 221] width 99 height 29
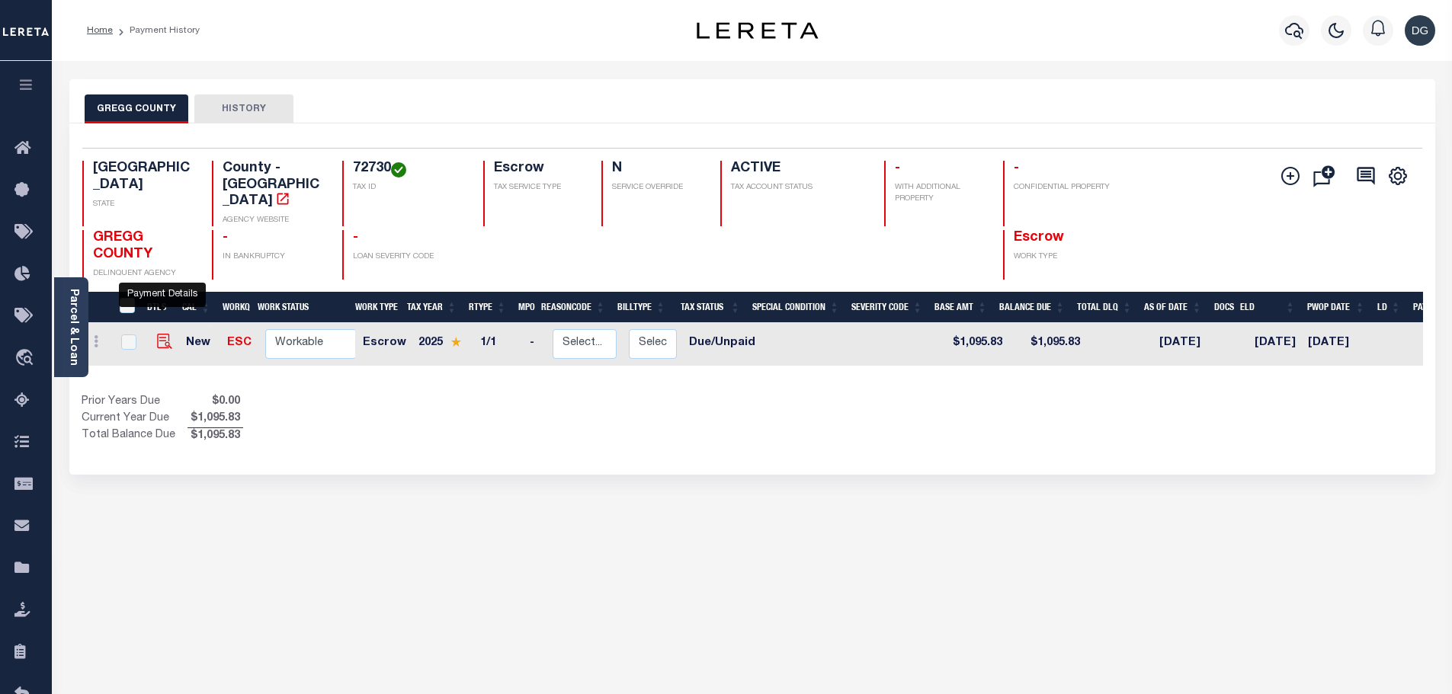
click at [159, 334] on img "" at bounding box center [164, 341] width 15 height 15
checkbox input "true"
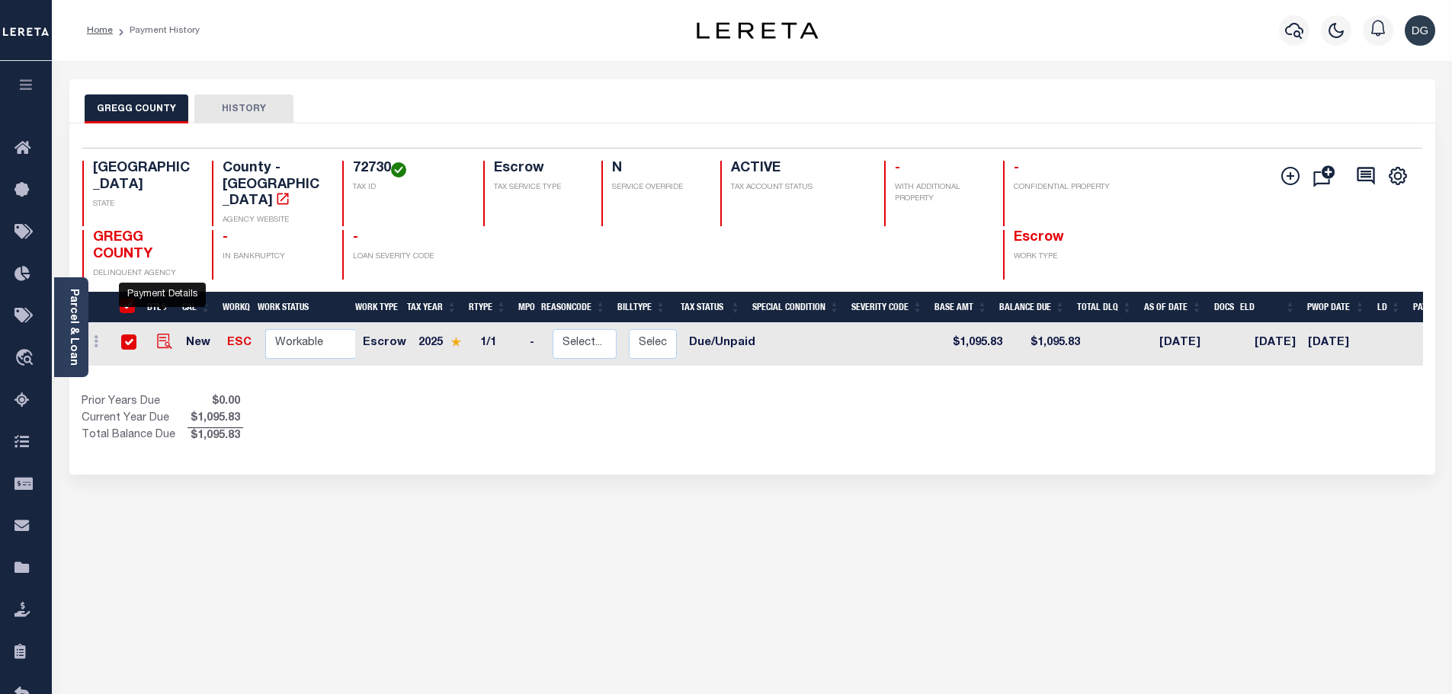
checkbox input "true"
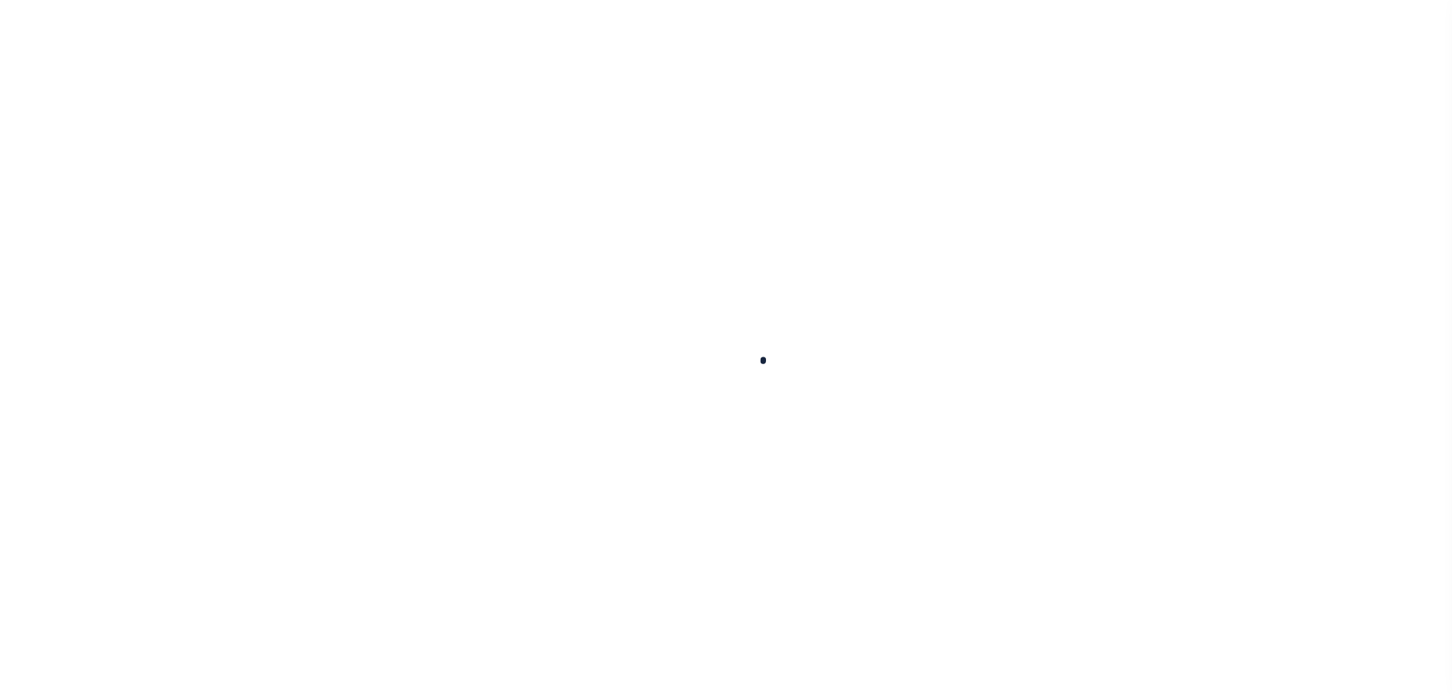
checkbox input "false"
type input "[DATE]"
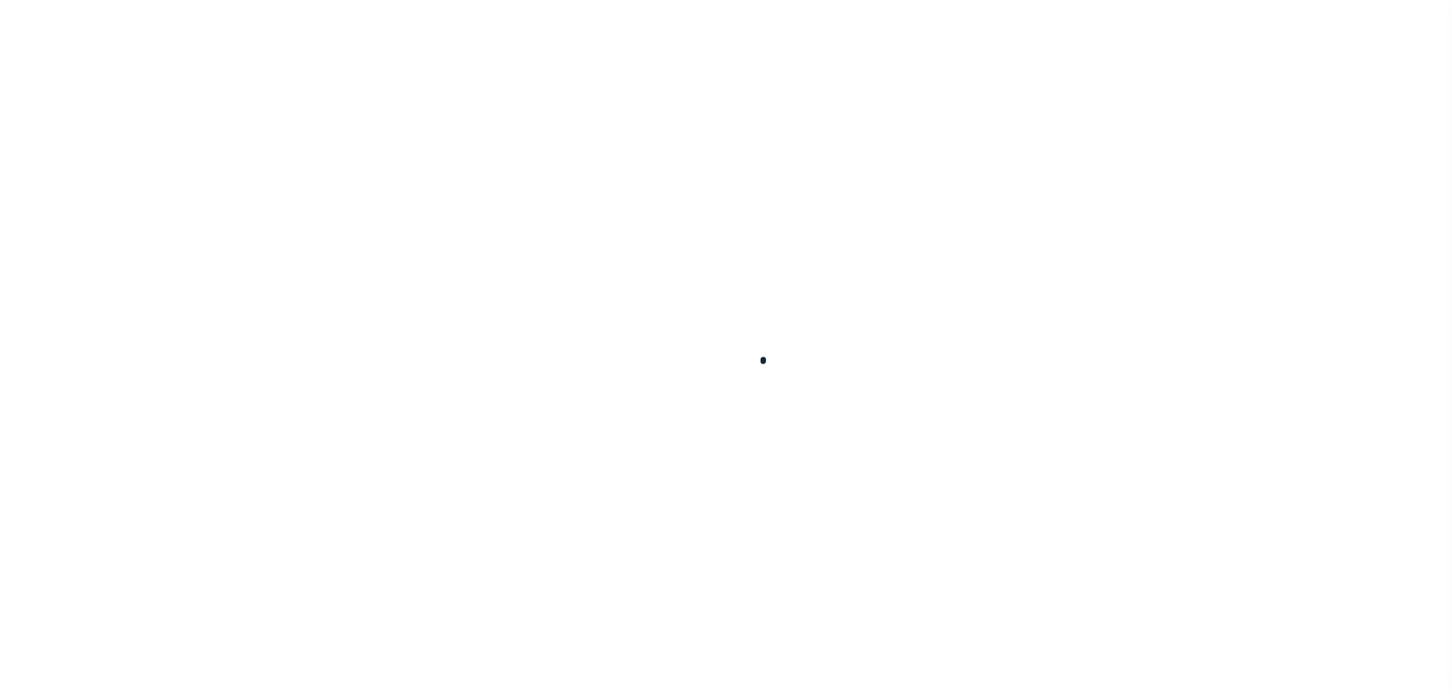
select select "DUE"
type input "$1,095.83"
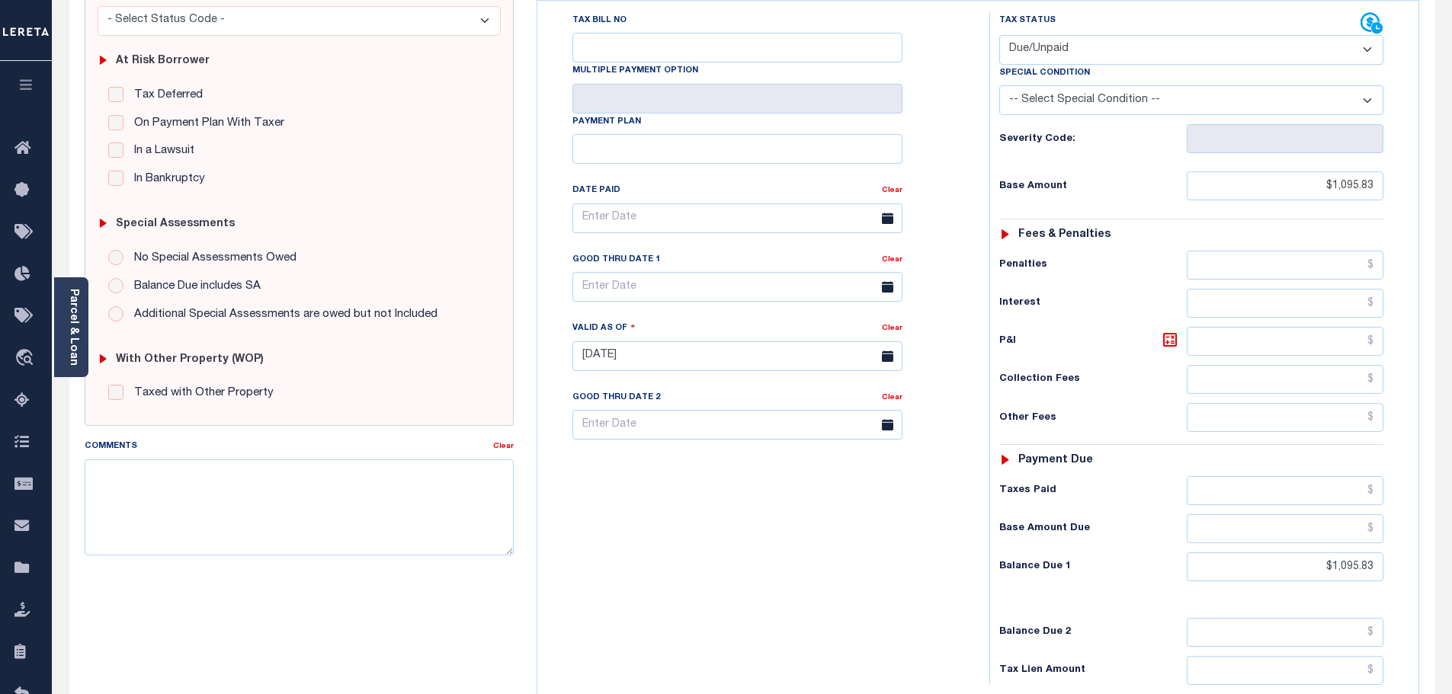
scroll to position [428, 0]
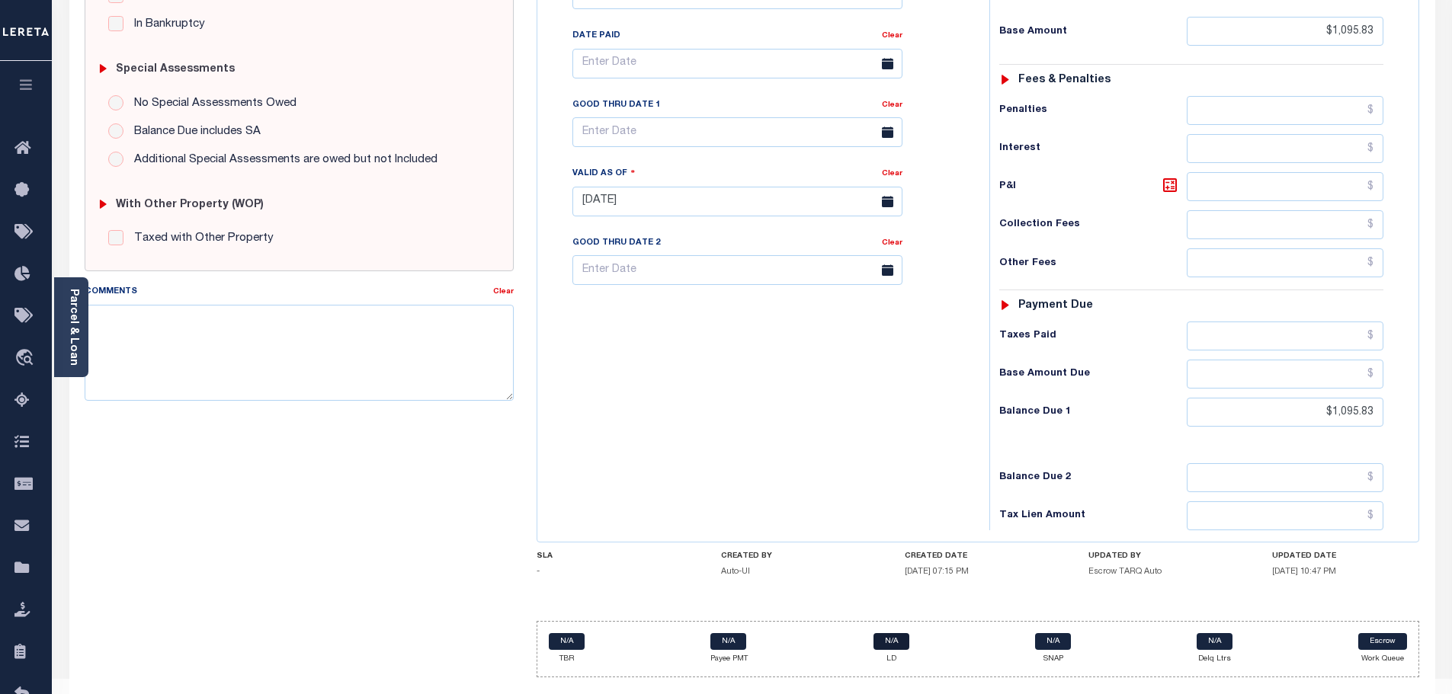
click at [897, 633] on link "N/A" at bounding box center [891, 641] width 36 height 17
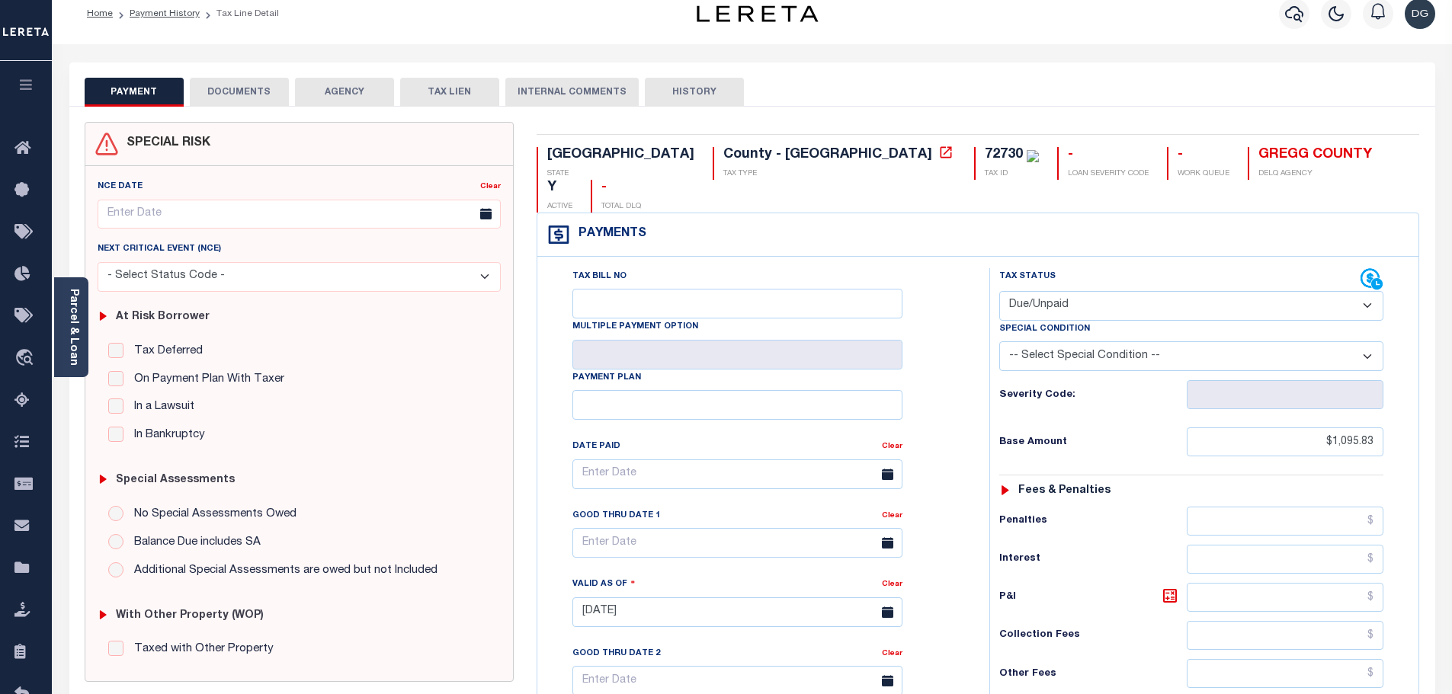
scroll to position [0, 0]
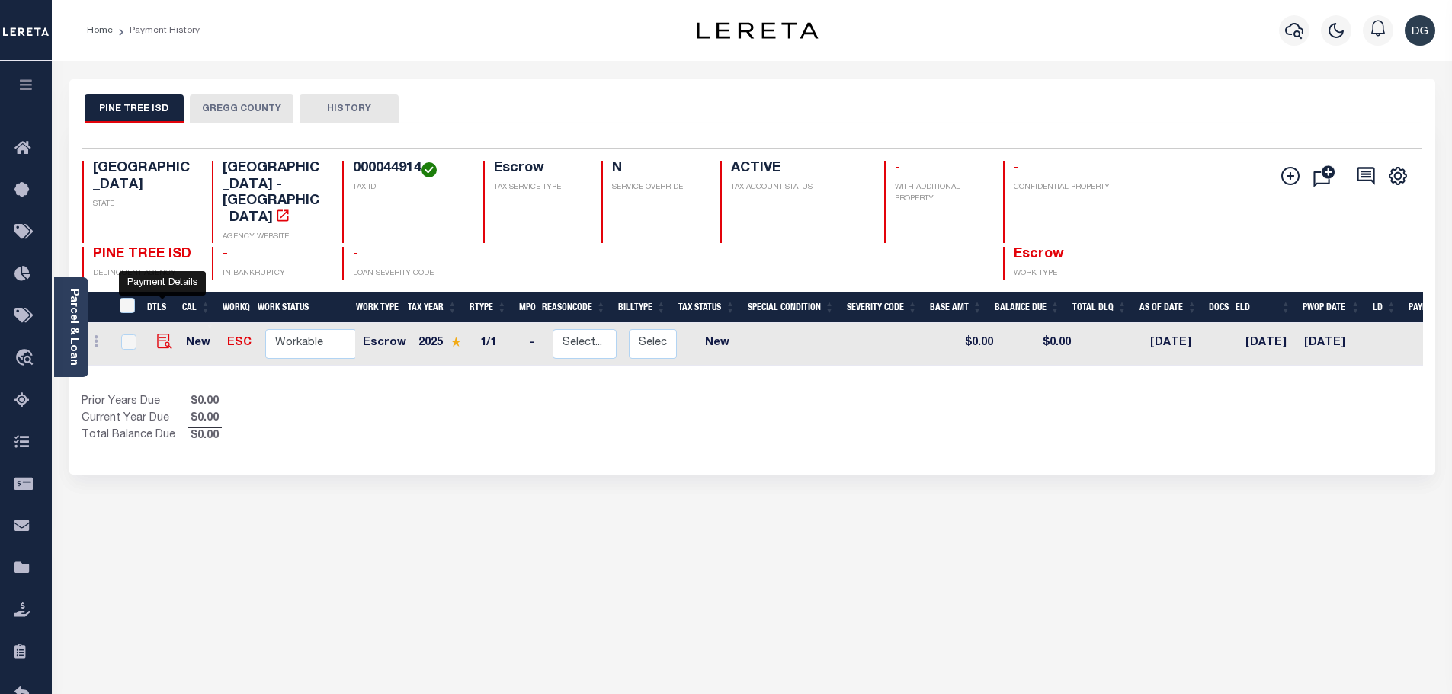
click at [166, 334] on img "" at bounding box center [164, 341] width 15 height 15
checkbox input "true"
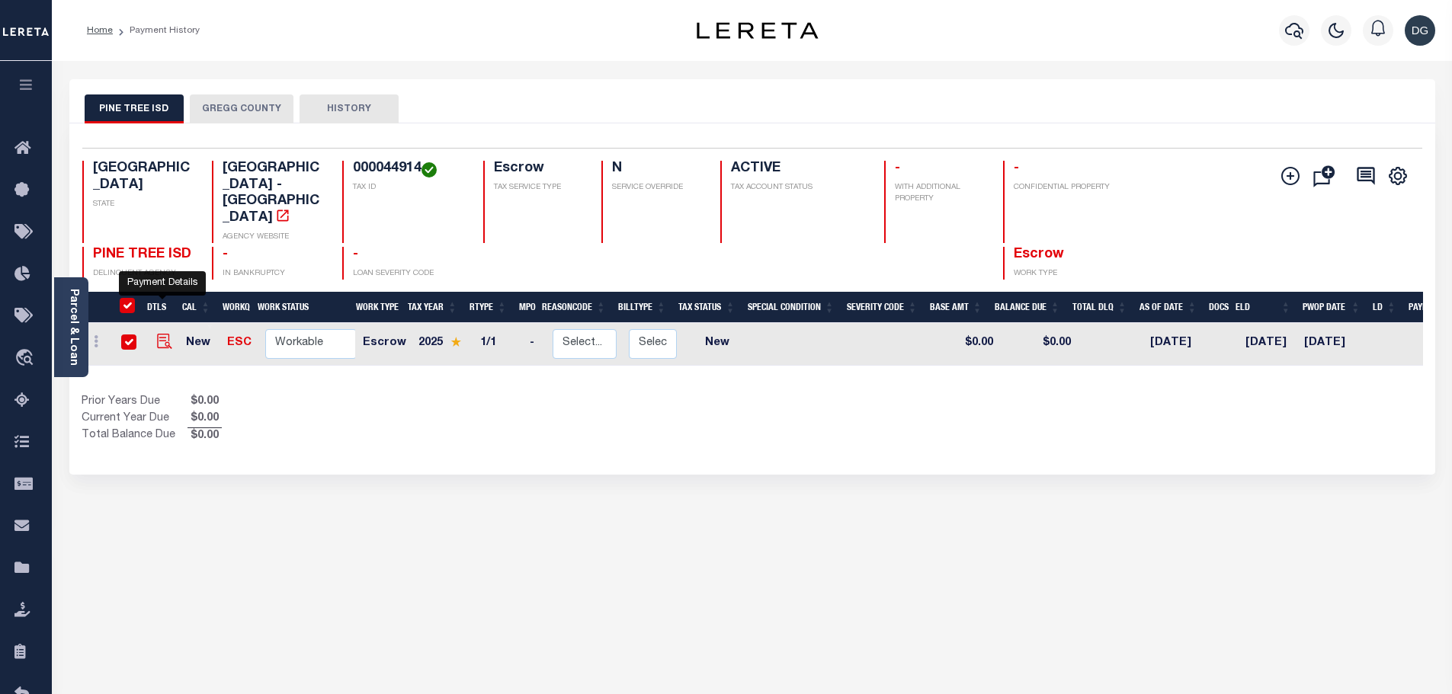
checkbox input "true"
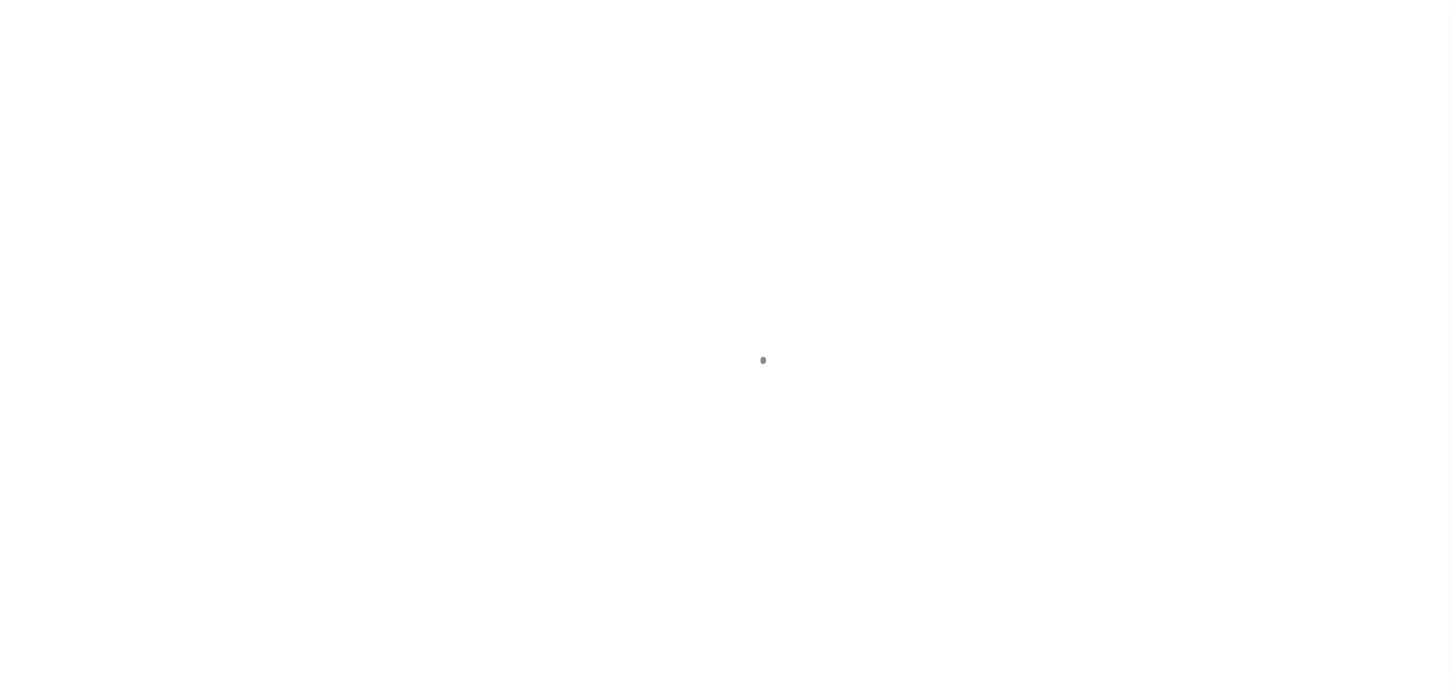
checkbox input "false"
type input "[DATE]"
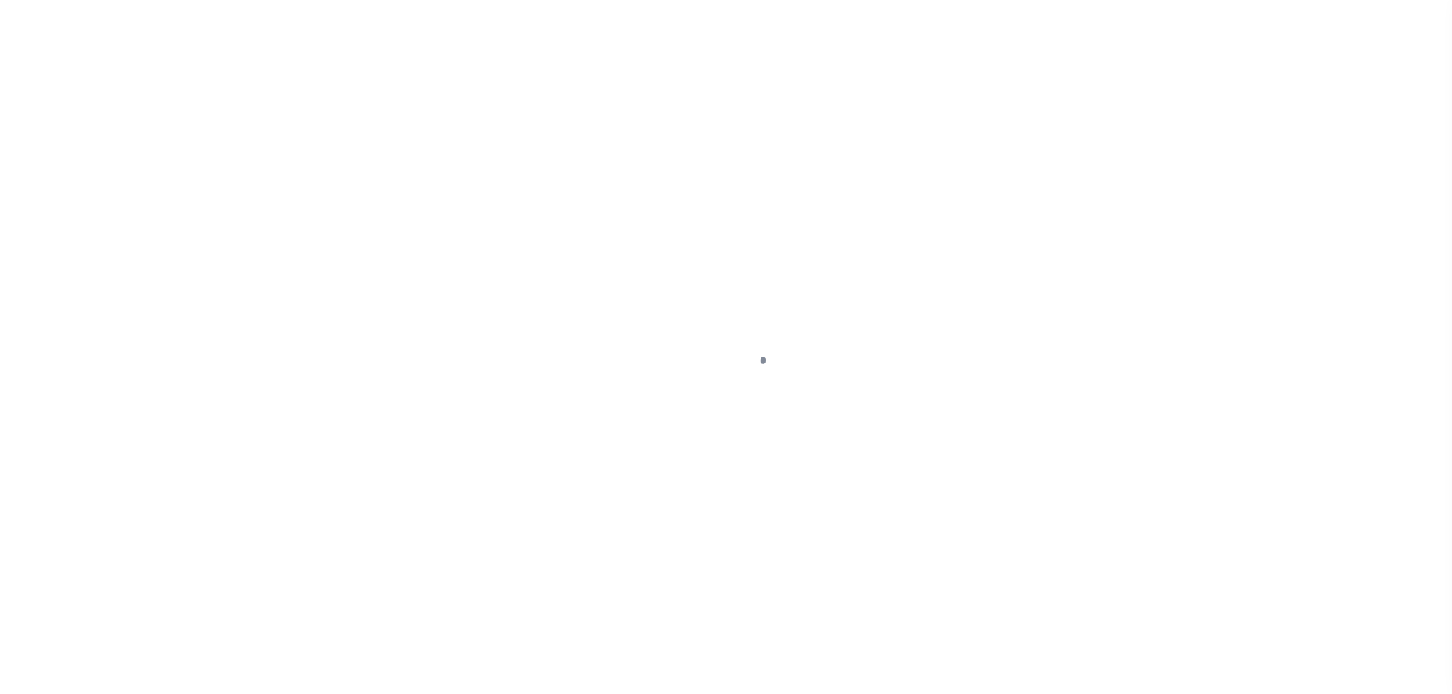
select select "NW2"
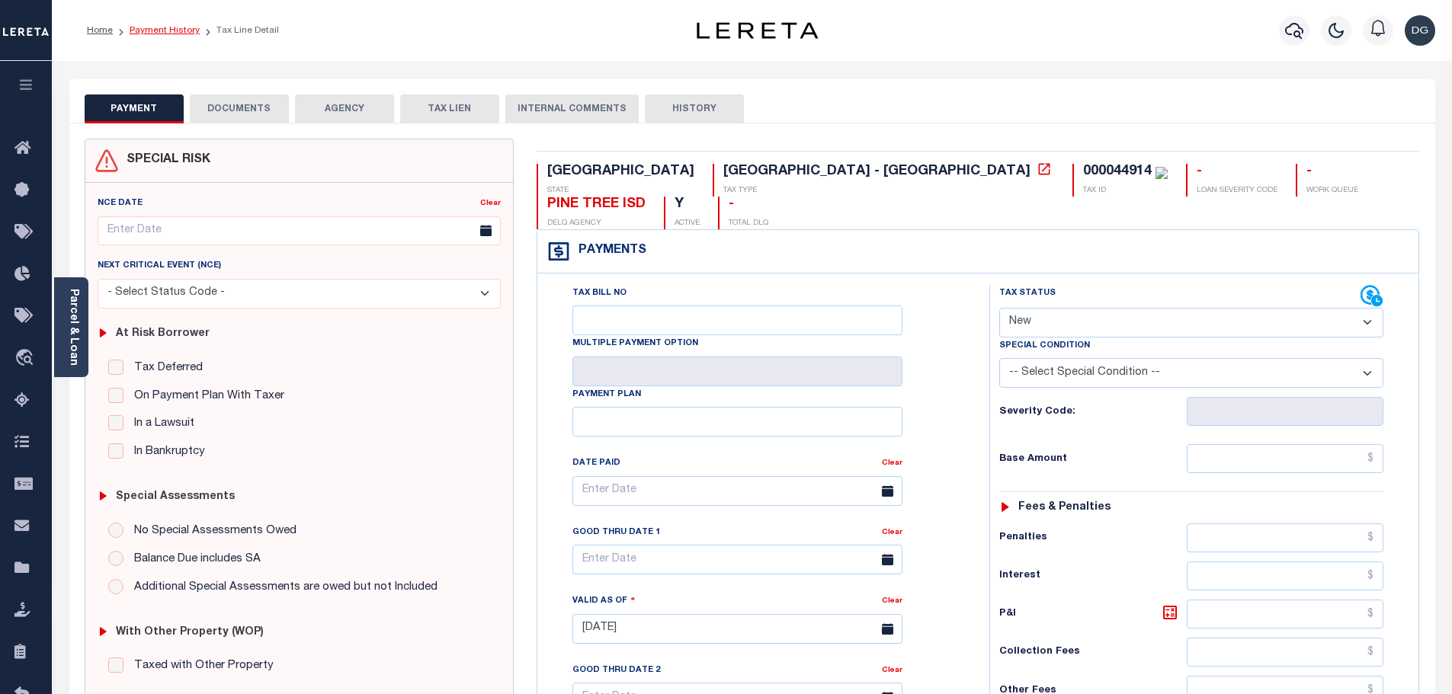
click at [167, 28] on link "Payment History" at bounding box center [165, 30] width 70 height 9
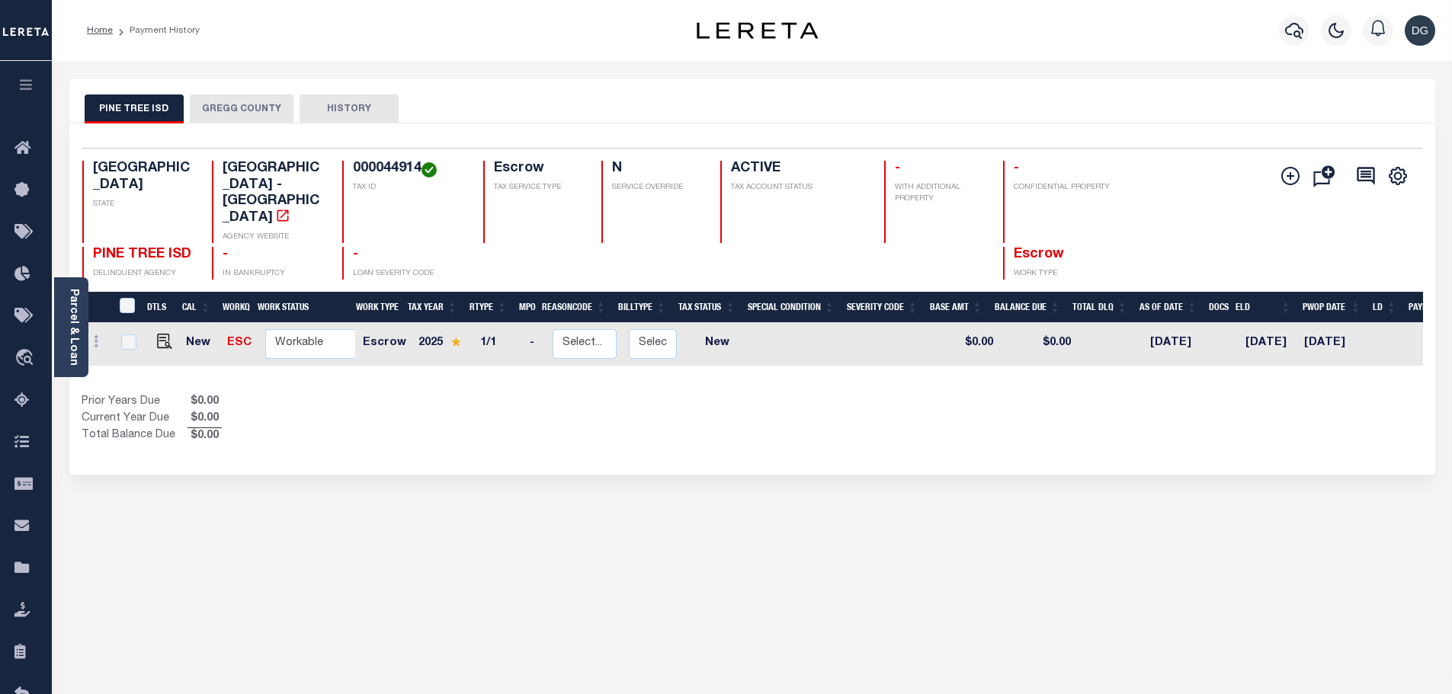
click at [226, 106] on button "GREGG COUNTY" at bounding box center [242, 108] width 104 height 29
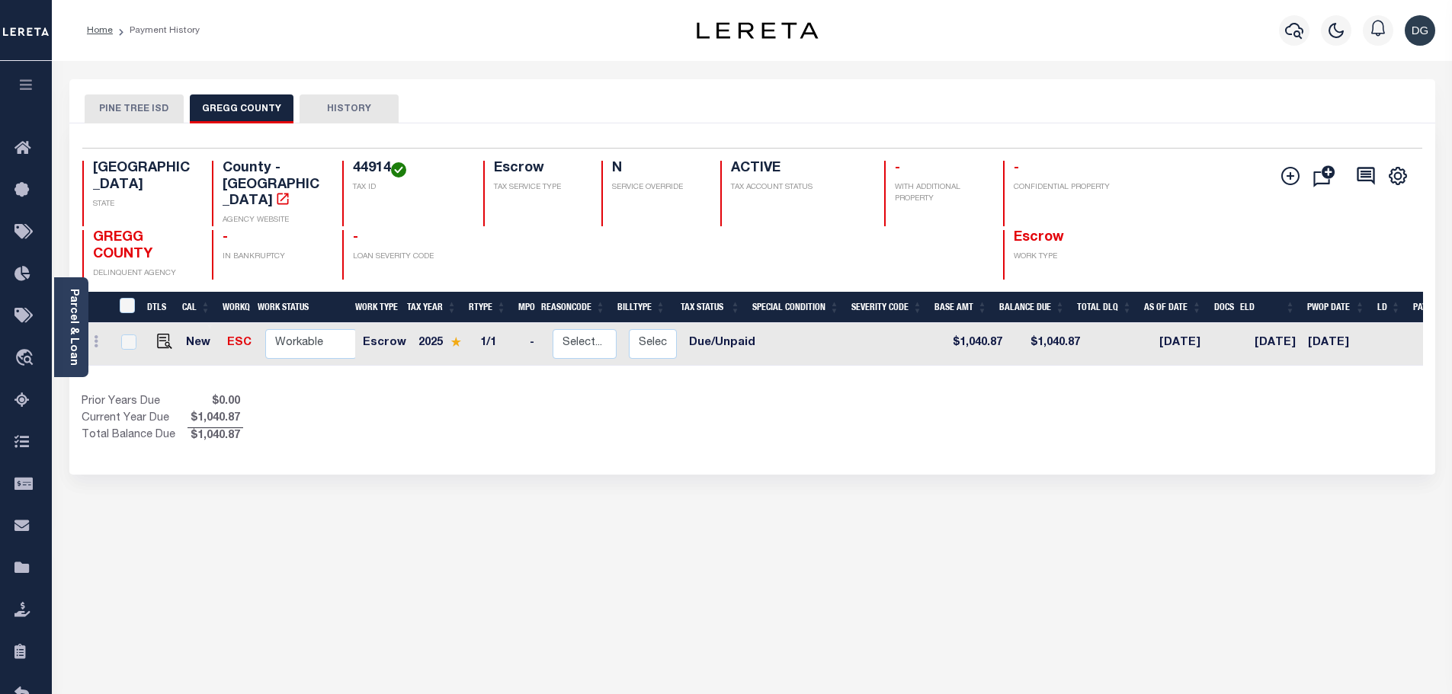
click at [162, 331] on td at bounding box center [161, 344] width 37 height 43
checkbox input "true"
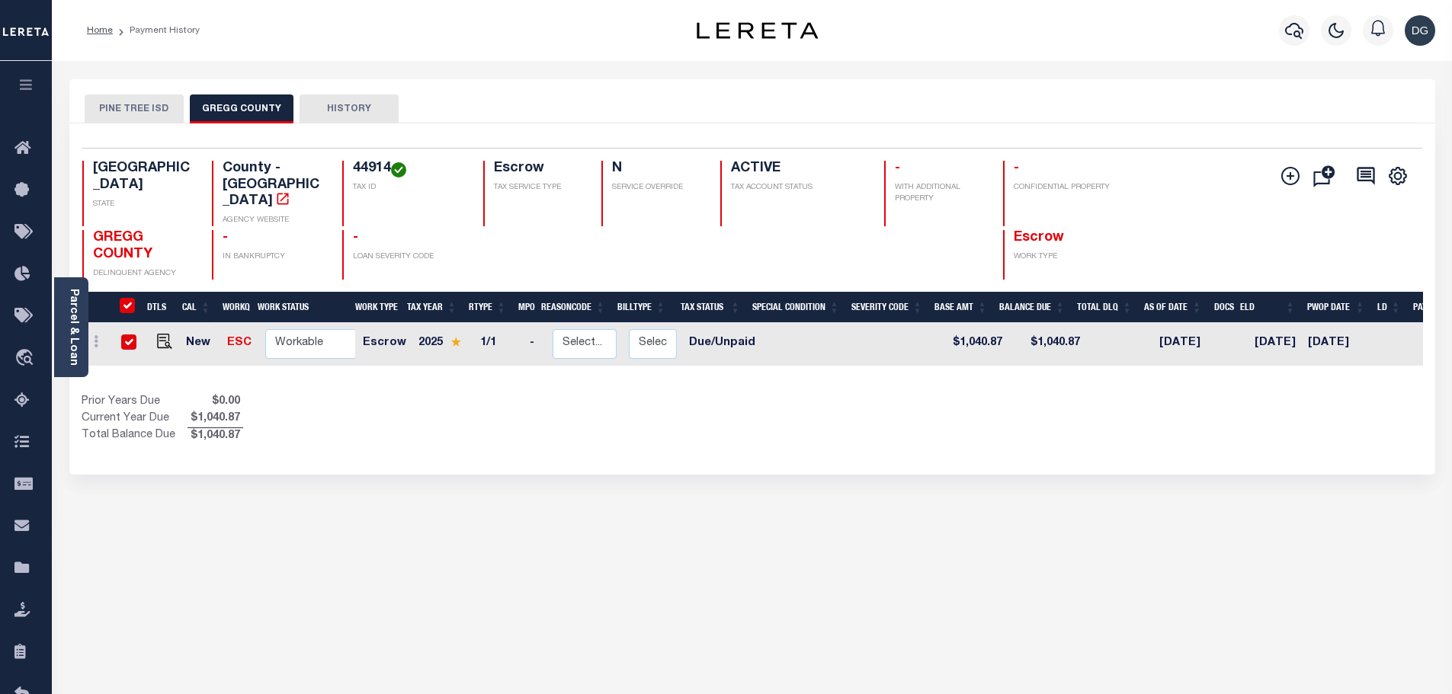
checkbox input "true"
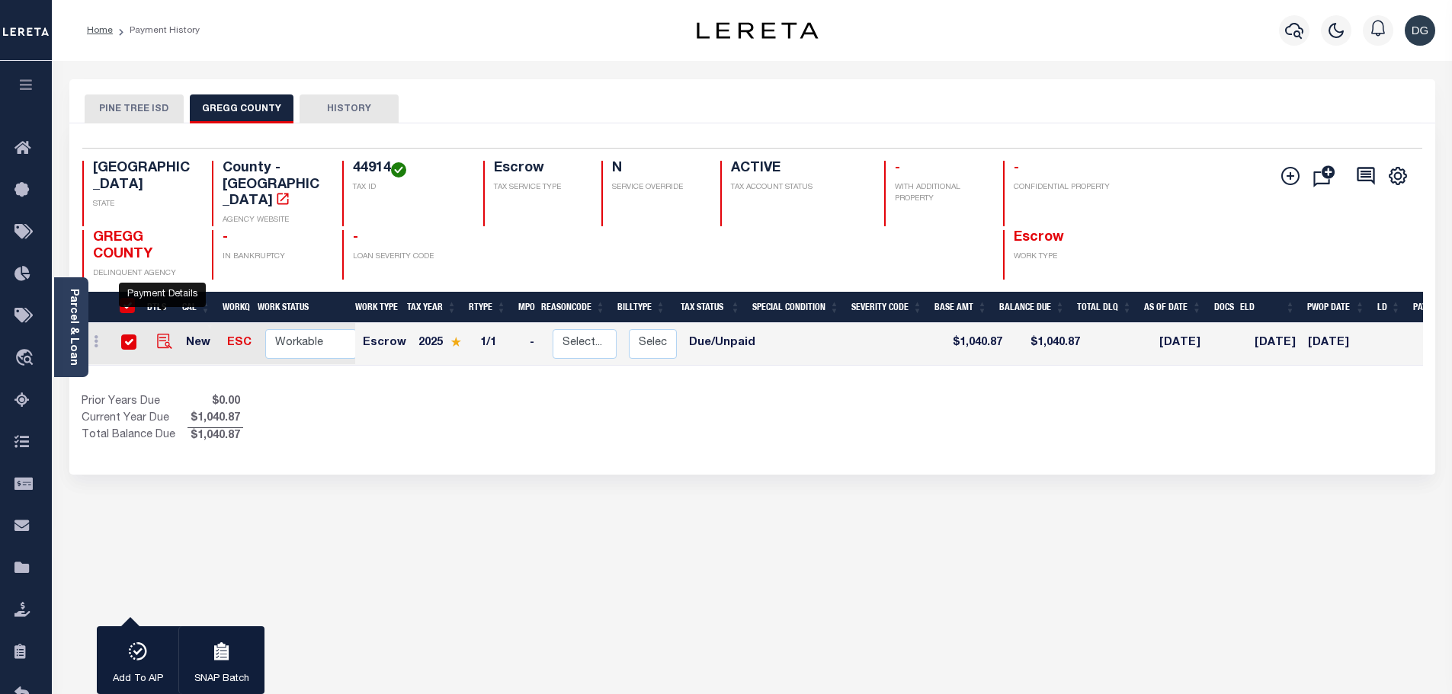
click at [164, 334] on img "" at bounding box center [164, 341] width 15 height 15
checkbox input "false"
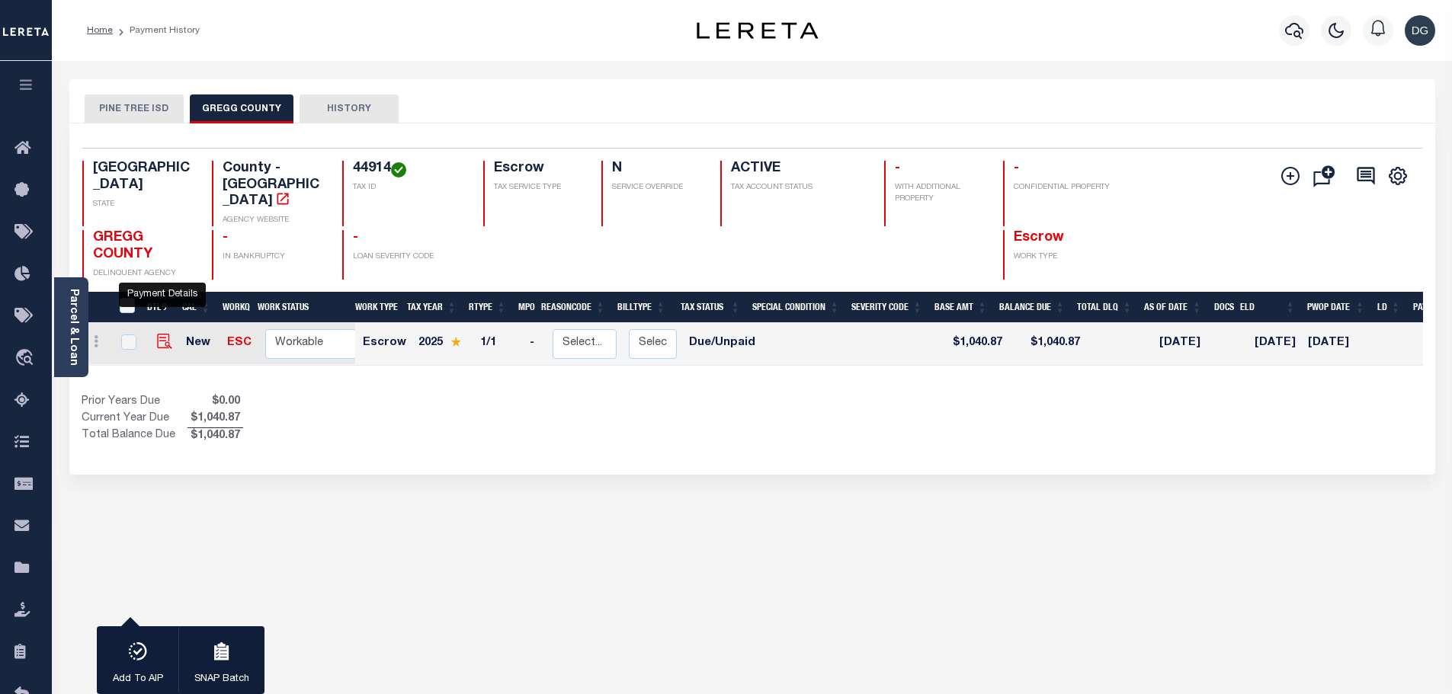
checkbox input "false"
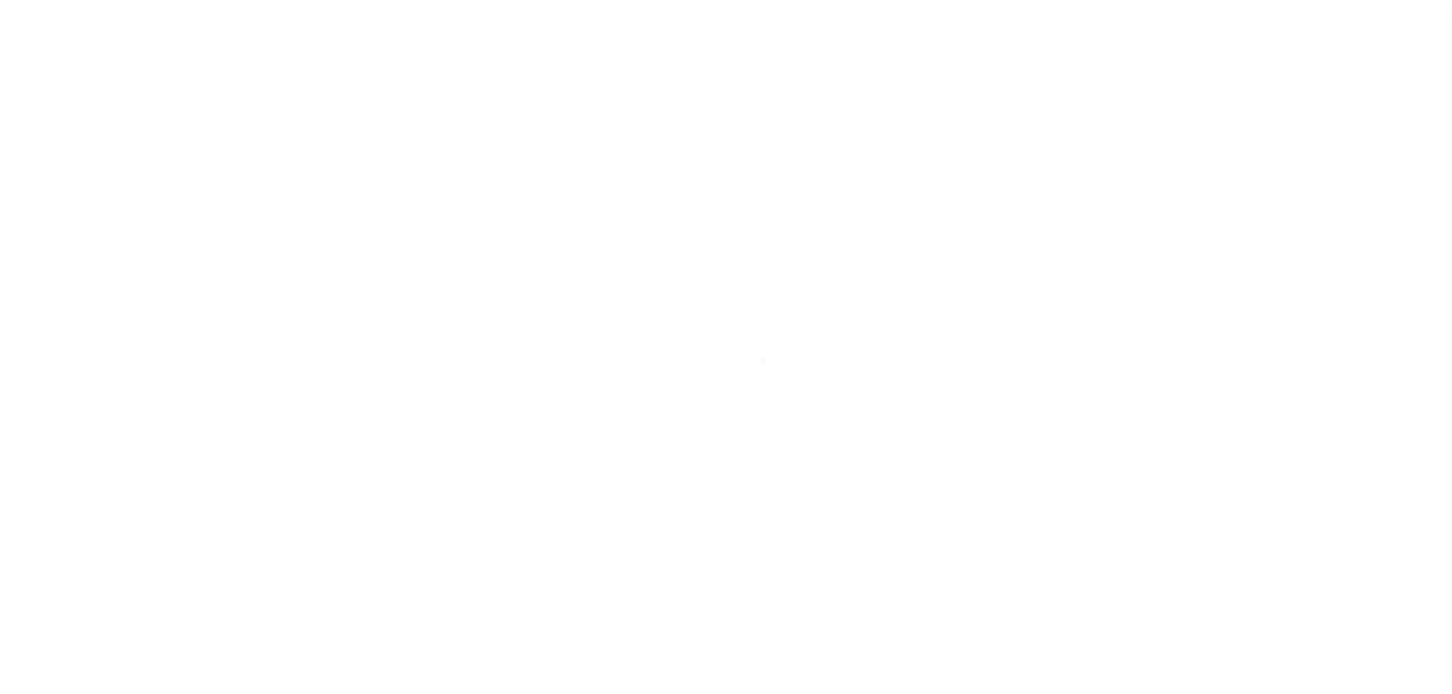
select select "DUE"
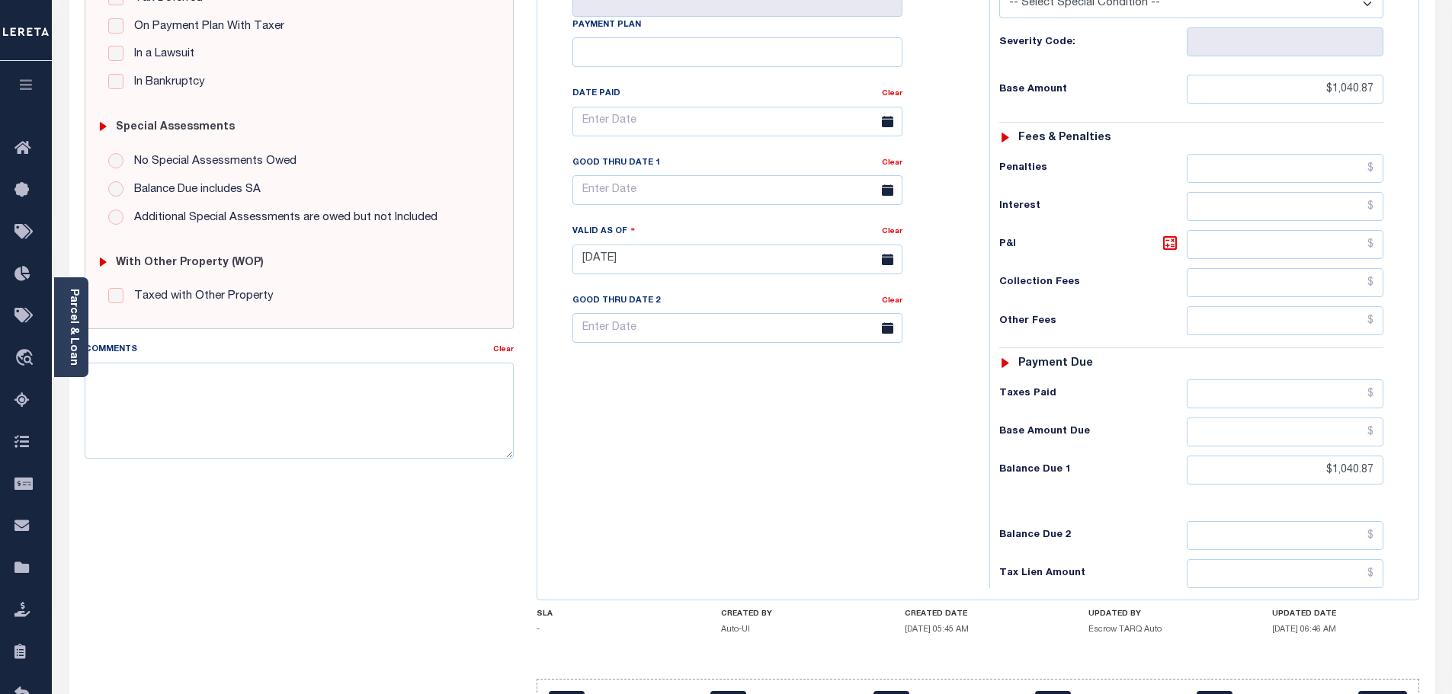
scroll to position [428, 0]
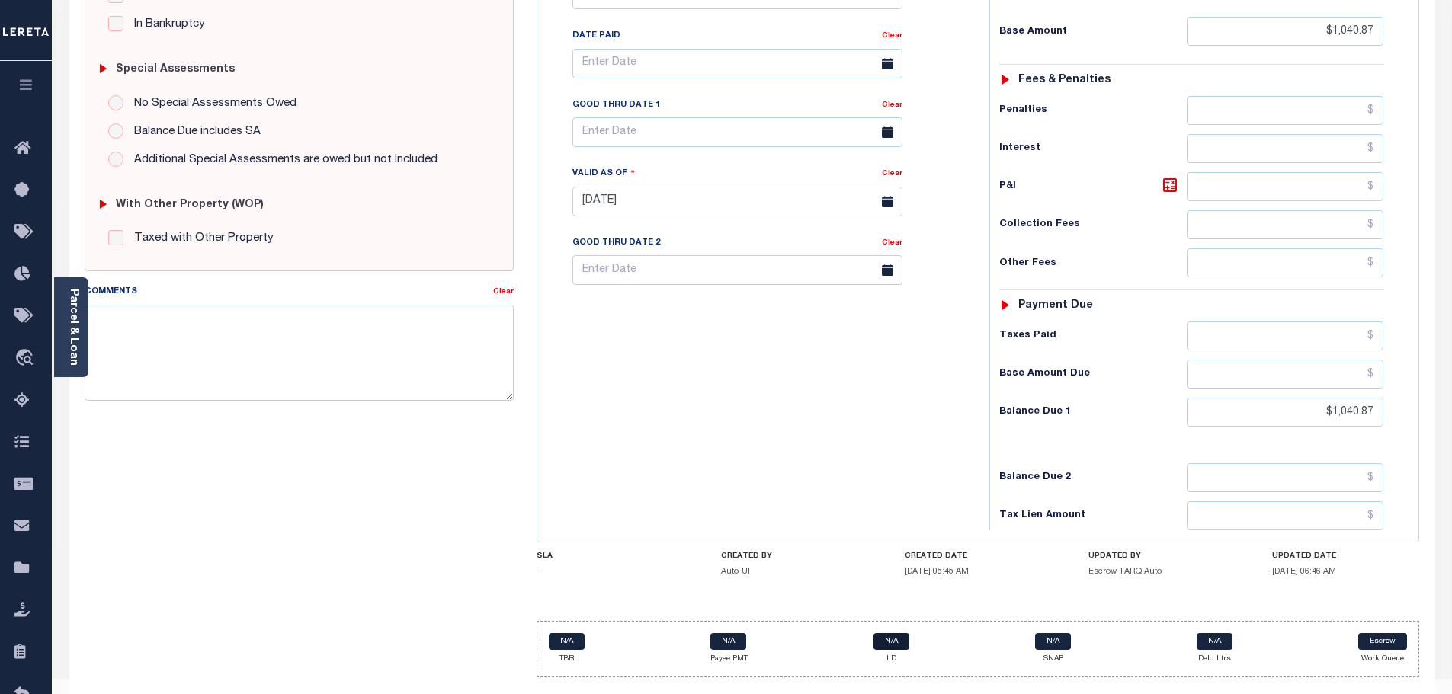
click at [886, 633] on link "N/A" at bounding box center [891, 641] width 36 height 17
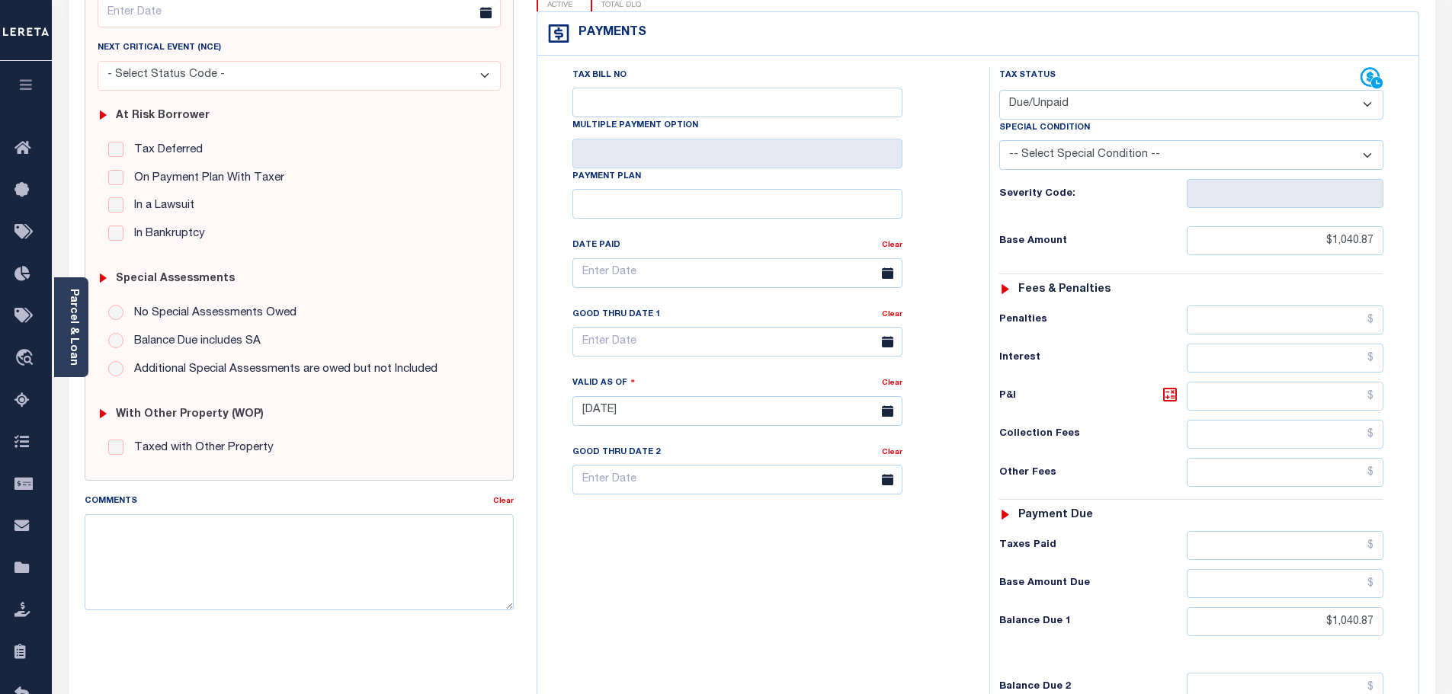
scroll to position [0, 0]
